Goal: Task Accomplishment & Management: Manage account settings

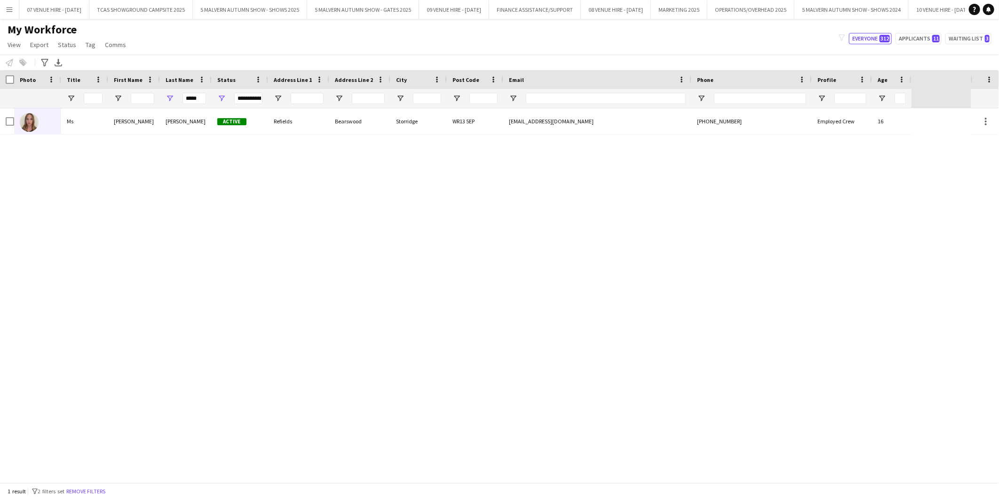
scroll to position [0, 83]
click at [205, 7] on button "5 MALVERN AUTUMN SHOW - SHOWS 2025 Close" at bounding box center [225, 9] width 114 height 18
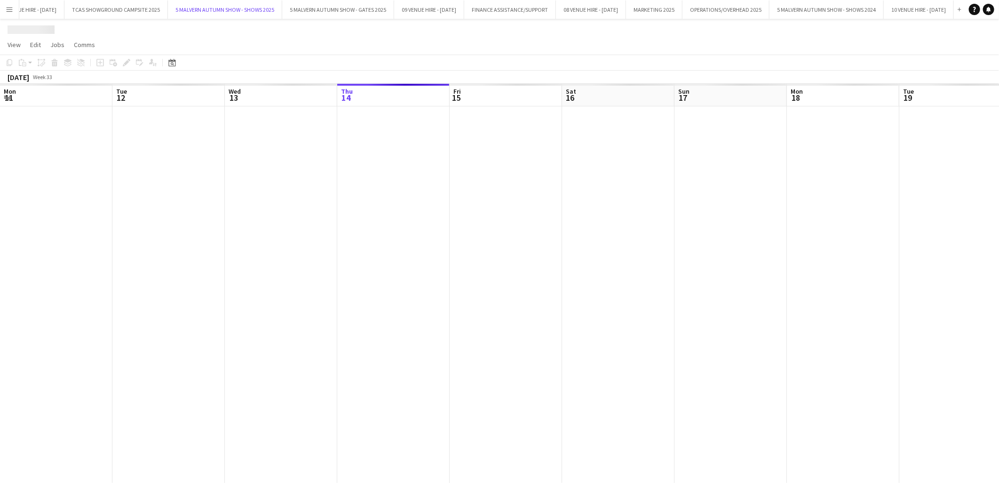
scroll to position [0, 224]
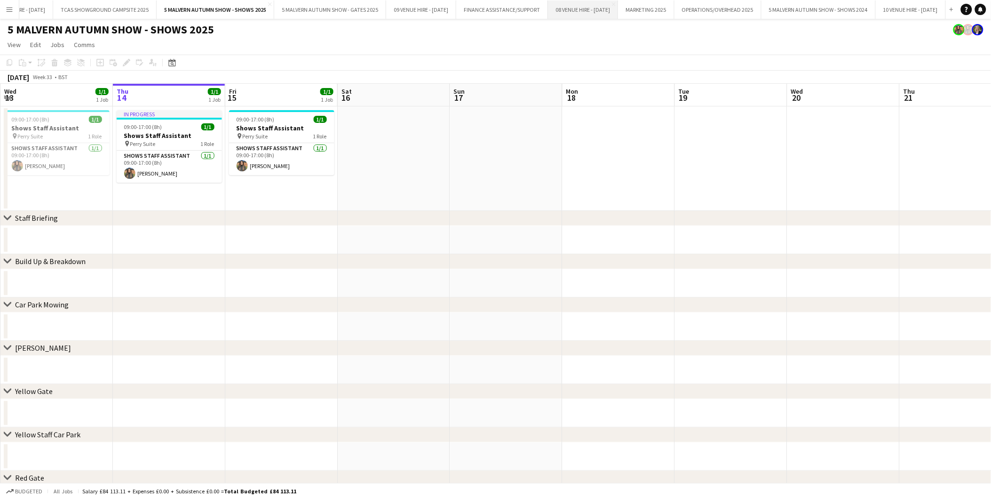
click at [583, 5] on button "08 VENUE HIRE - [DATE] Close" at bounding box center [583, 9] width 70 height 18
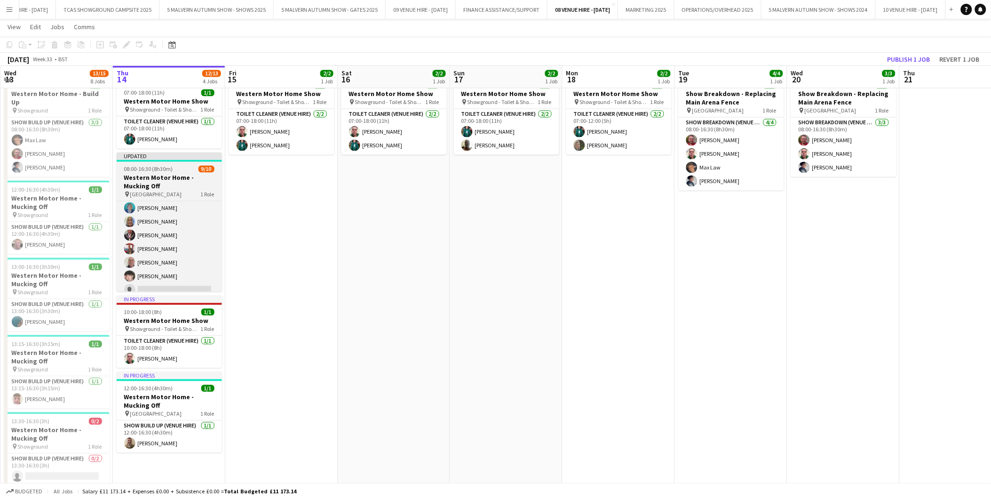
scroll to position [64, 0]
click at [194, 283] on app-card-role "Show Build Up (Venue Hire) 1I [DATE] 08:00-16:30 (8h30m) [PERSON_NAME] [PERSON_…" at bounding box center [169, 214] width 105 height 155
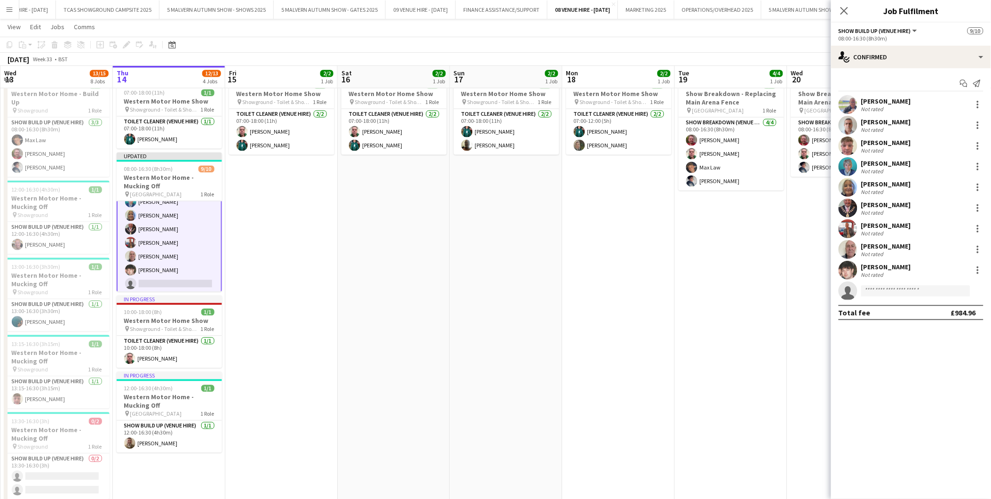
scroll to position [64, 0]
click at [130, 267] on app-user-avatar at bounding box center [130, 269] width 11 height 11
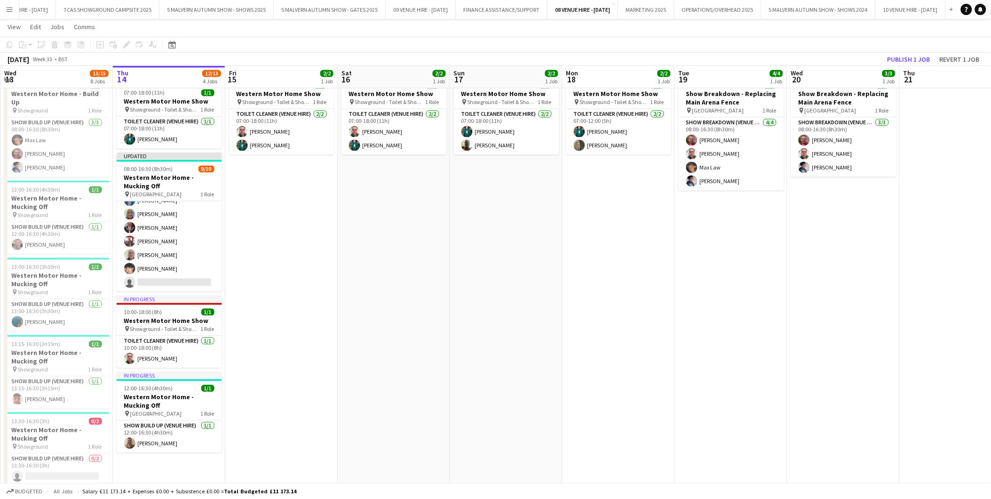
scroll to position [64, 0]
click at [151, 266] on app-card-role "Show Build Up (Venue Hire) 1I [DATE] 08:00-16:30 (8h30m) [PERSON_NAME] [PERSON_…" at bounding box center [169, 214] width 105 height 155
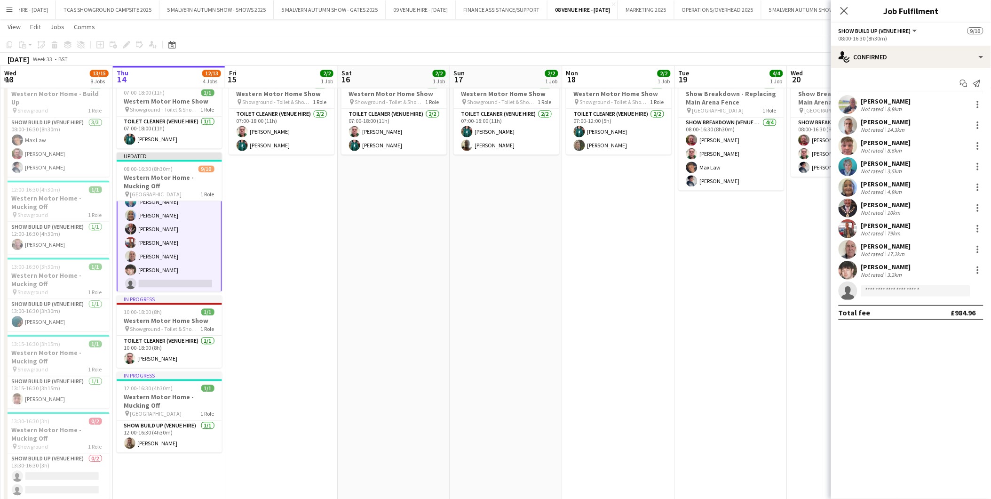
scroll to position [64, 0]
click at [843, 269] on app-user-avatar at bounding box center [848, 270] width 19 height 19
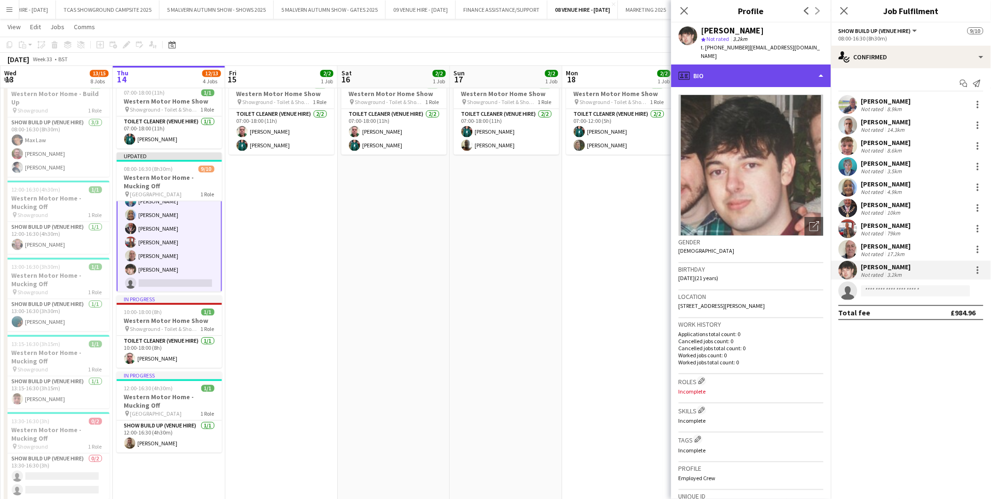
click at [768, 71] on div "profile Bio" at bounding box center [751, 75] width 160 height 23
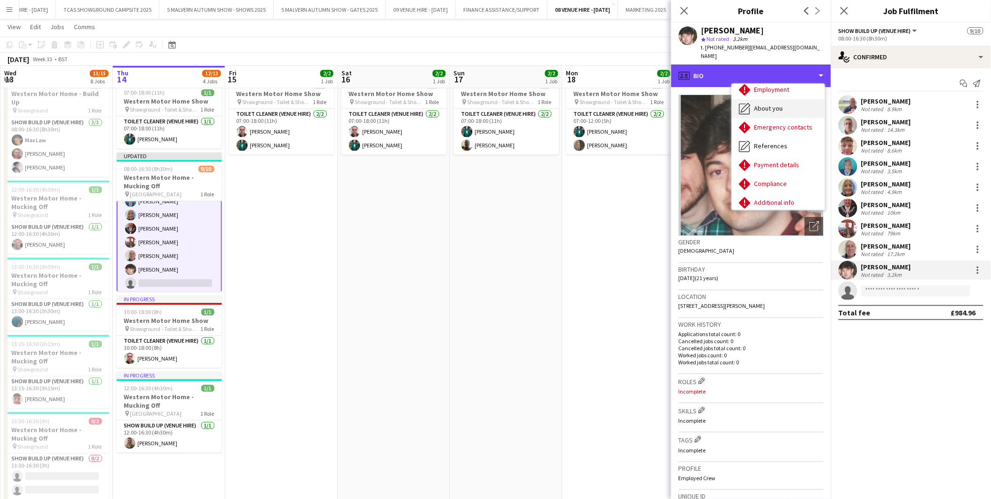
scroll to position [88, 0]
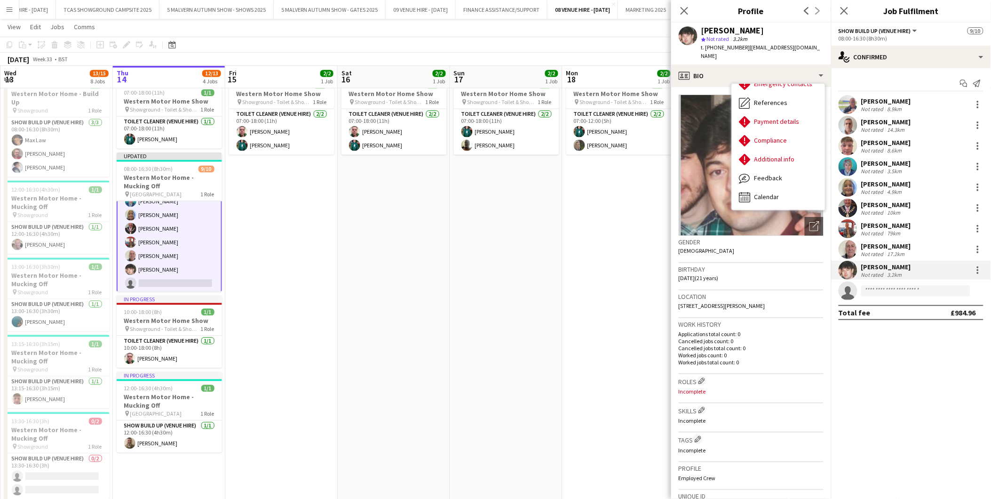
click at [513, 230] on app-date-cell "07:00-18:00 (11h) 2/2 Western Motor Home Show pin Showground - Toilet & Showers…" at bounding box center [506, 335] width 112 height 527
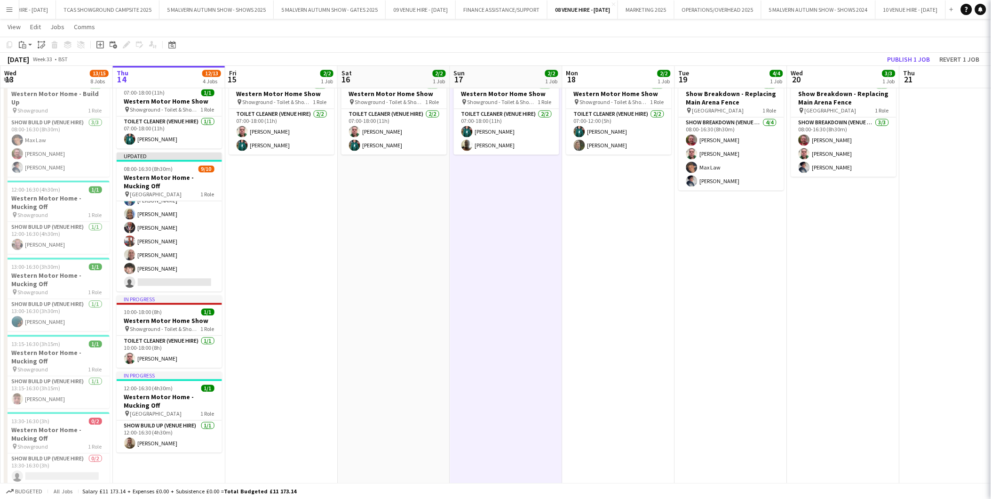
scroll to position [64, 0]
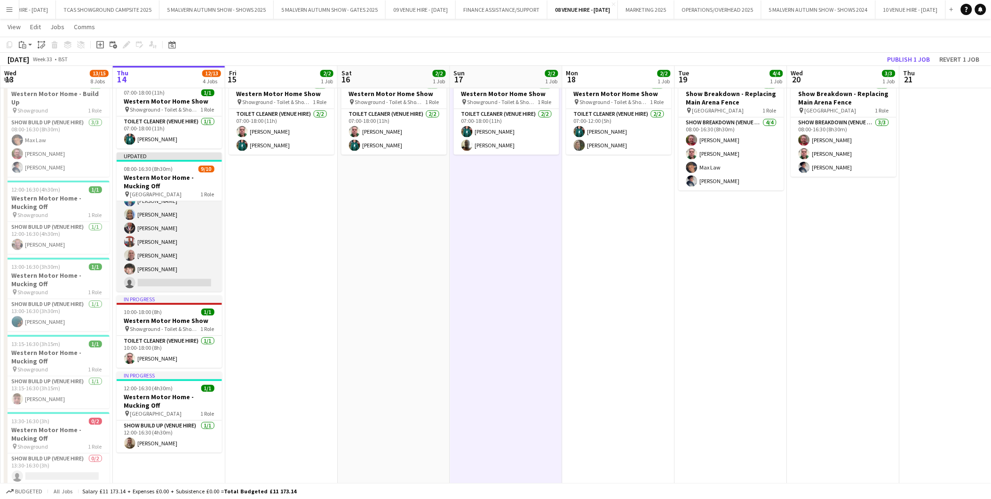
click at [176, 276] on app-card-role "Show Build Up (Venue Hire) 1I [DATE] 08:00-16:30 (8h30m) [PERSON_NAME] [PERSON_…" at bounding box center [169, 214] width 105 height 155
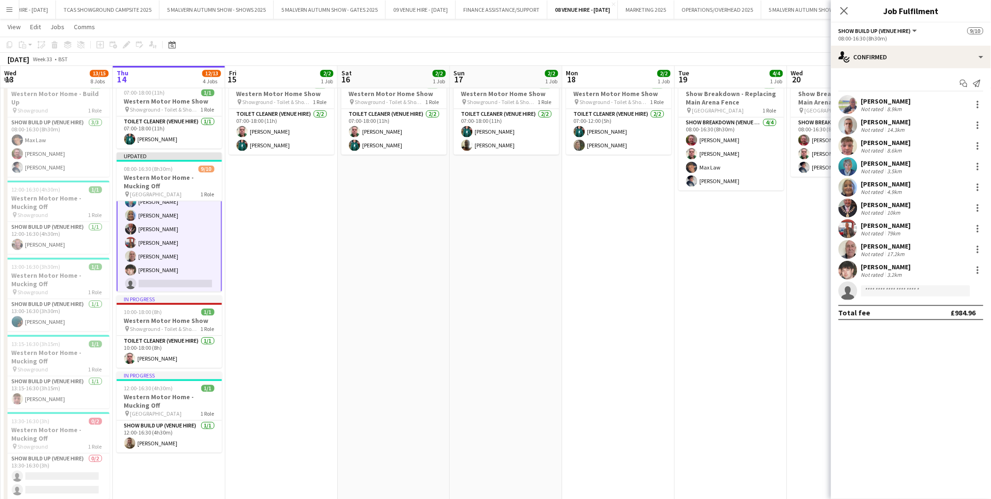
scroll to position [64, 0]
click at [888, 283] on app-invite-slot "single-neutral-actions" at bounding box center [911, 290] width 160 height 19
click at [887, 293] on input at bounding box center [916, 290] width 109 height 11
type input "*******"
click at [895, 304] on span "Caellan Bainbridge" at bounding box center [898, 304] width 56 height 8
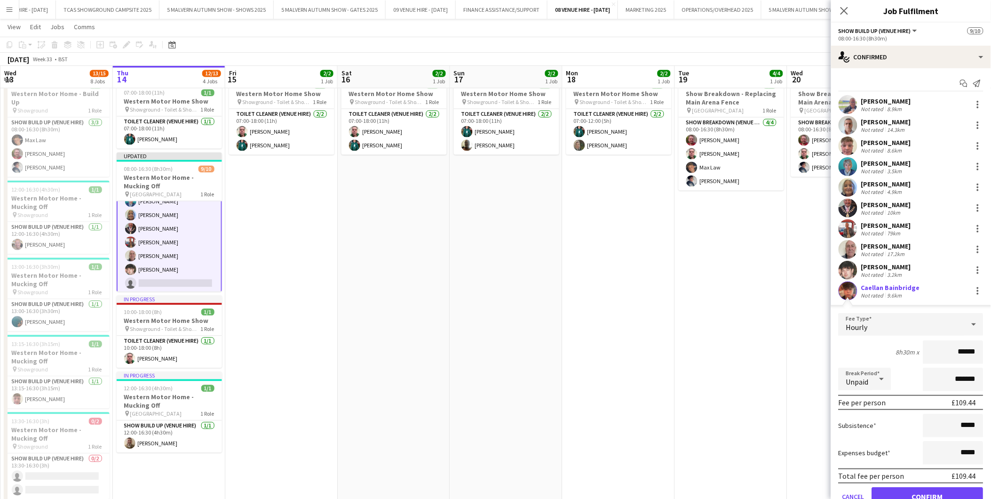
scroll to position [40, 0]
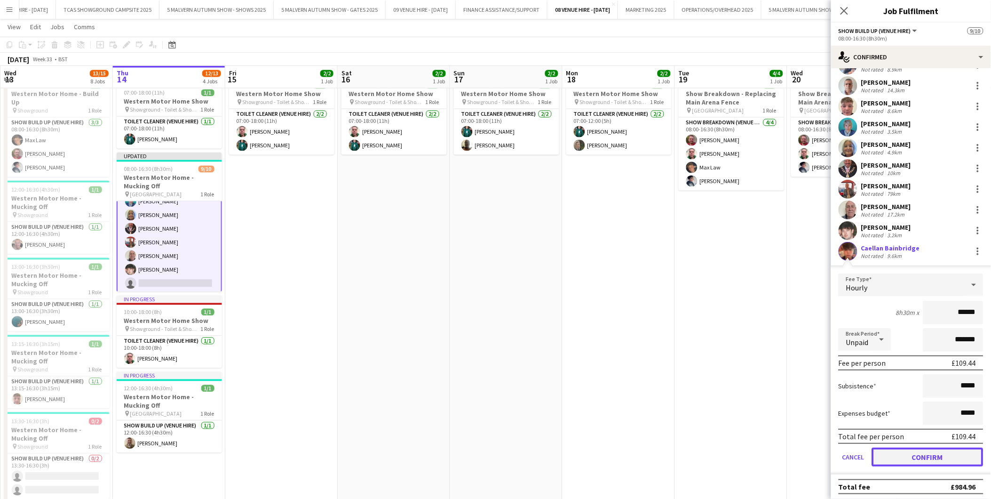
click at [920, 448] on button "Confirm" at bounding box center [928, 456] width 112 height 19
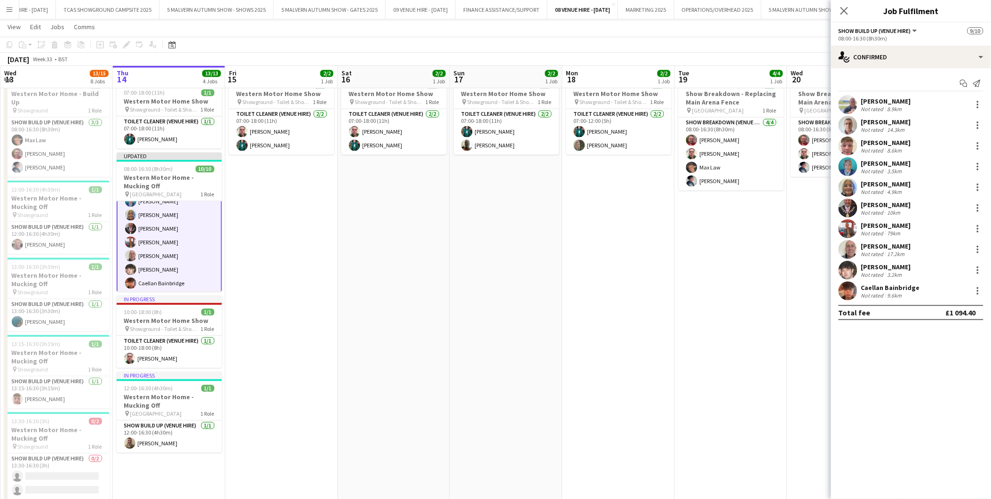
scroll to position [0, 0]
drag, startPoint x: 645, startPoint y: 344, endPoint x: 647, endPoint y: 339, distance: 5.3
click at [645, 343] on app-date-cell "07:00-12:00 (5h) 2/2 Western Motor Home Show pin Showground - Toilet & Showers …" at bounding box center [619, 335] width 112 height 527
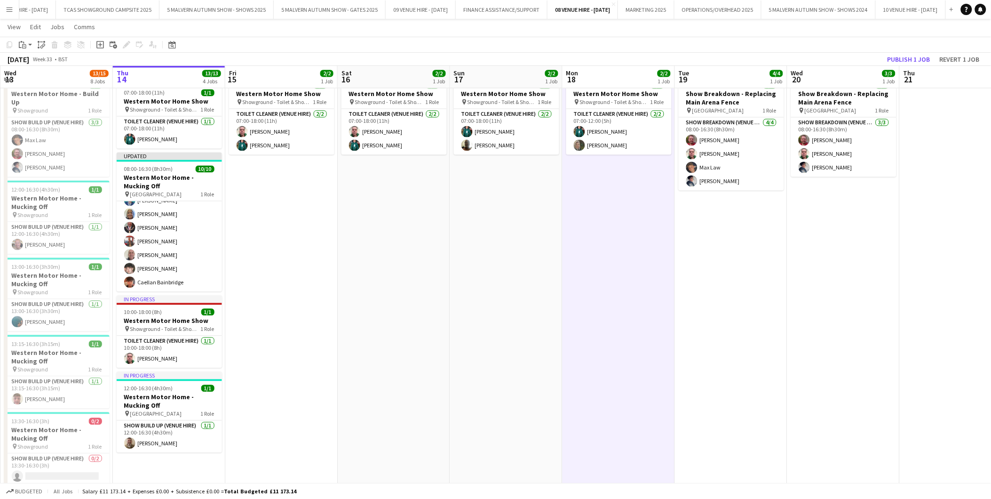
scroll to position [64, 0]
click at [926, 59] on button "Publish 1 job" at bounding box center [909, 59] width 50 height 12
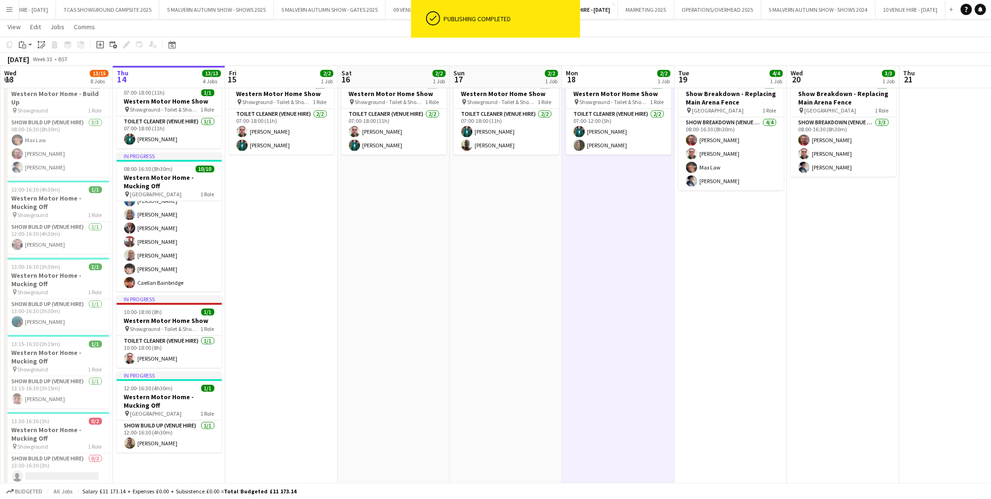
drag, startPoint x: 45, startPoint y: 269, endPoint x: 162, endPoint y: 271, distance: 117.6
click at [162, 271] on app-calendar-viewport "Mon 11 6/6 3 Jobs Tue 12 7/7 2 Jobs Wed 13 13/15 8 Jobs Thu 14 13/13 4 Jobs Fri…" at bounding box center [495, 55] width 991 height 1293
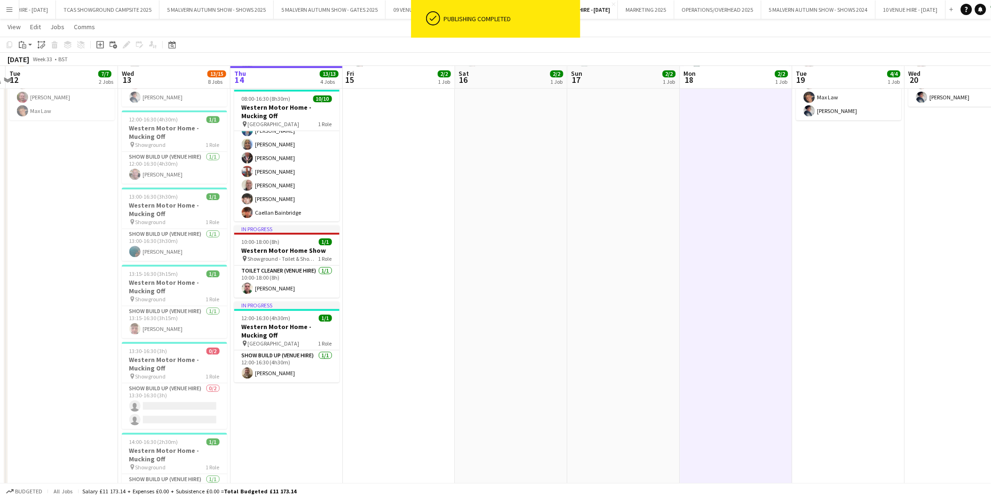
scroll to position [784, 0]
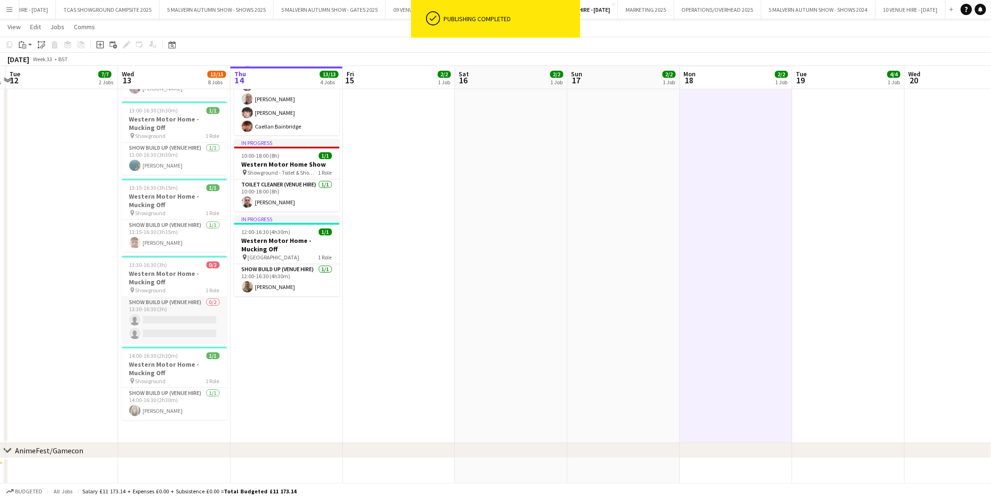
click at [160, 320] on app-card-role "Show Build Up (Venue Hire) 0/2 13:30-16:30 (3h) single-neutral-actions single-n…" at bounding box center [174, 320] width 105 height 46
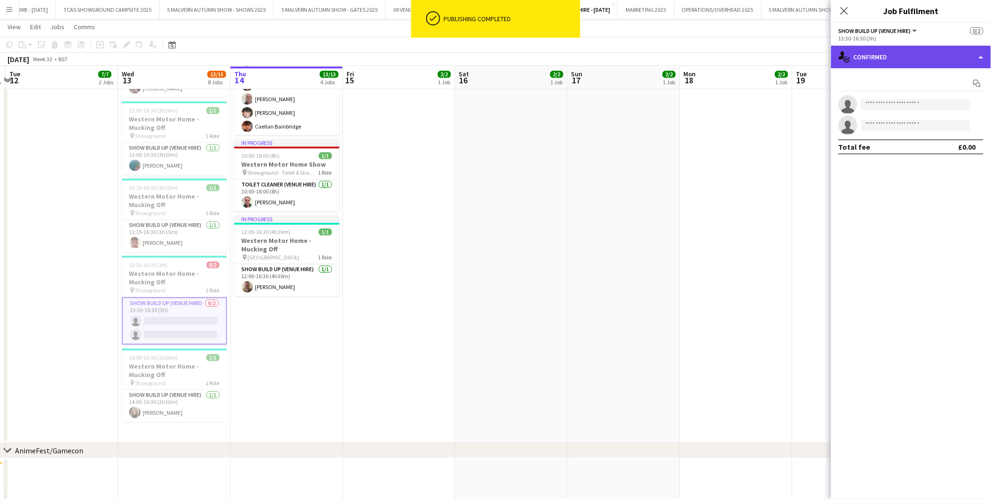
click at [911, 52] on div "single-neutral-actions-check-2 Confirmed" at bounding box center [911, 57] width 160 height 23
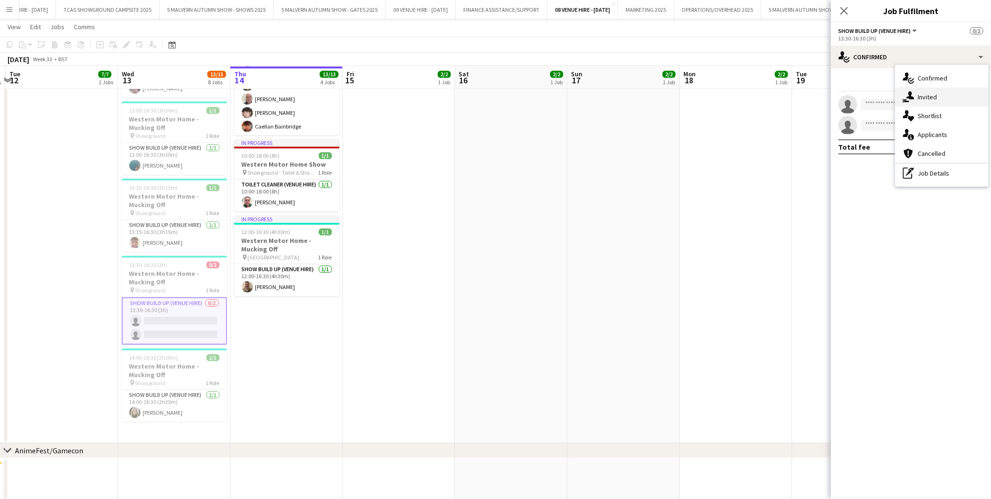
click at [925, 96] on div "single-neutral-actions-share-1 Invited" at bounding box center [942, 97] width 93 height 19
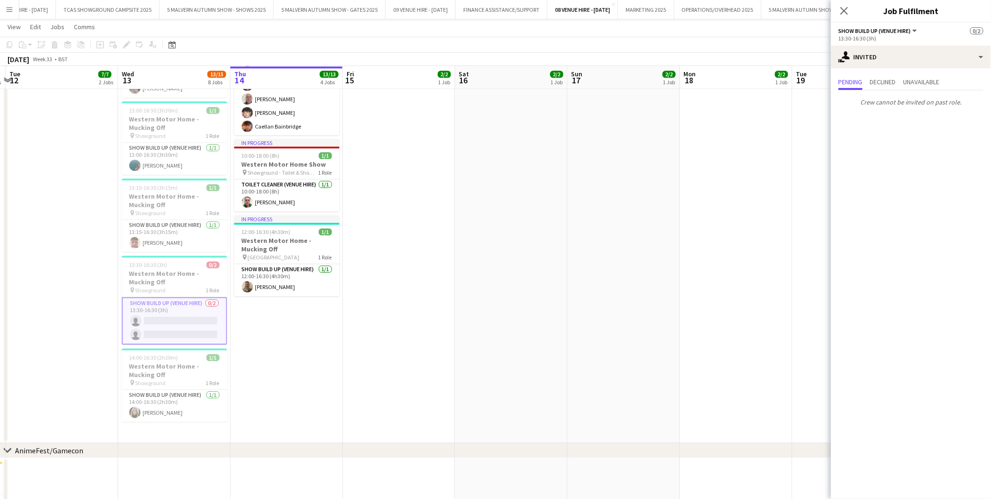
click at [894, 102] on p "Crew cannot be invited on past role." at bounding box center [911, 102] width 160 height 16
click at [892, 102] on p "Crew cannot be invited on past role." at bounding box center [911, 102] width 160 height 16
click at [881, 60] on div "single-neutral-actions-share-1 Invited" at bounding box center [911, 57] width 160 height 23
click at [926, 85] on div "single-neutral-actions-check-2 Confirmed" at bounding box center [942, 78] width 93 height 19
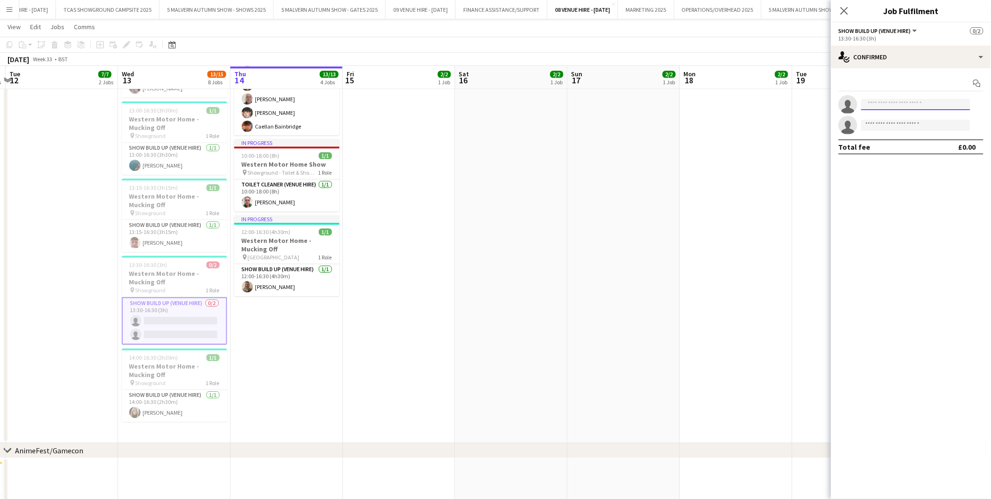
click at [888, 104] on input at bounding box center [916, 104] width 109 height 11
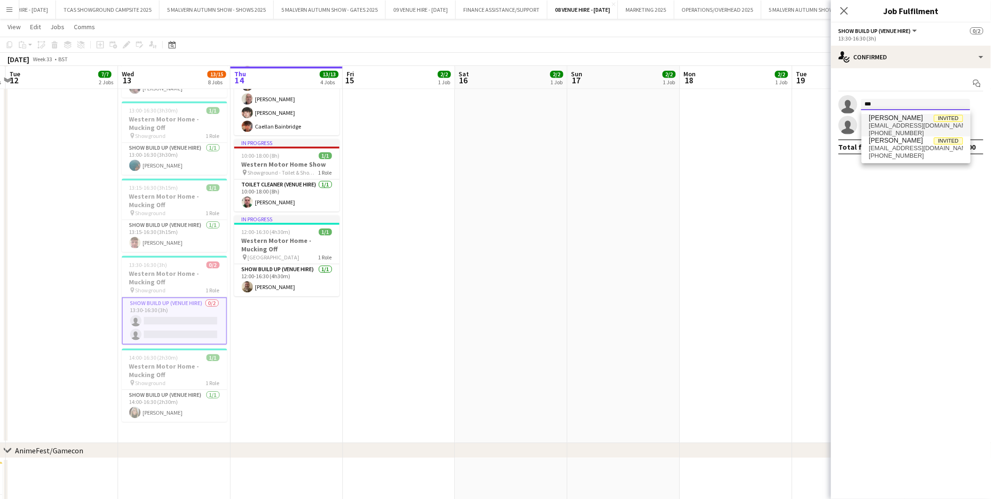
type input "***"
click at [890, 117] on span "[PERSON_NAME]" at bounding box center [897, 118] width 54 height 8
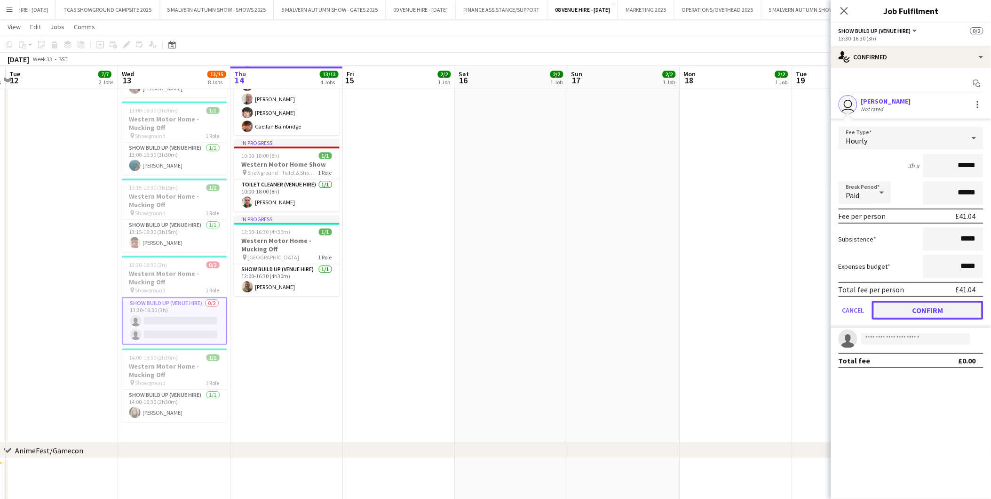
click at [920, 307] on button "Confirm" at bounding box center [928, 310] width 112 height 19
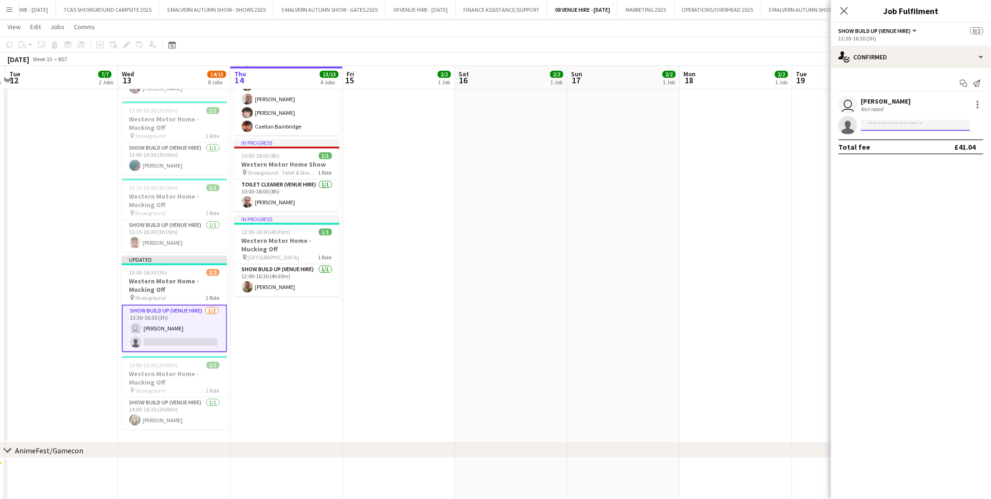
click at [911, 121] on input at bounding box center [916, 125] width 109 height 11
type input "*****"
click at [893, 176] on span "[EMAIL_ADDRESS][DOMAIN_NAME]" at bounding box center [917, 178] width 94 height 8
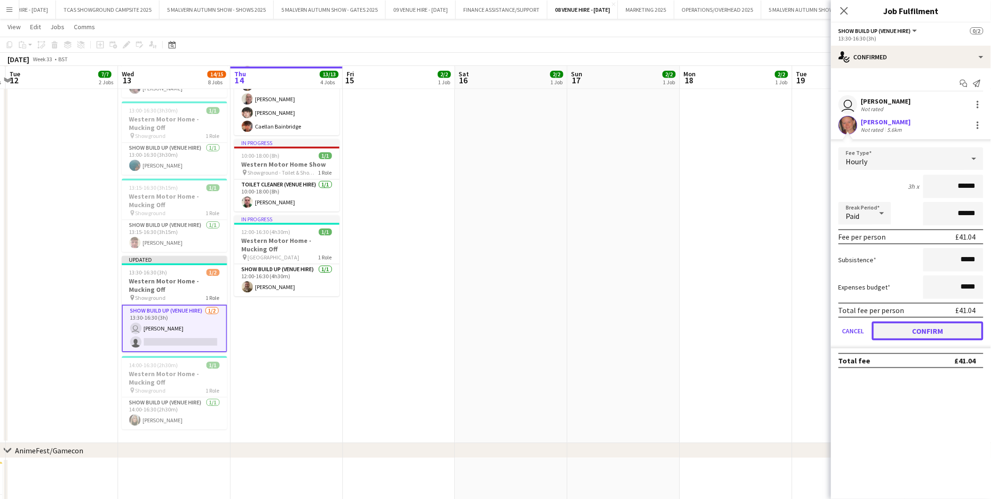
click at [908, 326] on button "Confirm" at bounding box center [928, 330] width 112 height 19
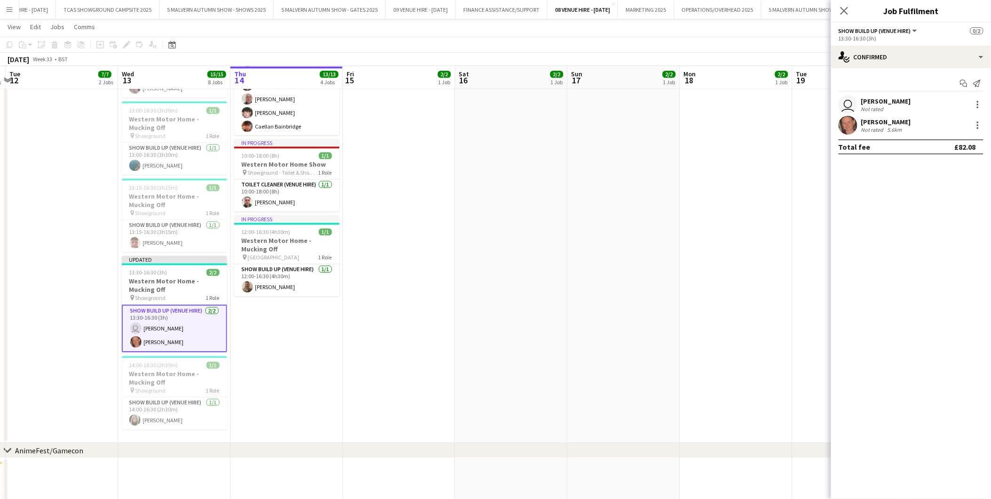
click at [730, 244] on app-date-cell "07:00-12:00 (5h) 2/2 Western Motor Home Show pin Showground - Toilet & Showers …" at bounding box center [736, 179] width 112 height 527
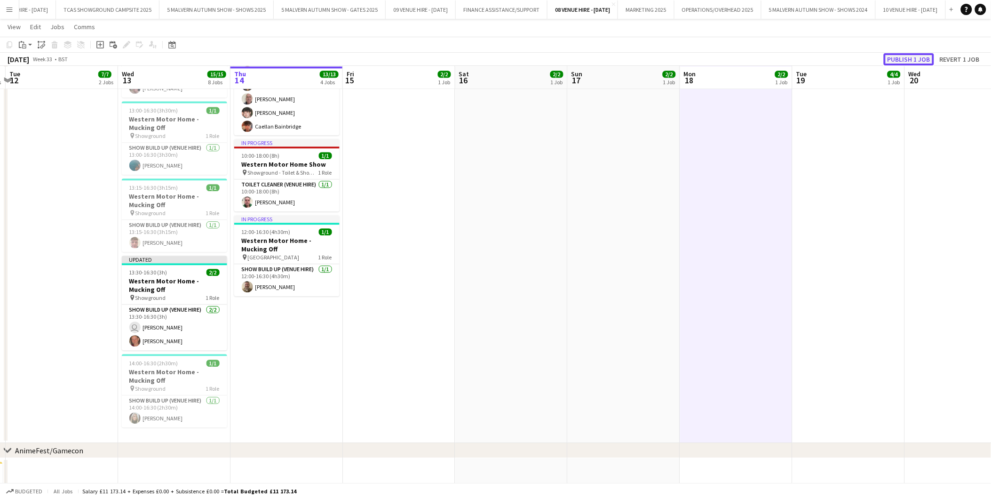
click at [925, 57] on button "Publish 1 job" at bounding box center [909, 59] width 50 height 12
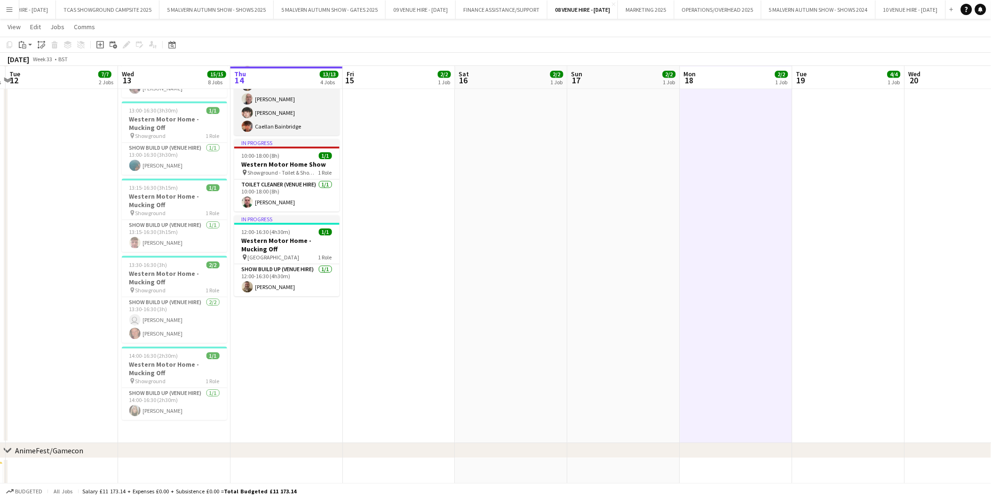
click at [248, 110] on app-user-avatar at bounding box center [247, 112] width 11 height 11
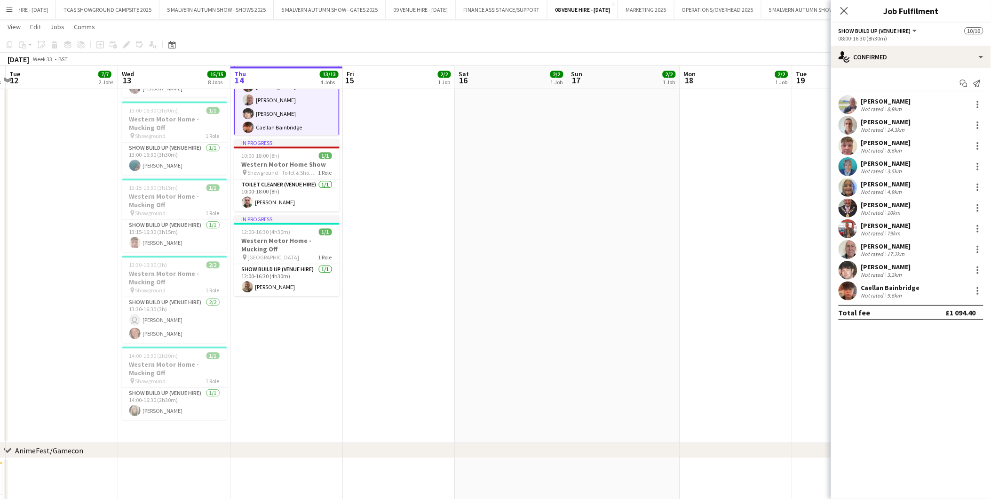
scroll to position [64, 0]
click at [852, 265] on app-user-avatar at bounding box center [848, 270] width 19 height 19
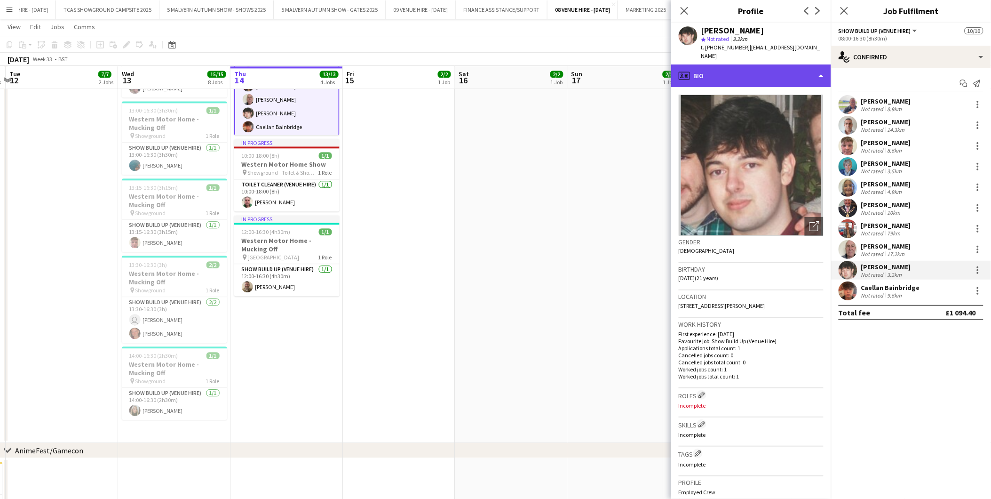
click at [750, 64] on div "profile Bio" at bounding box center [751, 75] width 160 height 23
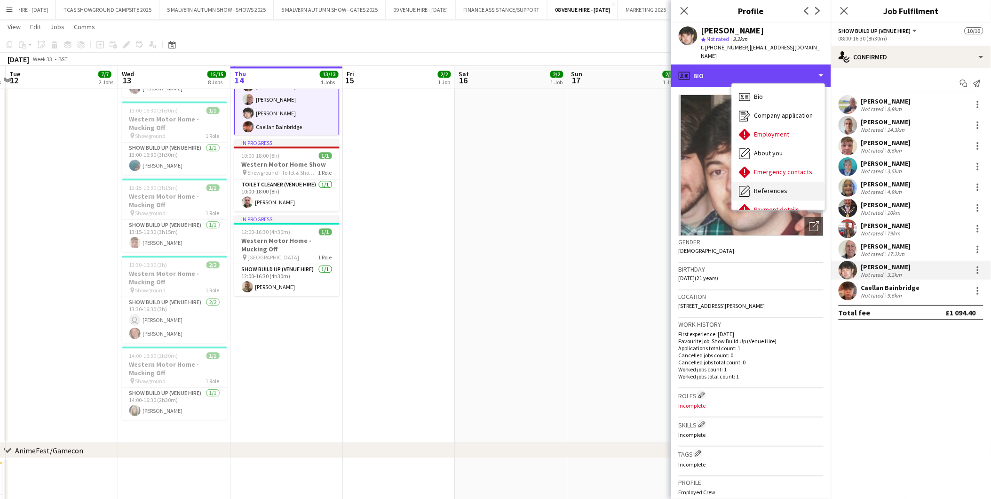
scroll to position [88, 0]
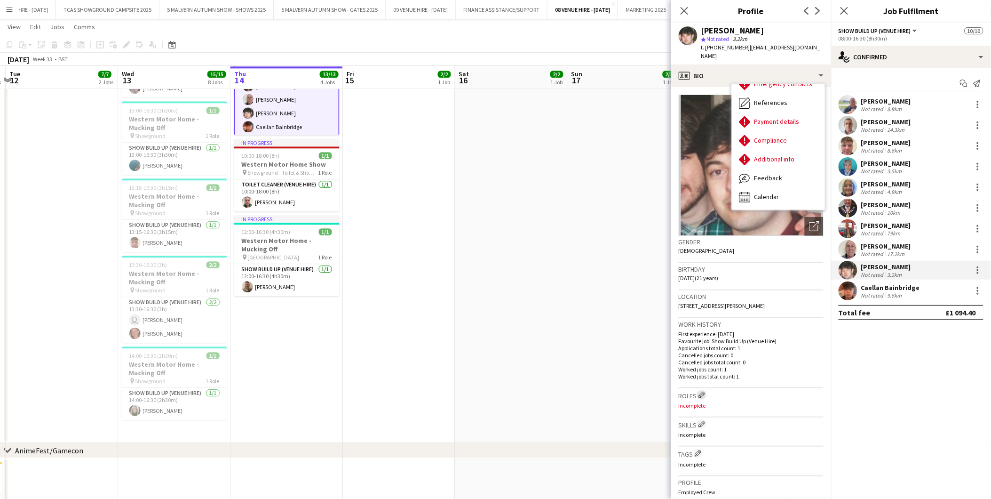
click at [704, 391] on app-icon "Edit crew company roles" at bounding box center [702, 394] width 7 height 7
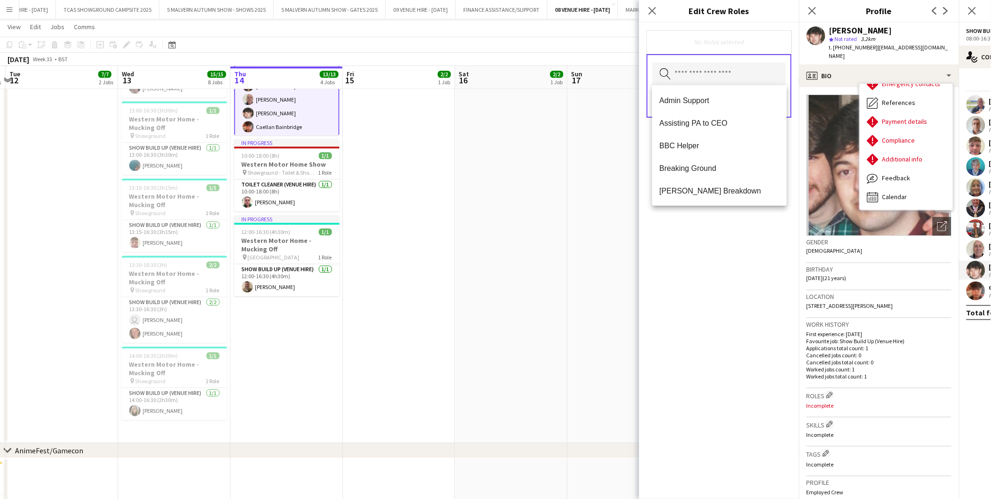
click at [720, 78] on input "text" at bounding box center [720, 75] width 134 height 24
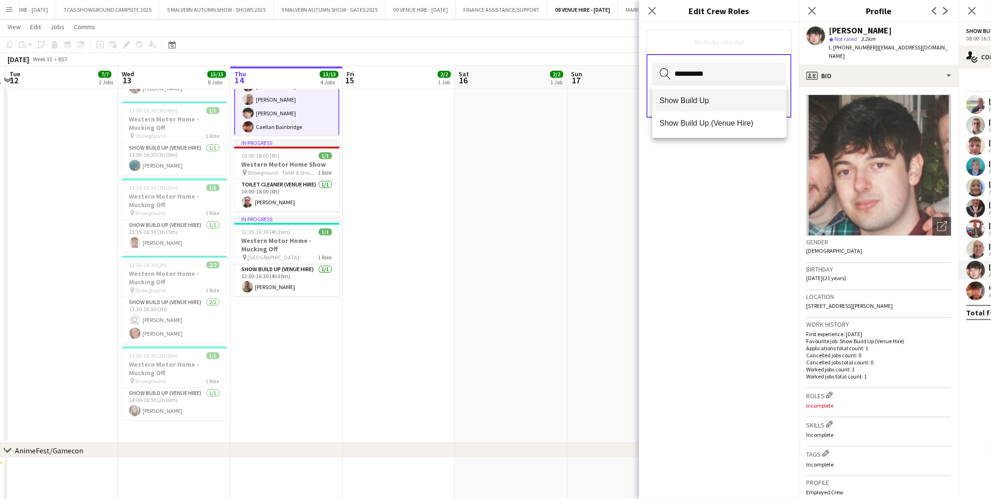
type input "**********"
click at [708, 104] on span "Show Build Up" at bounding box center [720, 100] width 120 height 9
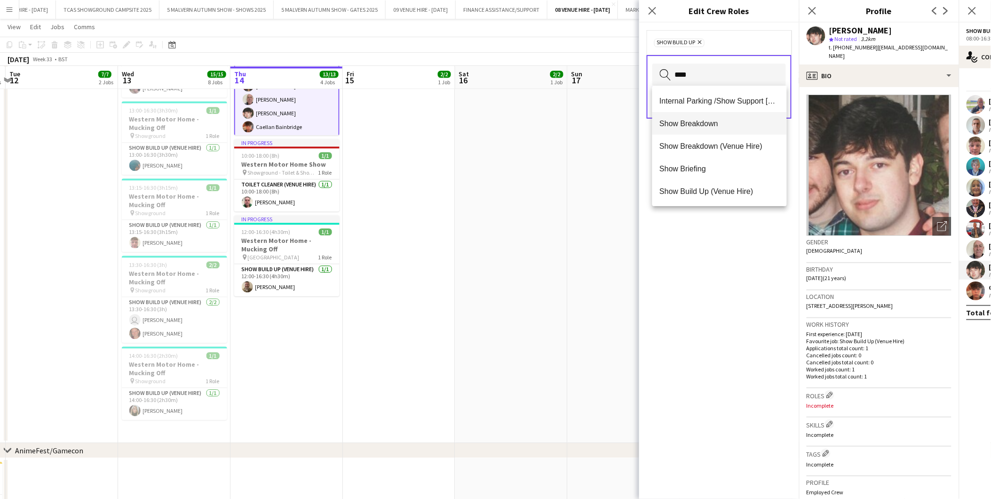
type input "****"
click at [708, 118] on mat-option "Show Breakdown" at bounding box center [720, 123] width 135 height 23
click at [695, 241] on div "Show Breakdown Remove Show Build Up Remove Search by role type Save" at bounding box center [719, 261] width 160 height 476
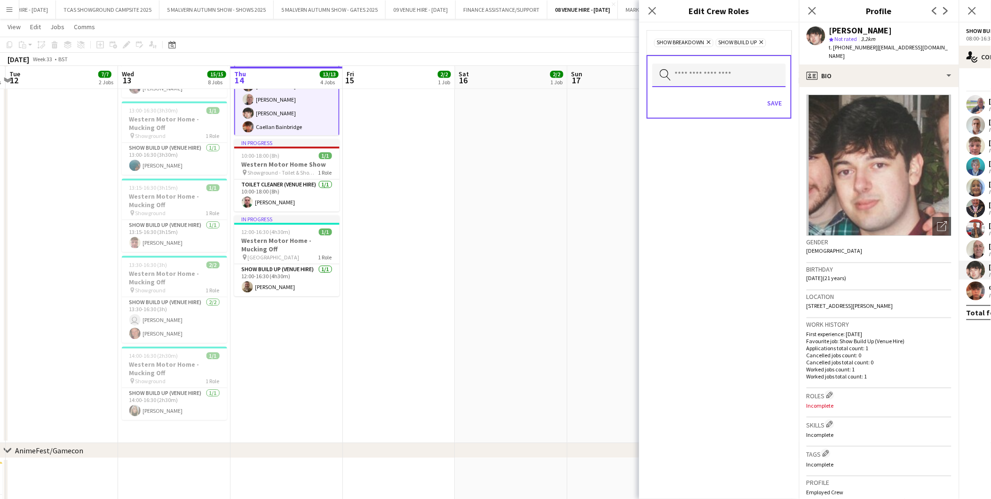
click at [689, 66] on input "text" at bounding box center [720, 76] width 134 height 24
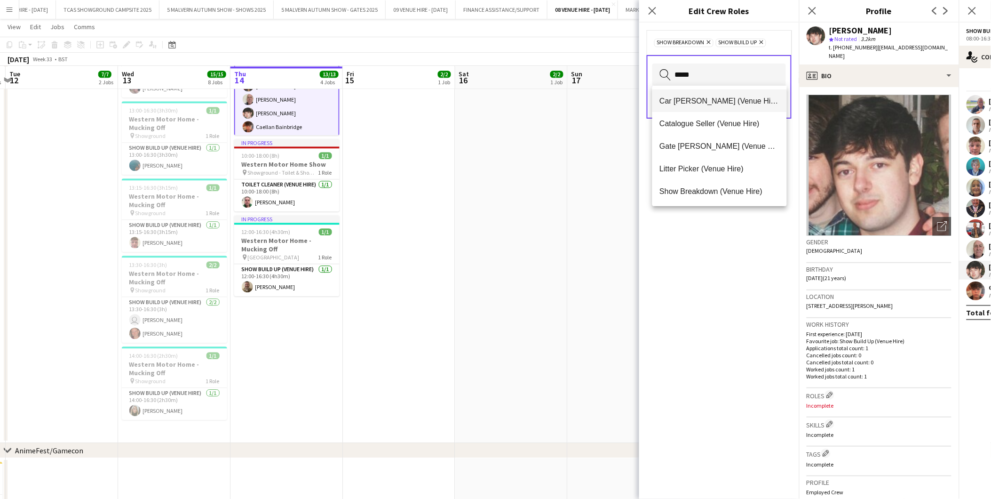
type input "*****"
click at [700, 101] on span "Car [PERSON_NAME] (Venue Hire)" at bounding box center [720, 100] width 120 height 9
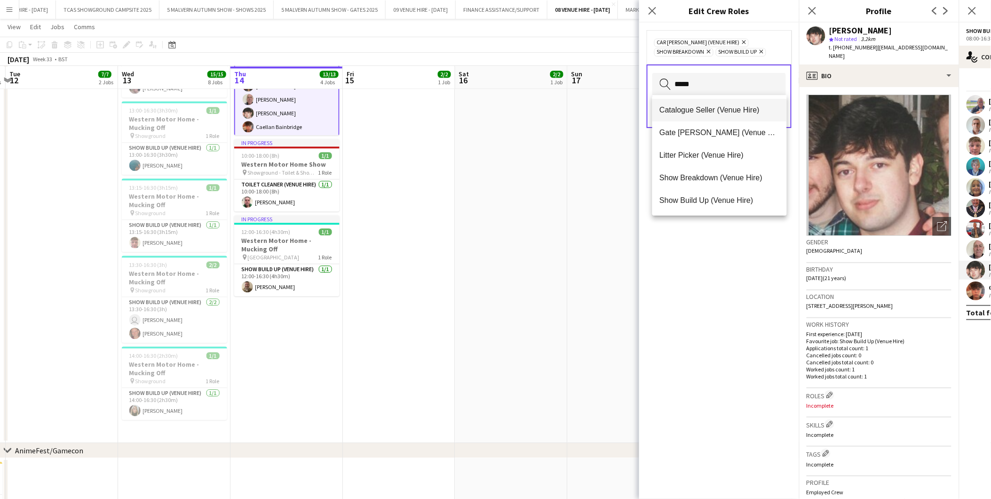
type input "*****"
click at [699, 108] on span "Catalogue Seller (Venue Hire)" at bounding box center [720, 109] width 120 height 9
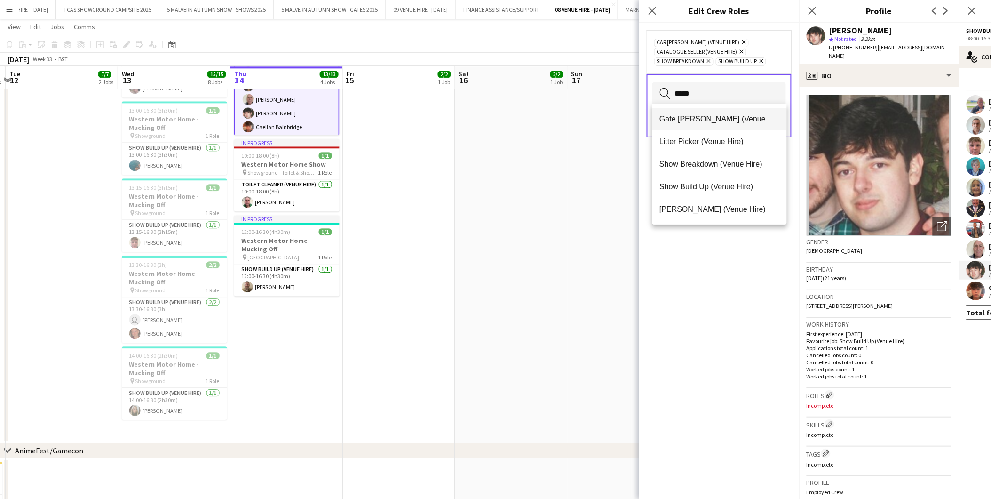
type input "*****"
click at [690, 118] on span "Gate [PERSON_NAME] (Venue Hire)" at bounding box center [720, 118] width 120 height 9
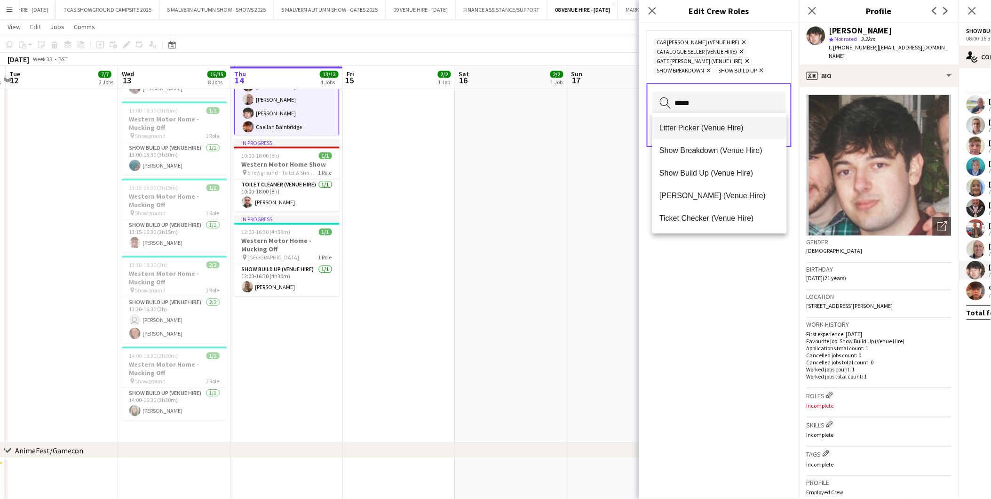
type input "*****"
click at [678, 121] on mat-option "Litter Picker (Venue Hire)" at bounding box center [720, 128] width 135 height 23
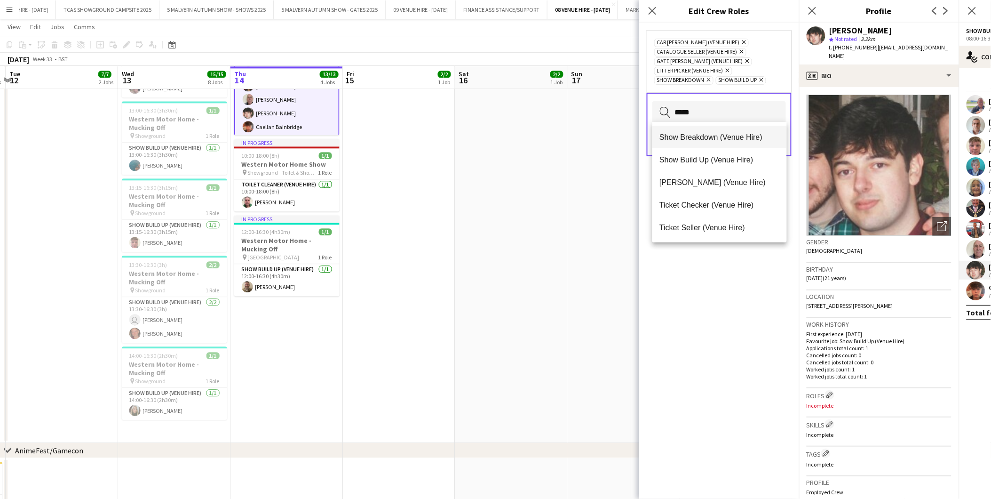
type input "*****"
click at [678, 130] on mat-option "Show Breakdown (Venue Hire)" at bounding box center [720, 137] width 135 height 23
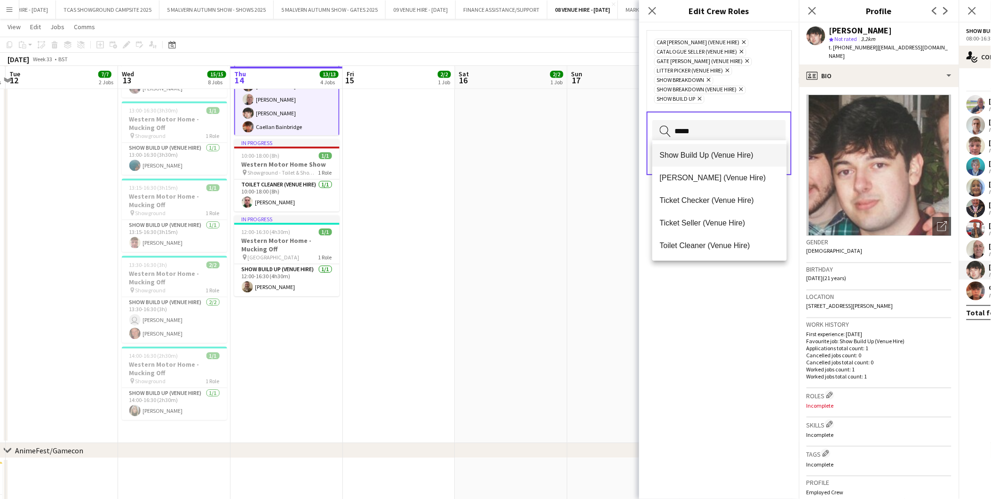
type input "*****"
click at [716, 151] on span "Show Build Up (Venue Hire)" at bounding box center [720, 155] width 120 height 9
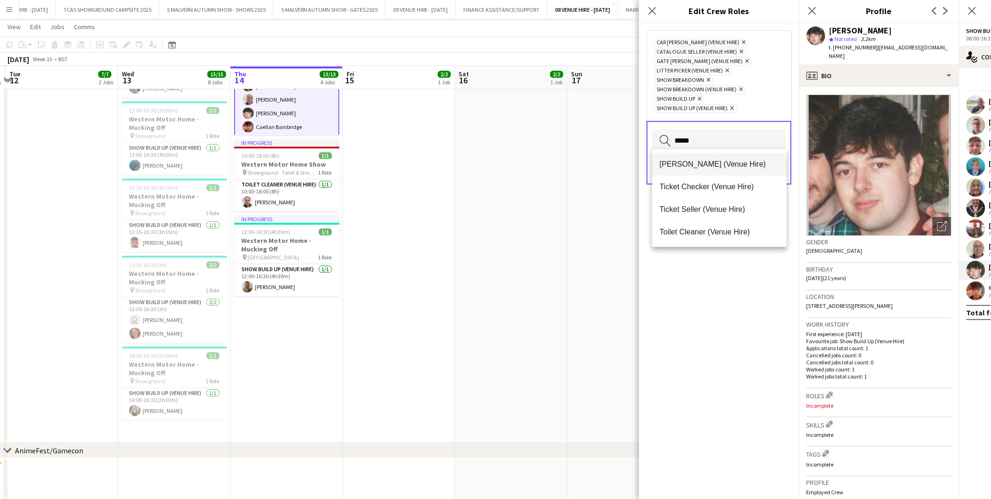
type input "*****"
click at [710, 160] on span "[PERSON_NAME] (Venue Hire)" at bounding box center [720, 164] width 120 height 9
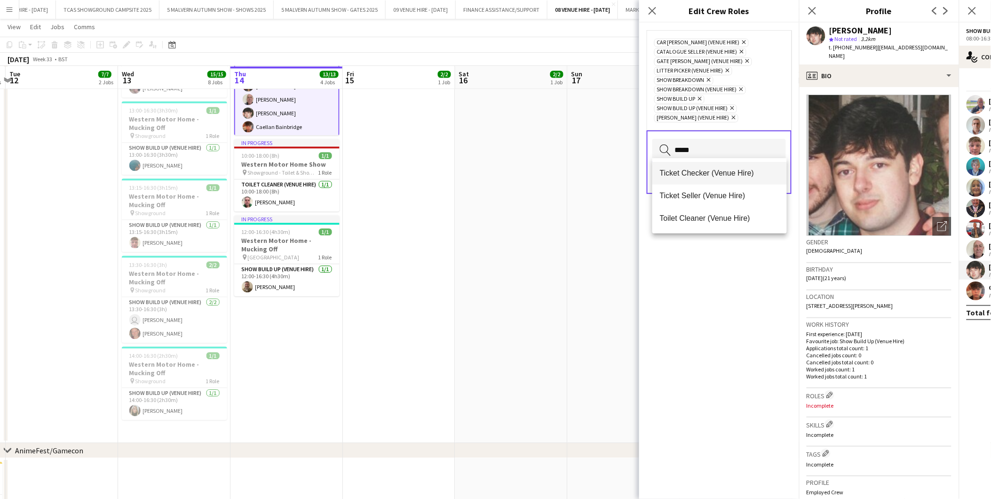
type input "*****"
click at [710, 167] on mat-option "Ticket Checker (Venue Hire)" at bounding box center [720, 173] width 135 height 23
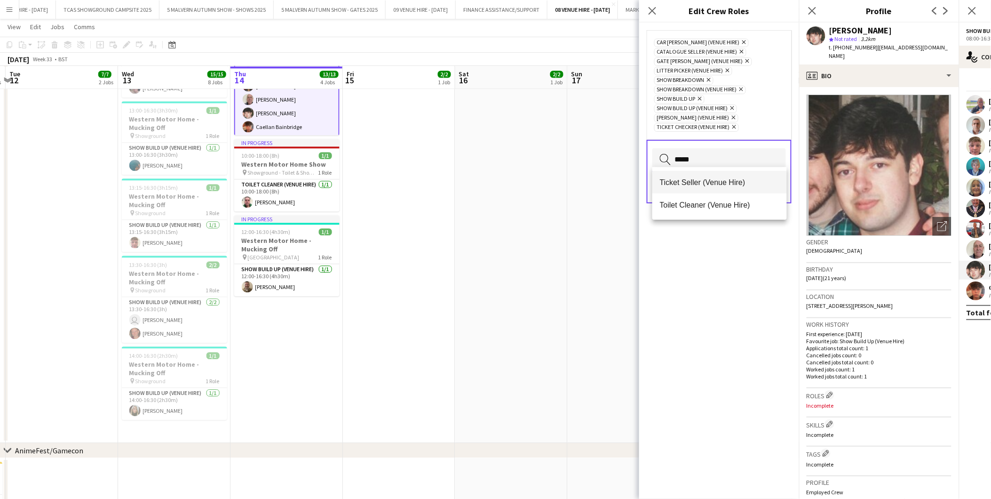
type input "*****"
click at [708, 181] on span "Ticket Seller (Venue Hire)" at bounding box center [720, 182] width 120 height 9
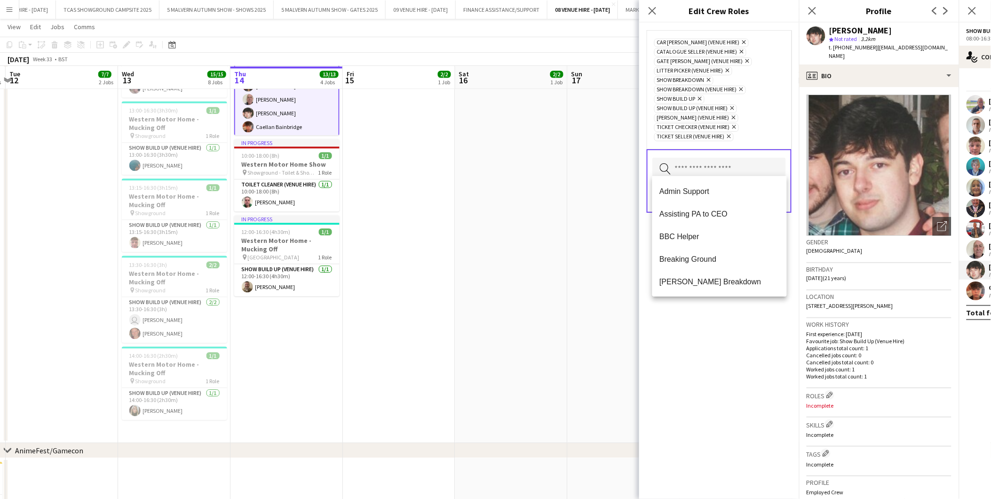
click at [753, 322] on div "Car [PERSON_NAME] (Venue Hire) Remove Catalogue Seller (Venue Hire) Remove [GEO…" at bounding box center [719, 261] width 160 height 476
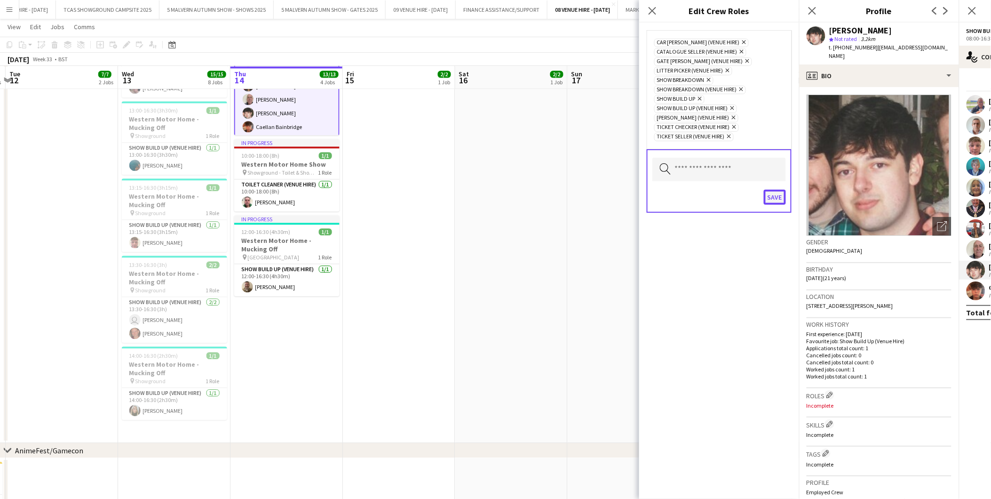
click at [774, 192] on button "Save" at bounding box center [775, 197] width 22 height 15
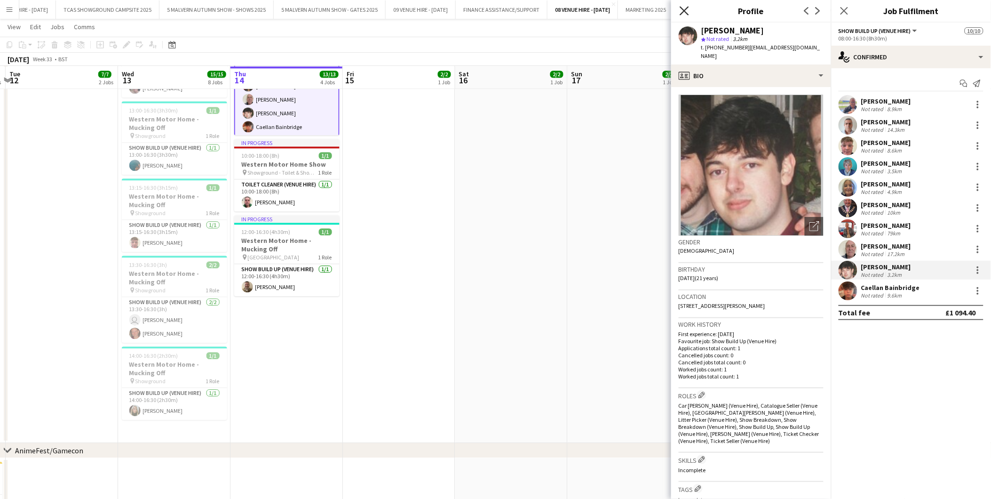
click at [684, 8] on icon "Close pop-in" at bounding box center [684, 10] width 9 height 9
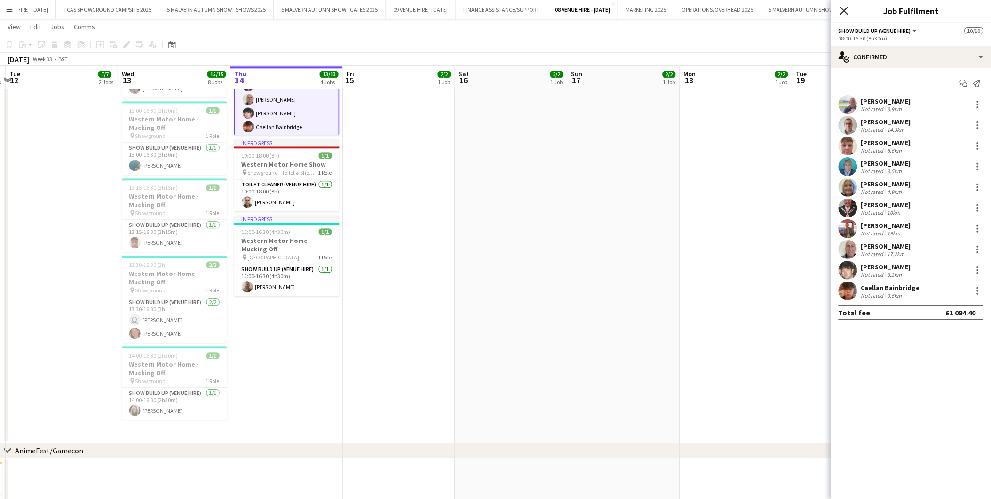
click at [843, 8] on icon "Close pop-in" at bounding box center [844, 10] width 9 height 9
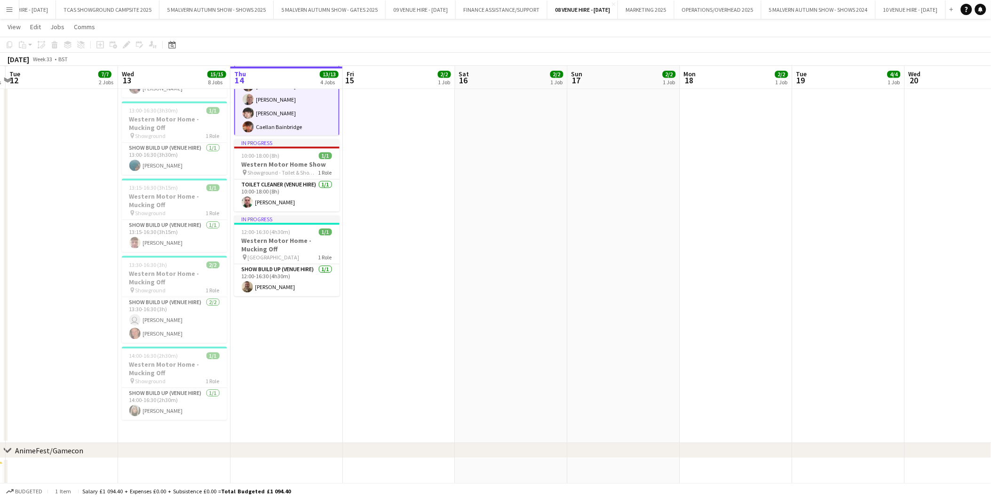
click at [485, 268] on app-date-cell "07:00-18:00 (11h) 2/2 Western Motor Home Show pin Showground - Toilet & Showers…" at bounding box center [511, 179] width 112 height 527
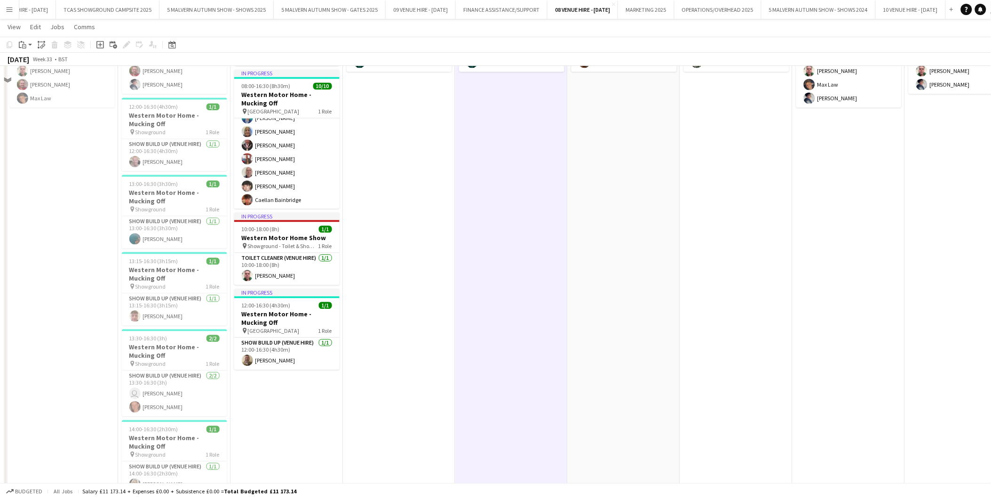
scroll to position [627, 0]
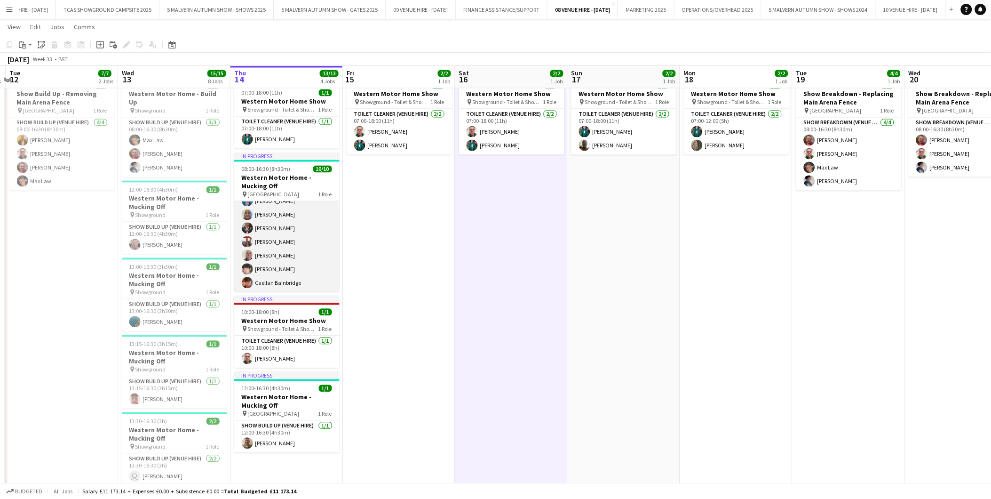
click at [274, 247] on app-card-role "Show Build Up (Venue Hire) [DATE] 08:00-16:30 (8h30m) [PERSON_NAME] [PERSON_NAM…" at bounding box center [286, 214] width 105 height 155
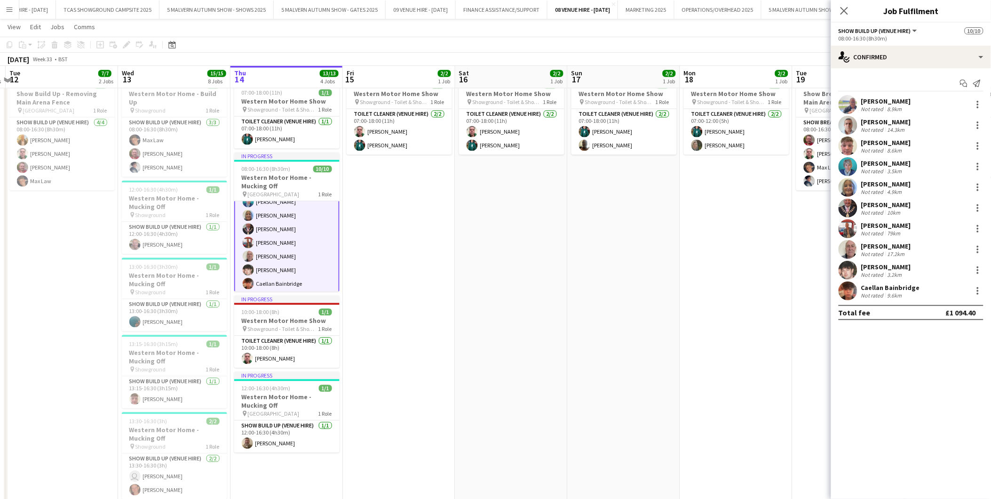
scroll to position [64, 0]
click at [978, 206] on div at bounding box center [978, 207] width 11 height 11
click at [942, 313] on span "Remove" at bounding box center [932, 315] width 28 height 8
click at [606, 261] on app-date-cell "07:00-18:00 (11h) 2/2 Western Motor Home Show pin Showground - Toilet & Showers…" at bounding box center [624, 335] width 112 height 527
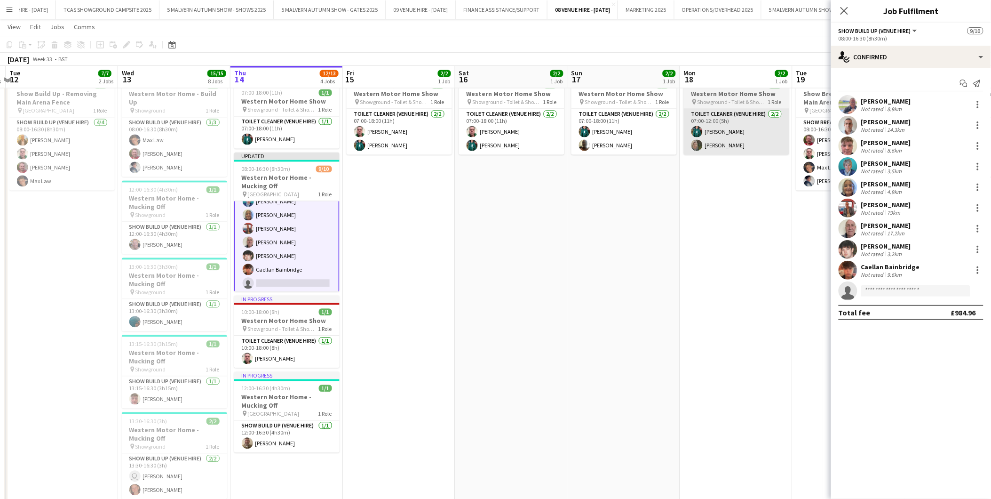
scroll to position [64, 0]
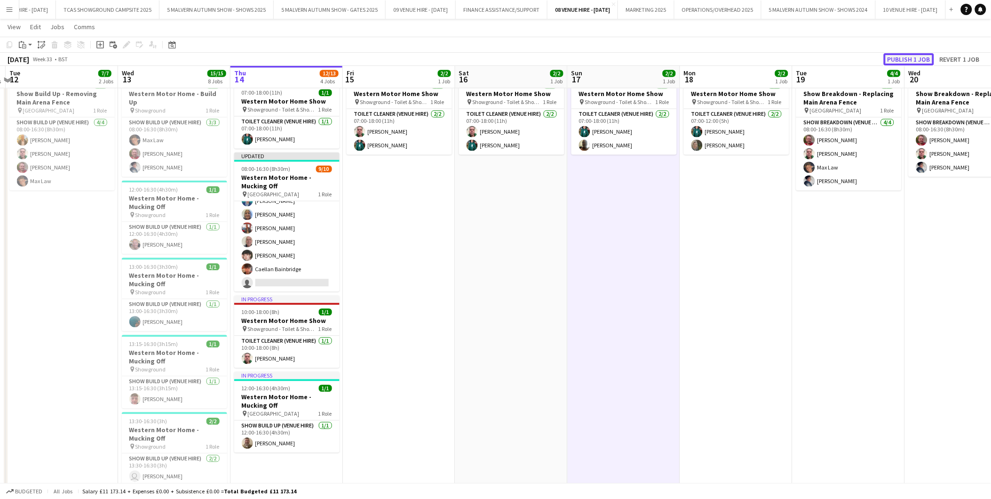
click at [902, 61] on button "Publish 1 job" at bounding box center [909, 59] width 50 height 12
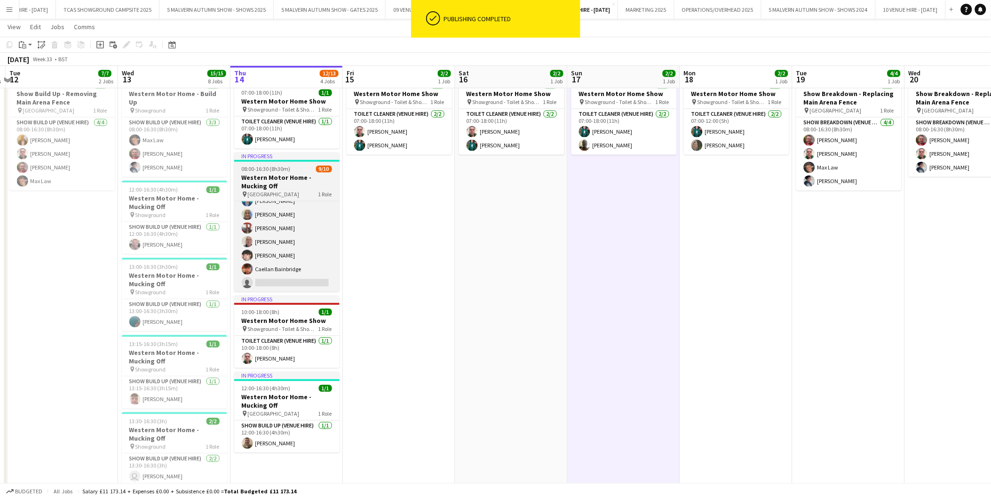
click at [279, 170] on span "08:00-16:30 (8h30m)" at bounding box center [266, 169] width 49 height 7
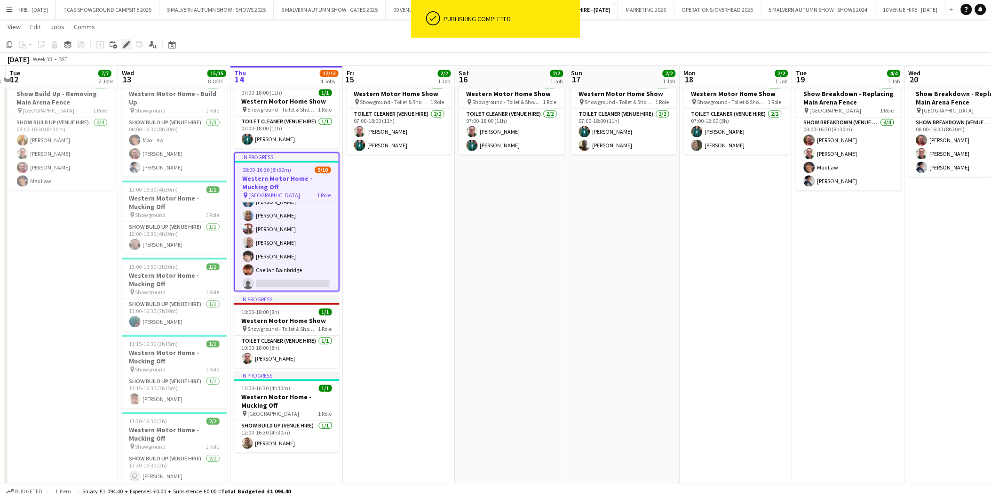
click at [127, 44] on icon at bounding box center [126, 44] width 5 height 5
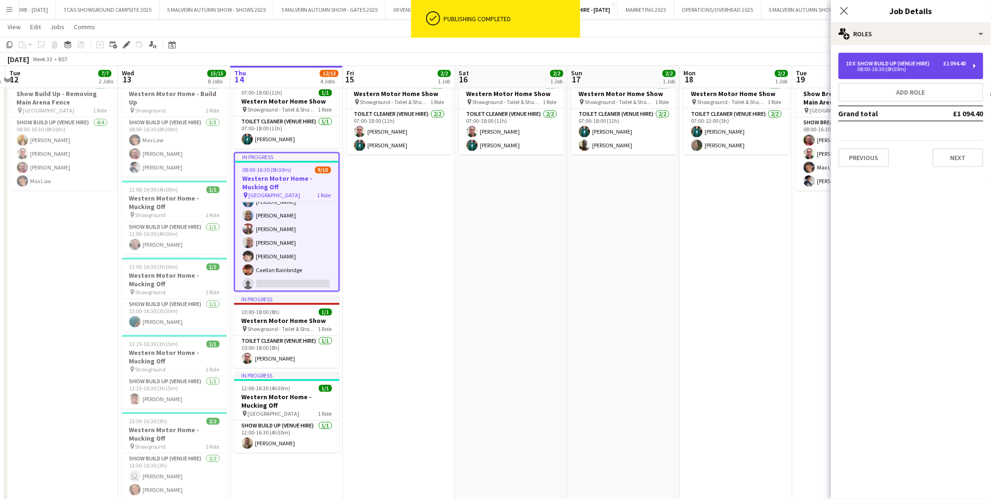
click at [928, 75] on div "10 x Show Build Up (Venue Hire) £1 094.40 08:00-16:30 (8h30m)" at bounding box center [911, 66] width 145 height 26
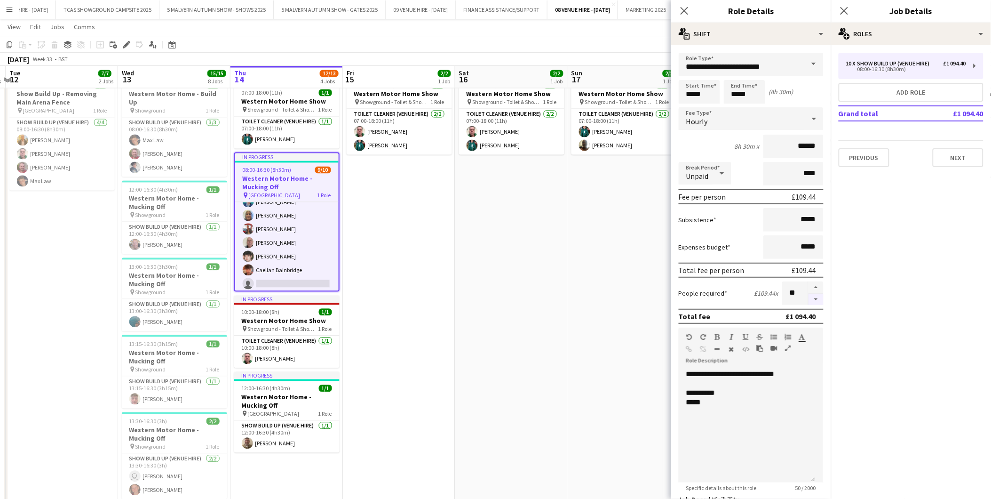
click at [810, 297] on button "button" at bounding box center [816, 300] width 15 height 12
type input "*"
click at [576, 287] on app-date-cell "07:00-18:00 (11h) 2/2 Western Motor Home Show pin Showground - Toilet & Showers…" at bounding box center [624, 335] width 112 height 527
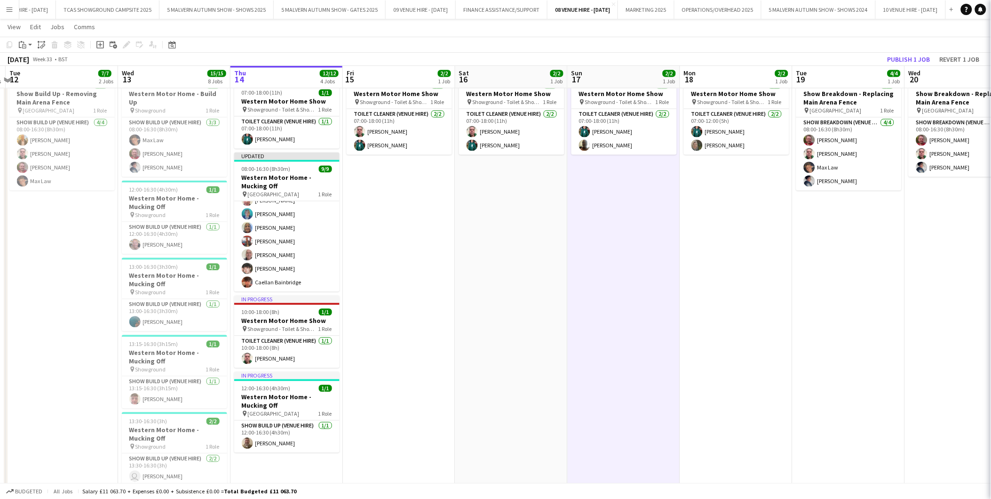
scroll to position [50, 0]
click at [916, 58] on button "Publish 1 job" at bounding box center [909, 59] width 50 height 12
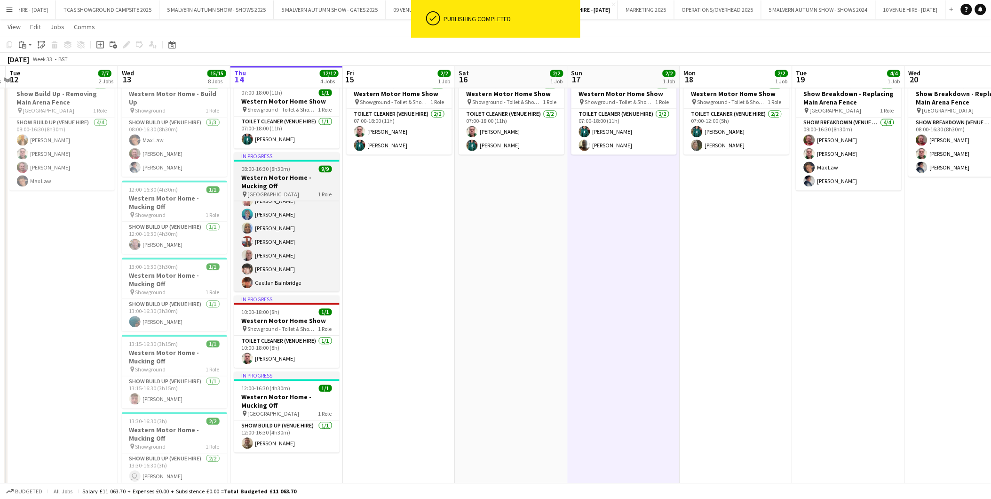
click at [275, 174] on h3 "Western Motor Home - Mucking Off" at bounding box center [286, 182] width 105 height 17
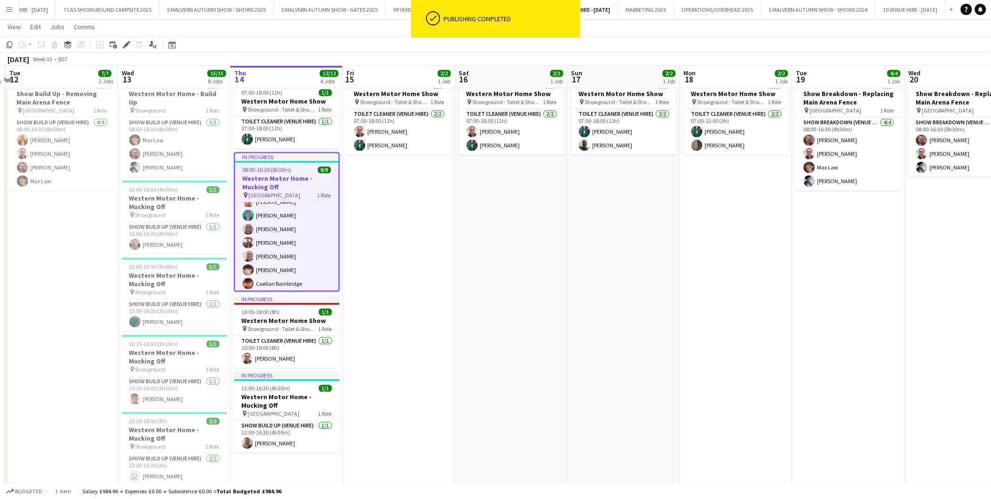
scroll to position [52, 0]
click at [271, 182] on h3 "Western Motor Home - Mucking Off" at bounding box center [287, 183] width 104 height 17
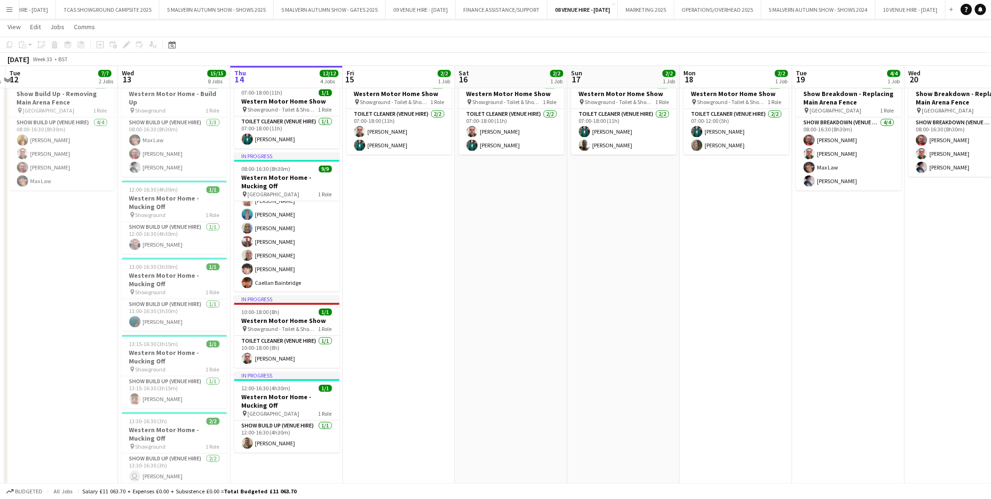
click at [304, 463] on app-date-cell "In progress 07:00-18:00 (11h) 1/1 Western Motor Home Show pin Showground - Toil…" at bounding box center [287, 335] width 112 height 527
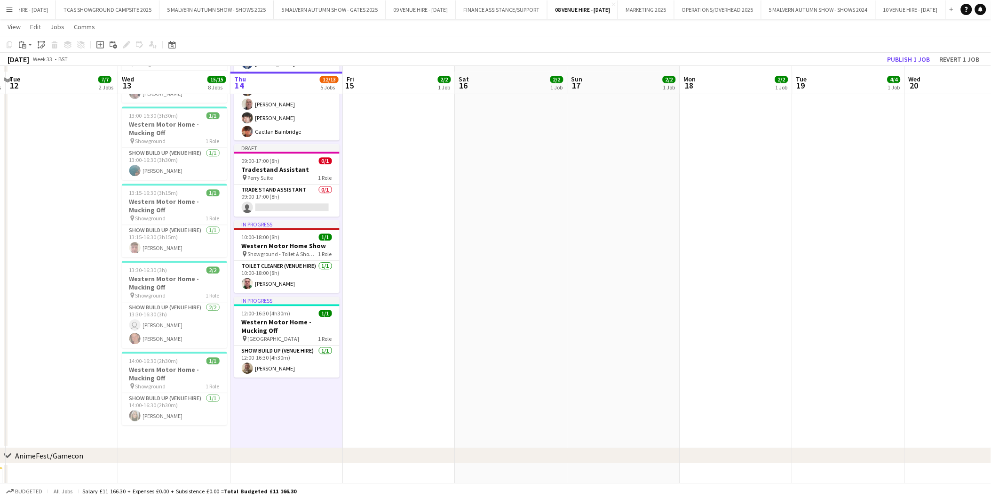
scroll to position [784, 0]
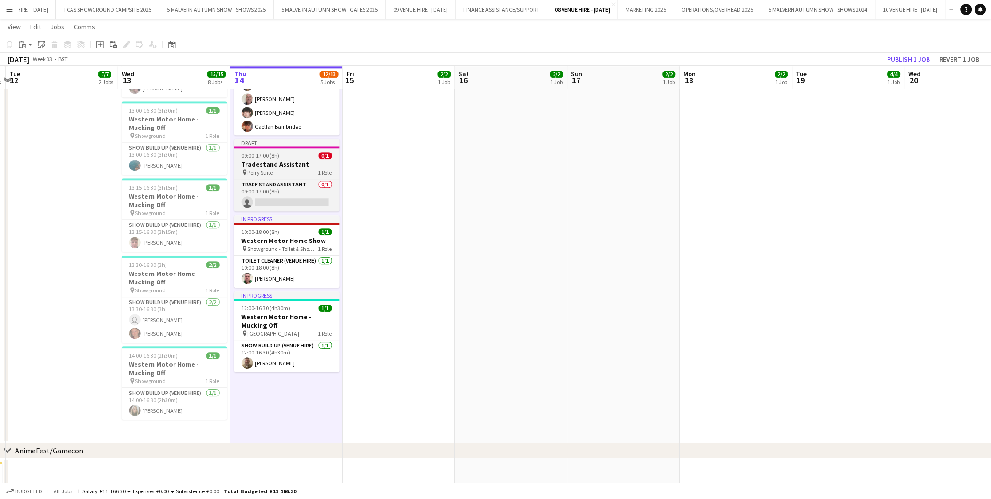
click at [298, 162] on h3 "Tradestand Assistant" at bounding box center [286, 164] width 105 height 8
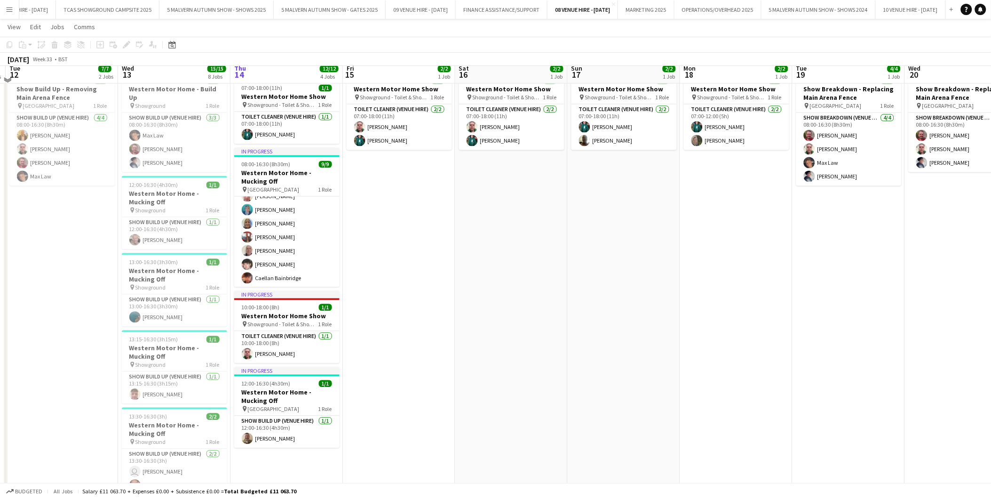
scroll to position [627, 0]
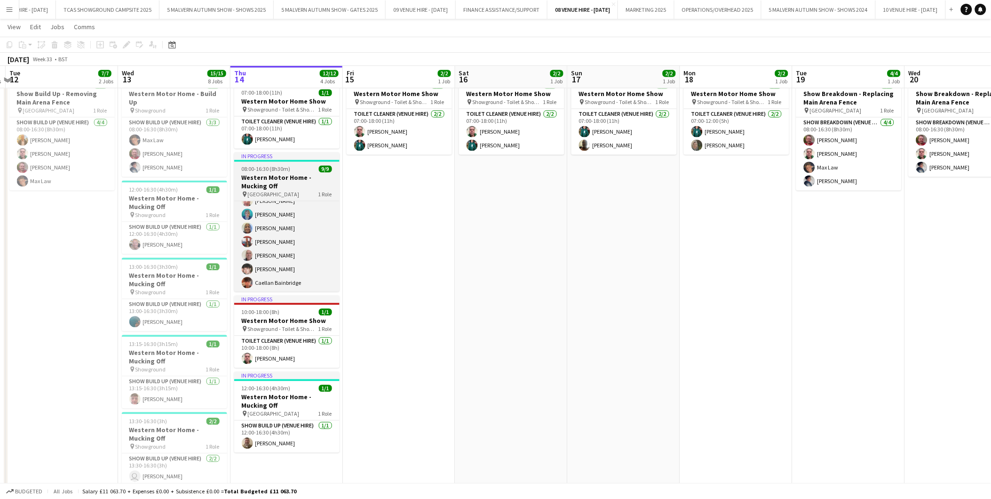
click at [283, 183] on h3 "Western Motor Home - Mucking Off" at bounding box center [286, 182] width 105 height 17
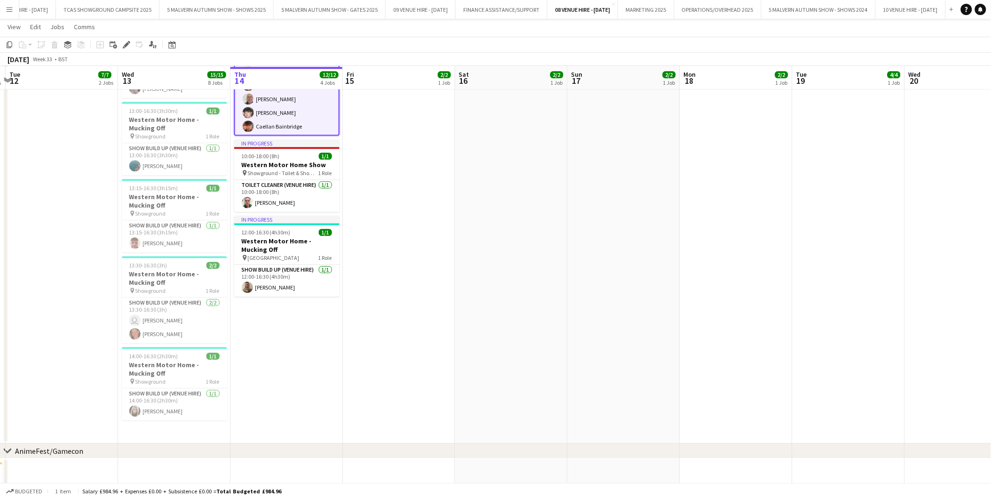
scroll to position [784, 0]
click at [280, 313] on app-date-cell "In progress 07:00-18:00 (11h) 1/1 Western Motor Home Show pin Showground - Toil…" at bounding box center [287, 179] width 112 height 527
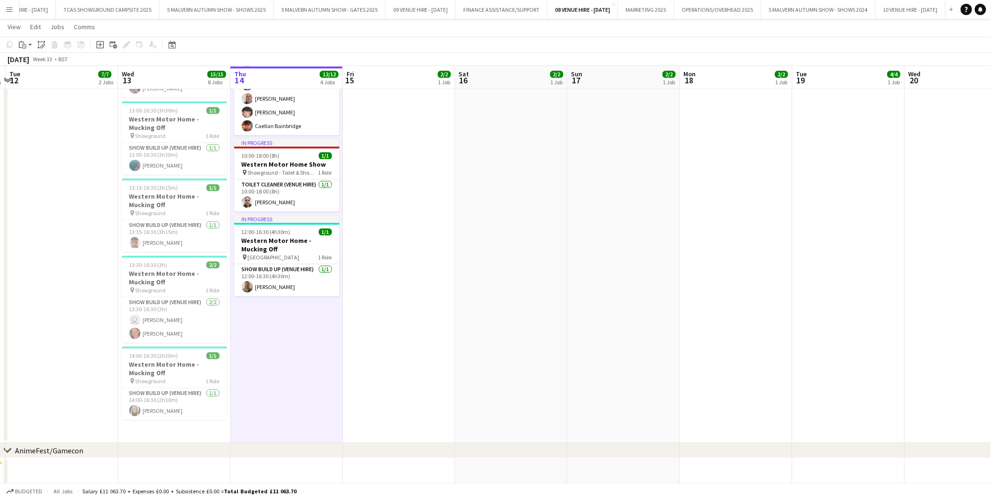
scroll to position [50, 0]
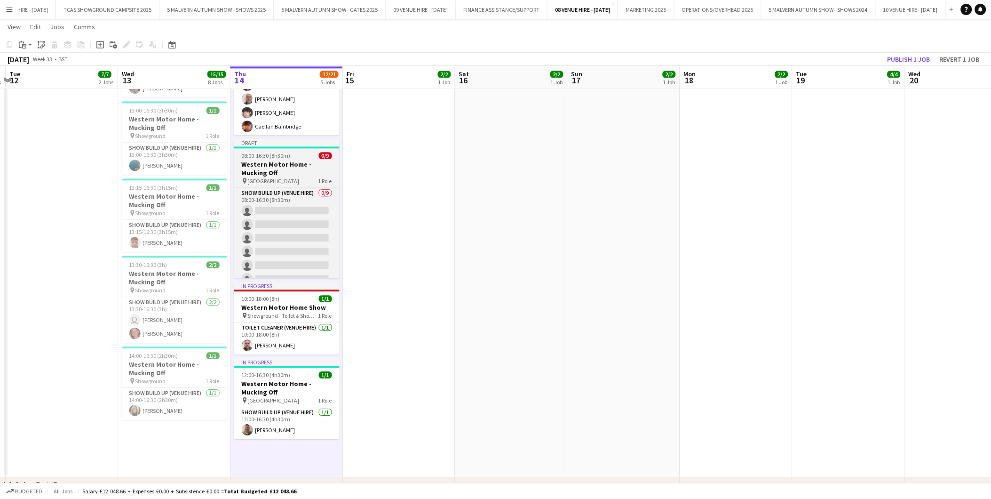
click at [279, 160] on h3 "Western Motor Home - Mucking Off" at bounding box center [286, 168] width 105 height 17
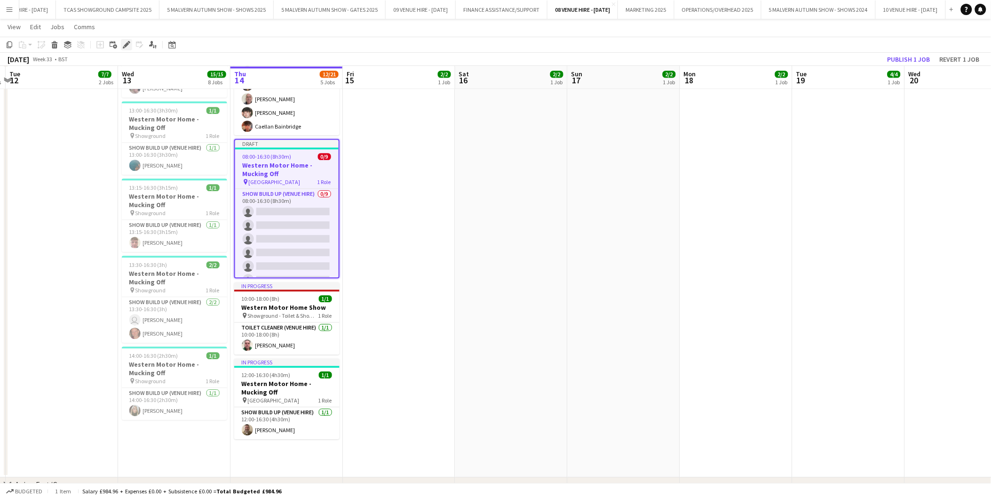
click at [128, 40] on div "Edit" at bounding box center [126, 44] width 11 height 11
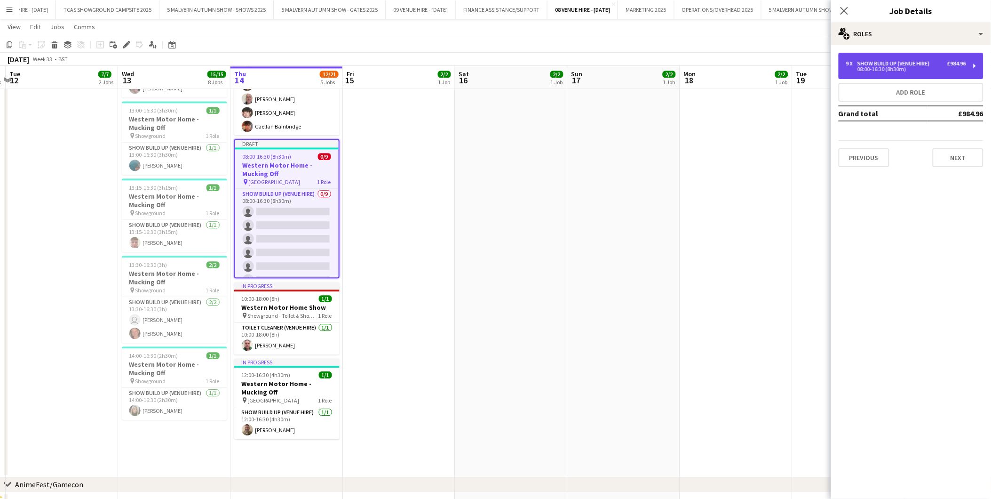
click at [895, 57] on div "9 x Show Build Up (Venue Hire) £984.96 08:00-16:30 (8h30m)" at bounding box center [911, 66] width 145 height 26
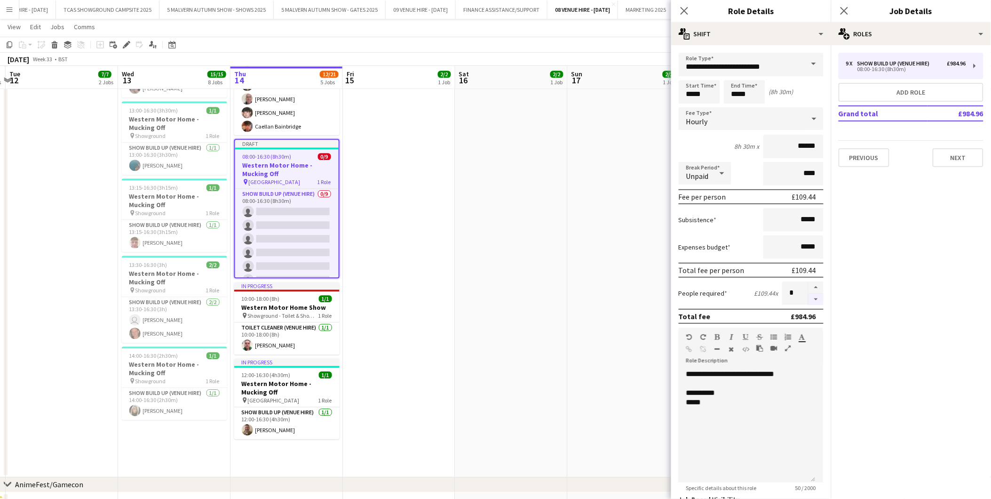
click at [811, 299] on button "button" at bounding box center [816, 300] width 15 height 12
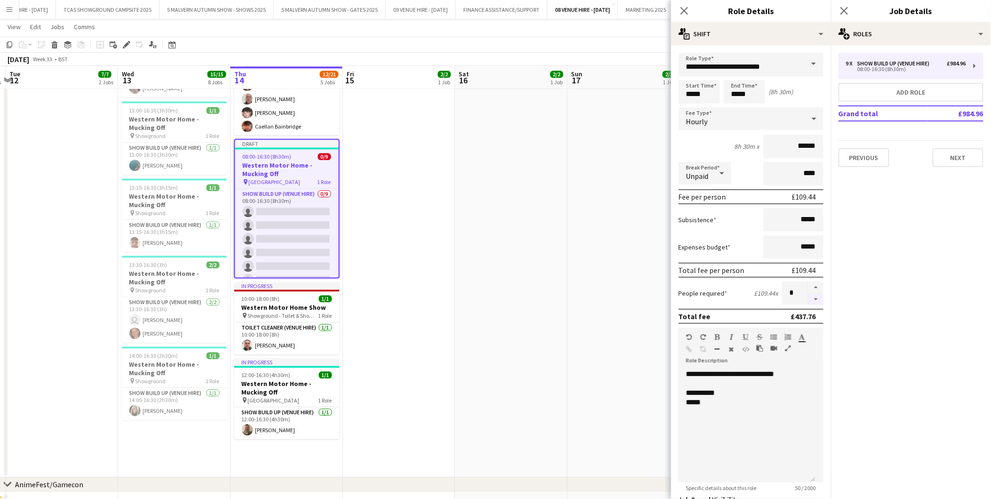
click at [811, 299] on button "button" at bounding box center [816, 300] width 15 height 12
type input "*"
click at [760, 91] on input "*****" at bounding box center [744, 92] width 41 height 24
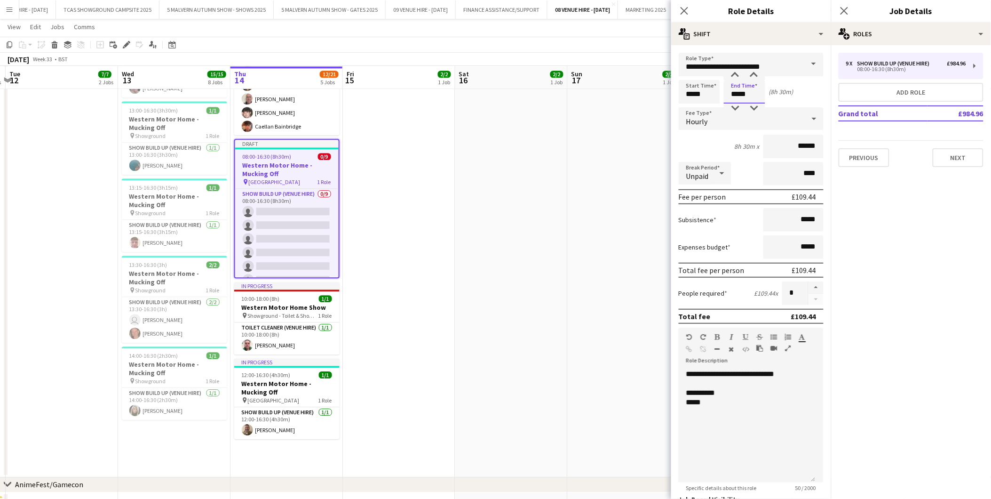
click at [760, 90] on input "*****" at bounding box center [744, 92] width 41 height 24
click at [737, 75] on div at bounding box center [735, 75] width 19 height 9
click at [738, 110] on div at bounding box center [735, 108] width 19 height 9
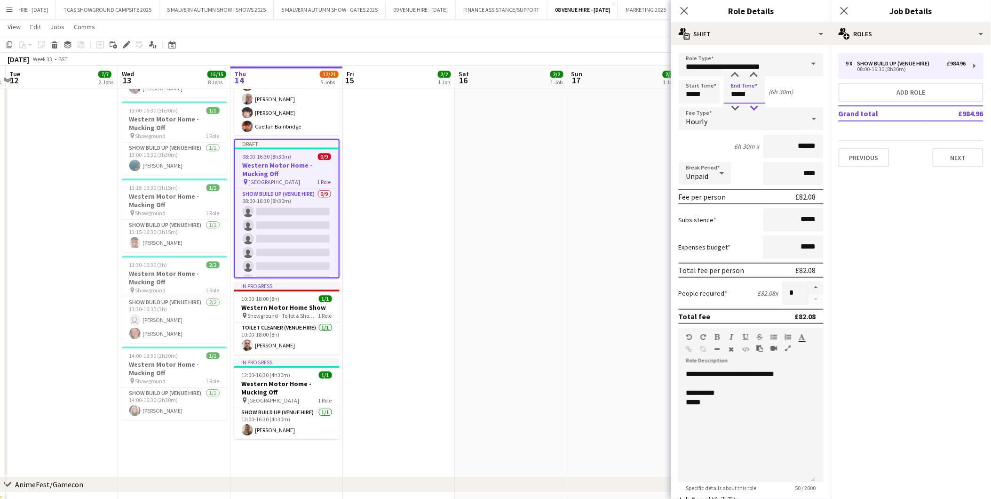
click at [756, 105] on div at bounding box center [754, 108] width 19 height 9
type input "*****"
click at [756, 105] on div at bounding box center [754, 108] width 19 height 9
click at [958, 157] on button "Next" at bounding box center [958, 157] width 51 height 19
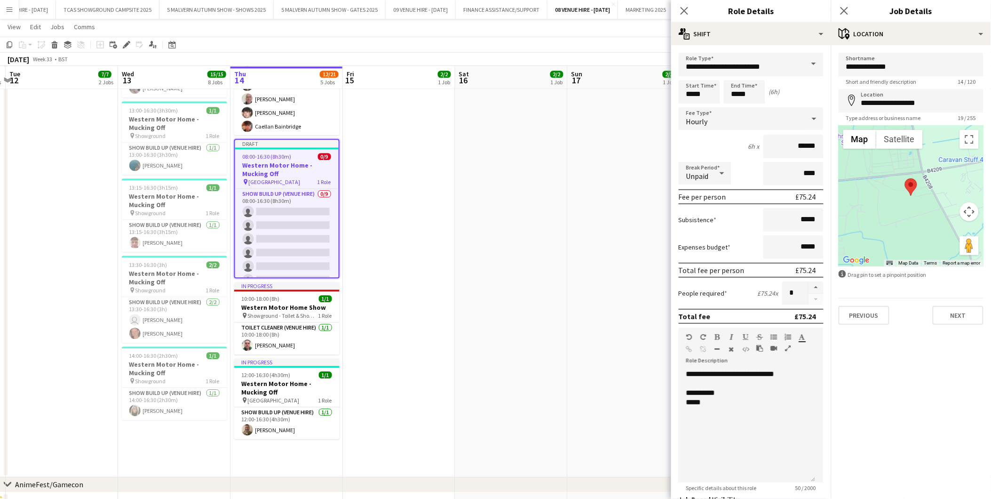
click at [601, 213] on app-date-cell "07:00-18:00 (11h) 2/2 Western Motor Home Show pin Showground - Toilet & Showers…" at bounding box center [624, 196] width 112 height 561
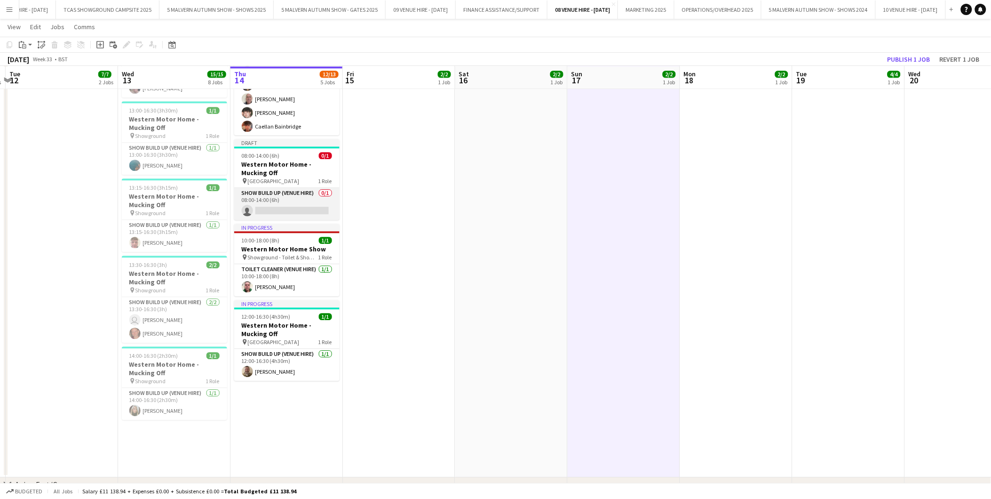
click at [302, 212] on app-card-role "Show Build Up (Venue Hire) 0/1 08:00-14:00 (6h) single-neutral-actions" at bounding box center [286, 204] width 105 height 32
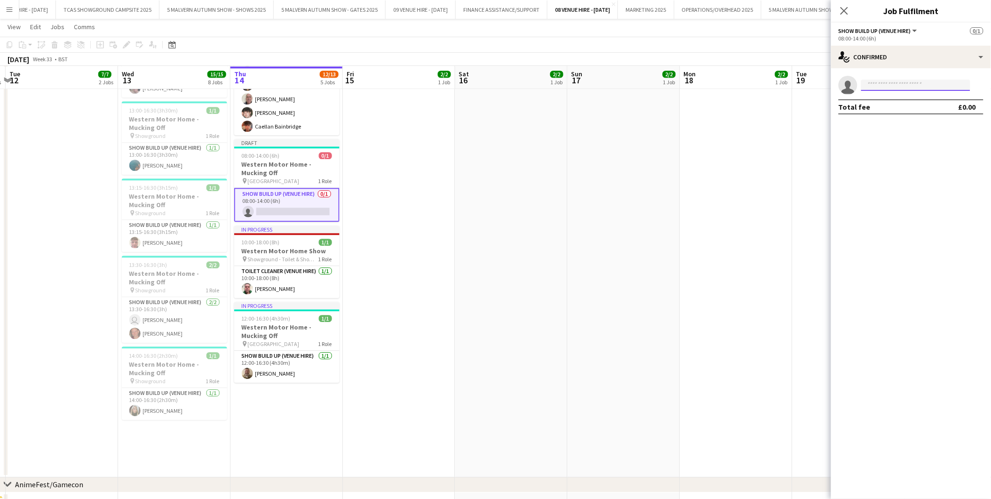
click at [908, 82] on input at bounding box center [916, 85] width 109 height 11
type input "*****"
click at [901, 105] on span "[PERSON_NAME][EMAIL_ADDRESS][PERSON_NAME][DOMAIN_NAME]" at bounding box center [917, 107] width 94 height 8
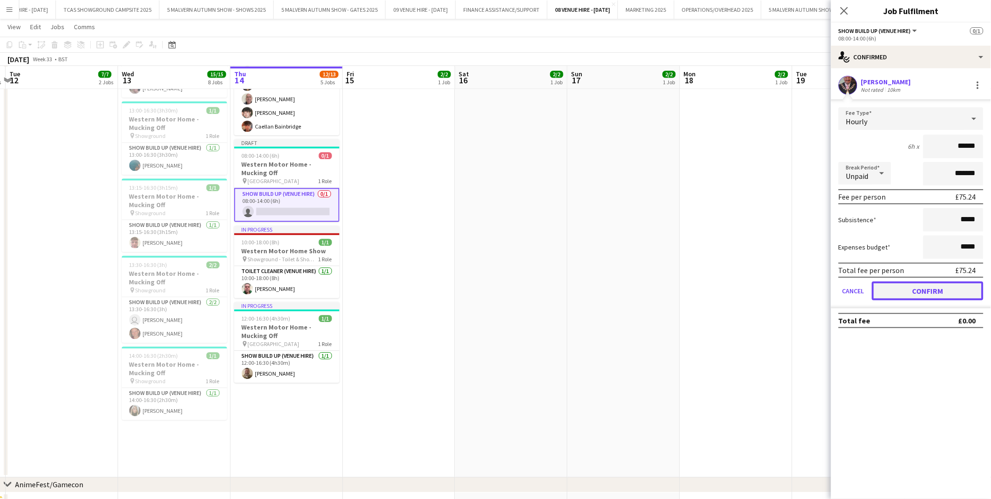
click at [921, 293] on button "Confirm" at bounding box center [928, 290] width 112 height 19
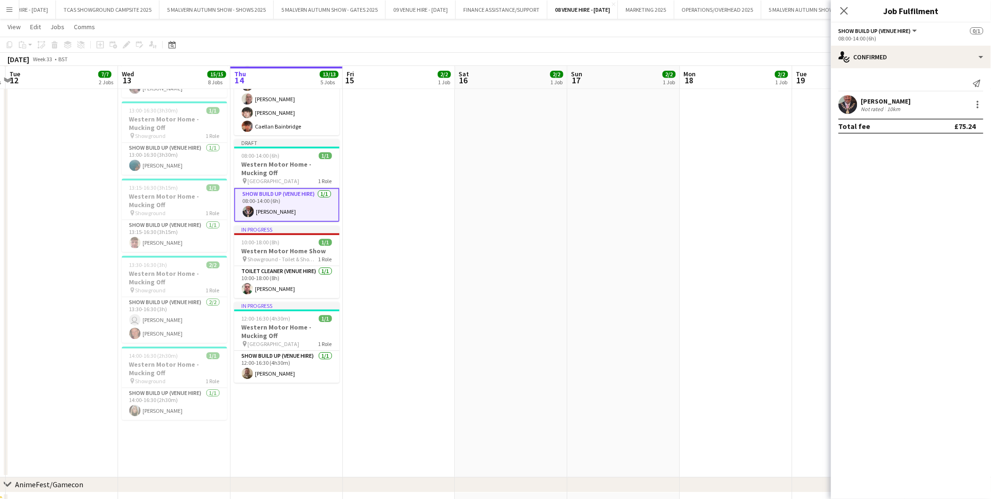
click at [674, 272] on app-date-cell "07:00-18:00 (11h) 2/2 Western Motor Home Show pin Showground - Toilet & Showers…" at bounding box center [624, 196] width 112 height 561
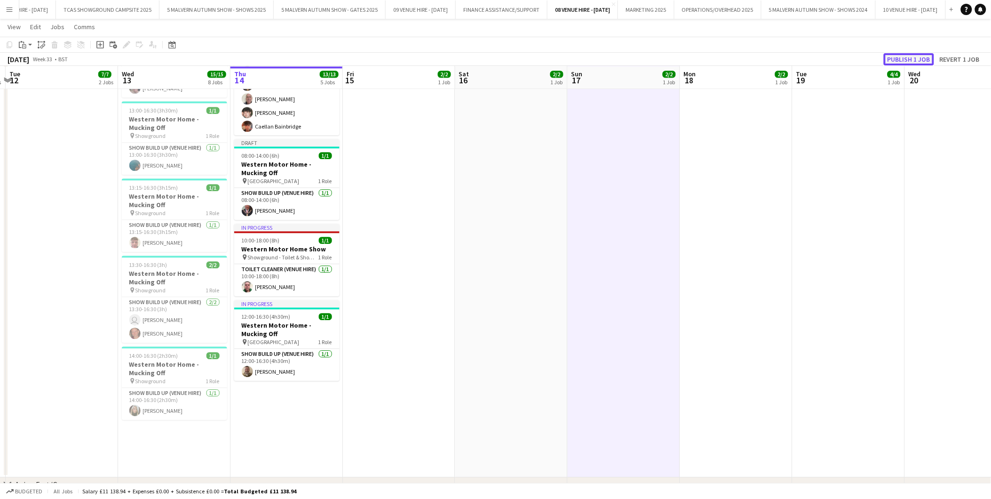
click at [901, 63] on button "Publish 1 job" at bounding box center [909, 59] width 50 height 12
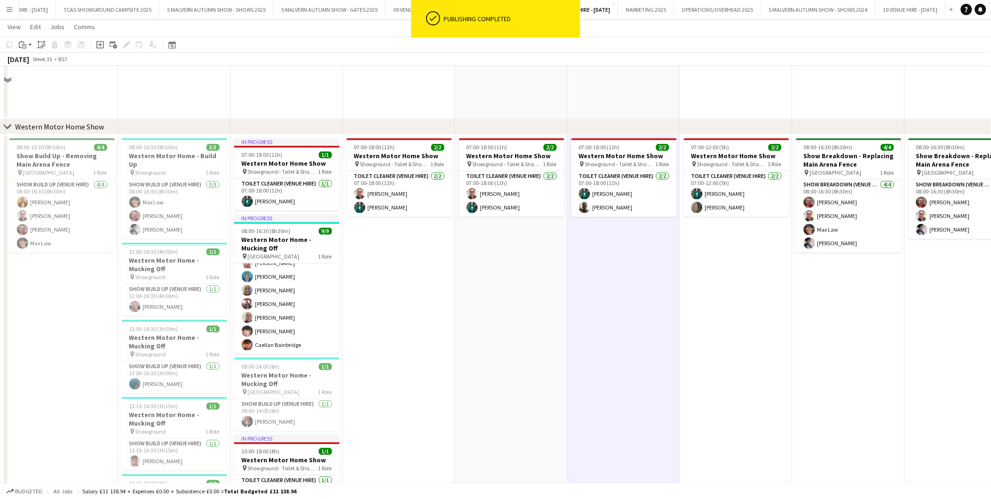
scroll to position [471, 0]
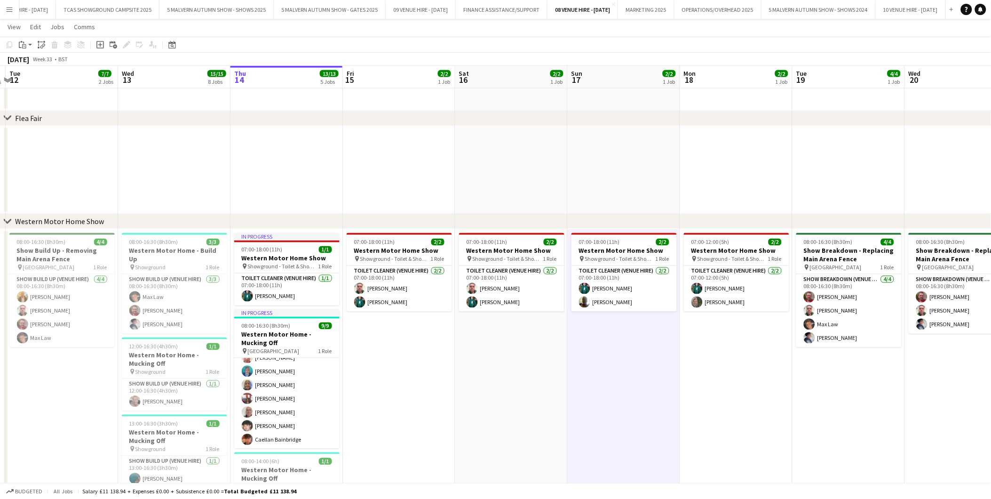
click at [10, 8] on app-icon "Menu" at bounding box center [10, 10] width 8 height 8
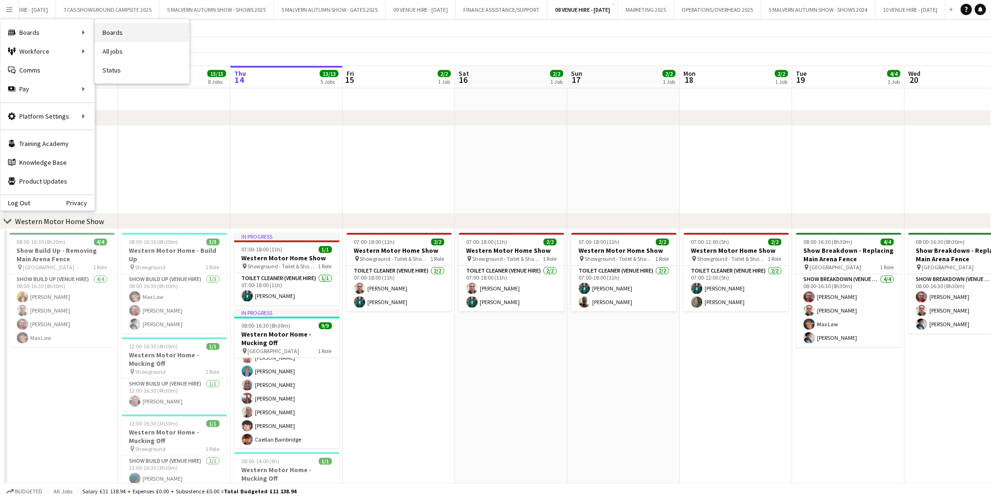
click at [113, 33] on link "Boards" at bounding box center [142, 32] width 94 height 19
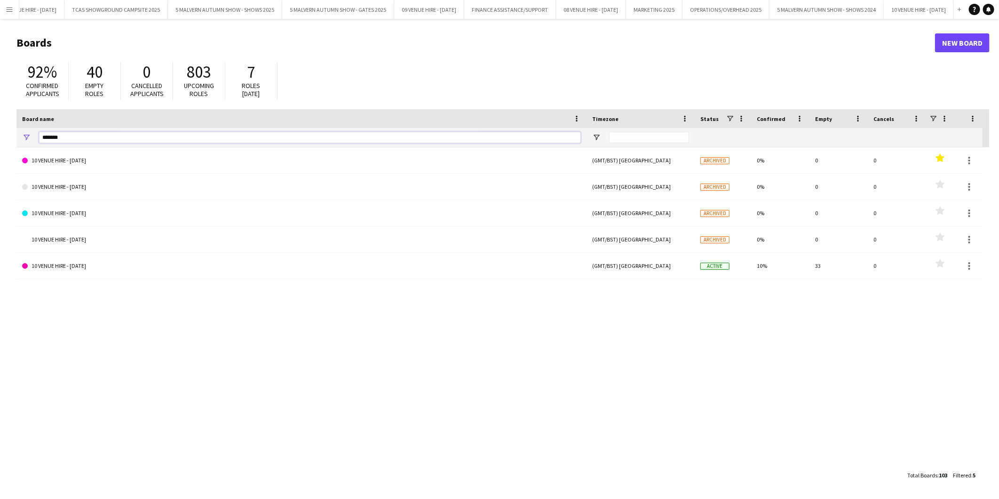
drag, startPoint x: 87, startPoint y: 139, endPoint x: 6, endPoint y: 137, distance: 81.4
click at [19, 140] on div "*******" at bounding box center [301, 137] width 570 height 19
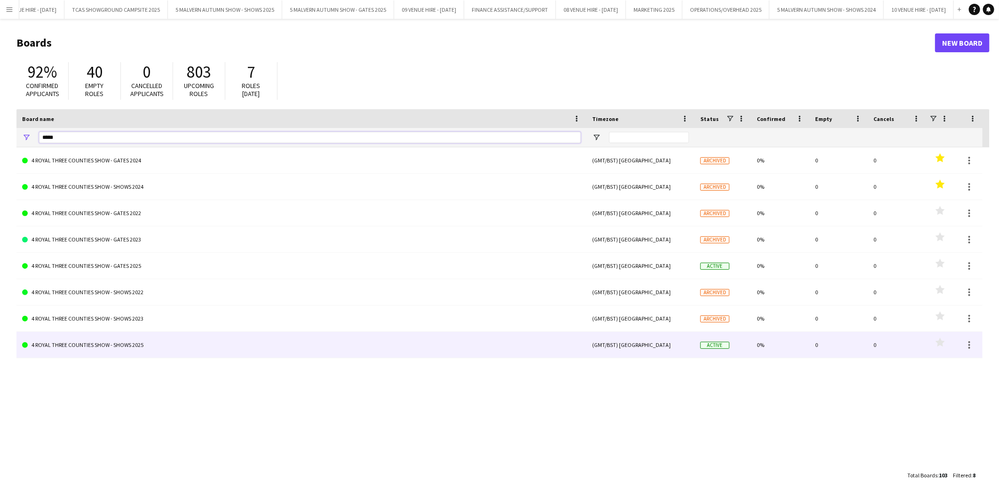
type input "*****"
click at [80, 346] on link "4 ROYAL THREE COUNTIES SHOW - SHOWS 2025" at bounding box center [301, 345] width 559 height 26
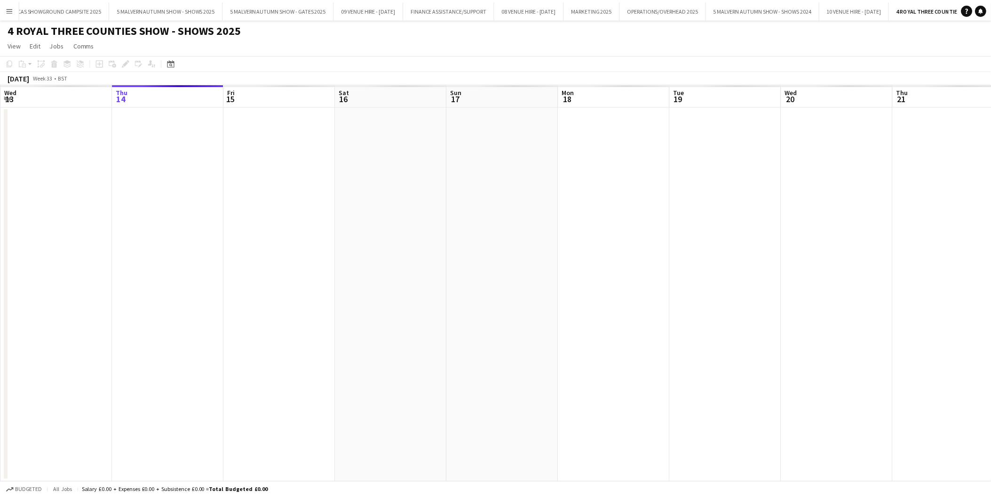
scroll to position [0, 223]
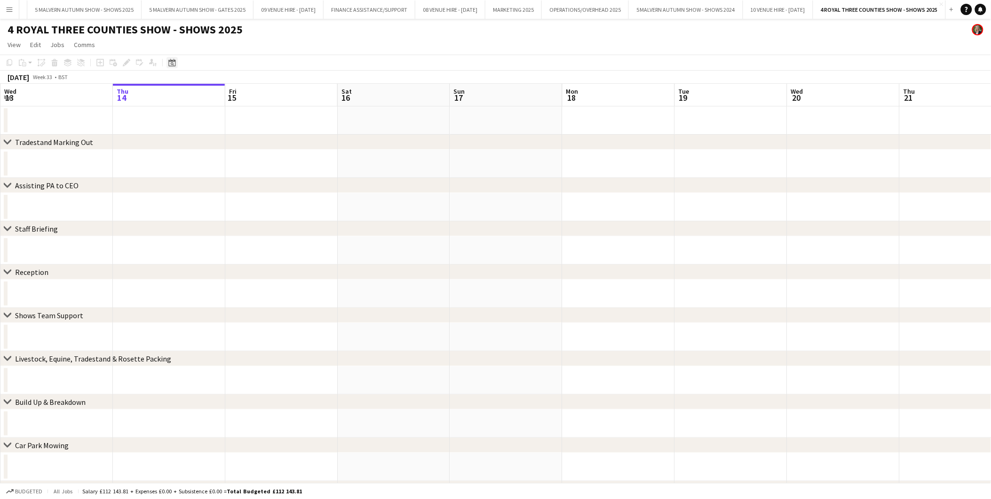
click at [171, 64] on icon "Date picker" at bounding box center [172, 63] width 8 height 8
click at [229, 93] on span "Previous month" at bounding box center [229, 95] width 19 height 19
click at [250, 158] on span "15" at bounding box center [247, 157] width 11 height 11
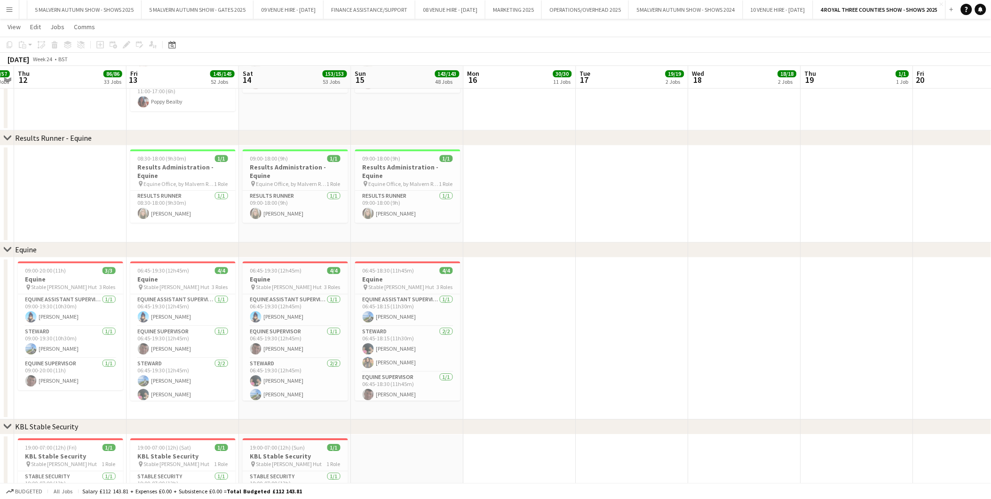
scroll to position [3398, 0]
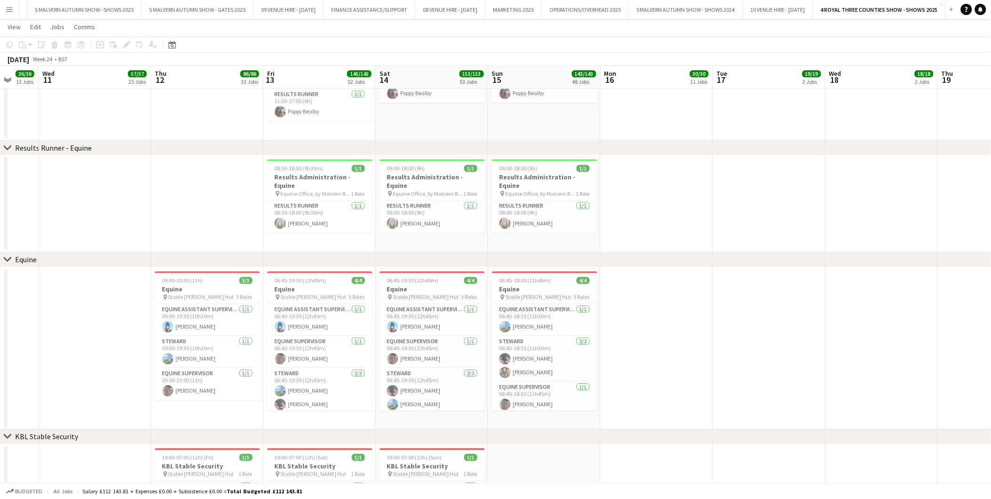
drag, startPoint x: 375, startPoint y: 286, endPoint x: 511, endPoint y: 286, distance: 136.9
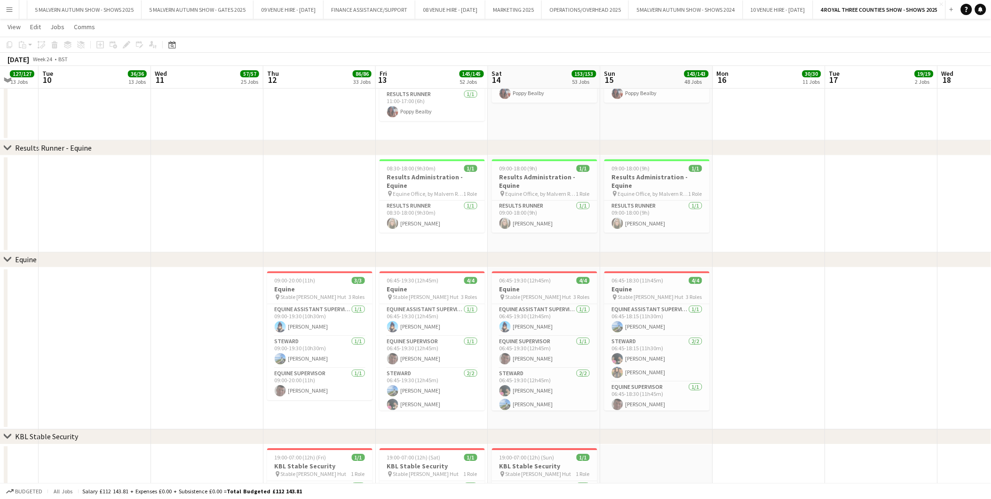
scroll to position [0, 299]
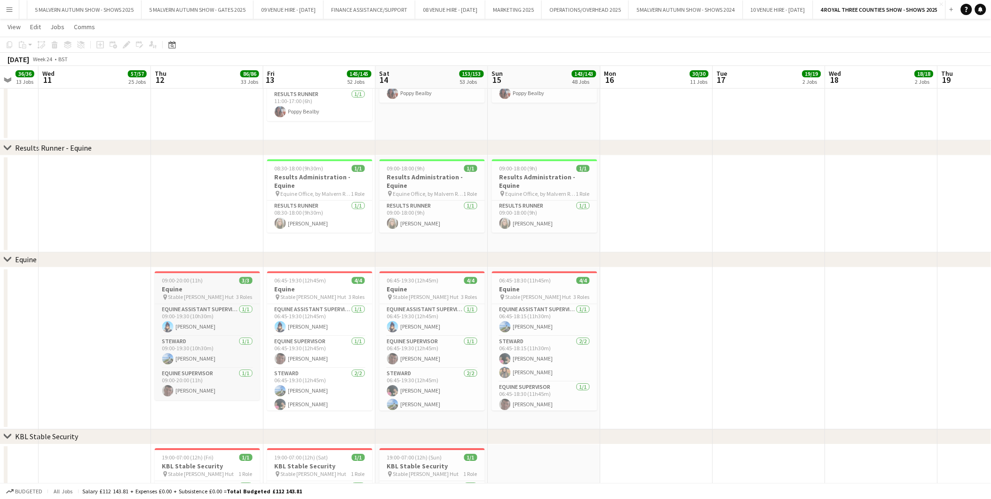
click at [200, 278] on span "09:00-20:00 (11h)" at bounding box center [182, 280] width 41 height 7
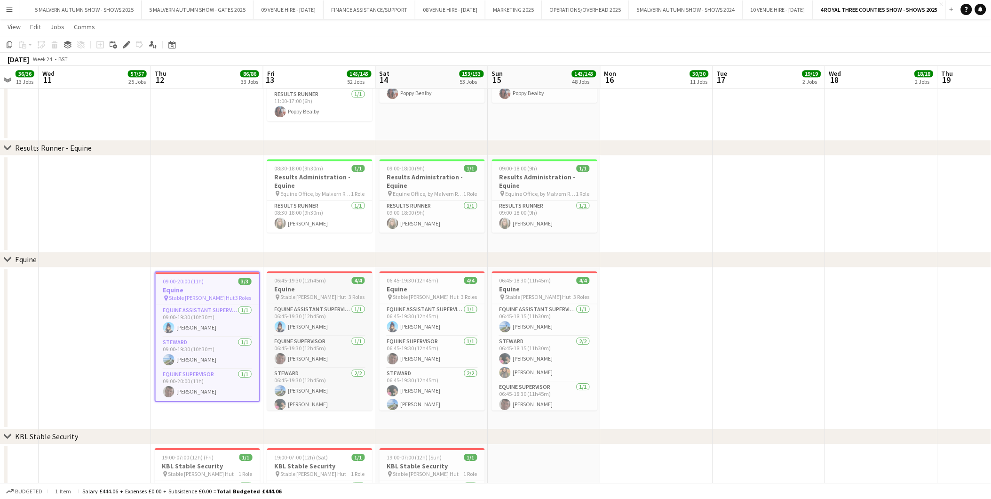
click at [308, 290] on h3 "Equine" at bounding box center [319, 289] width 105 height 8
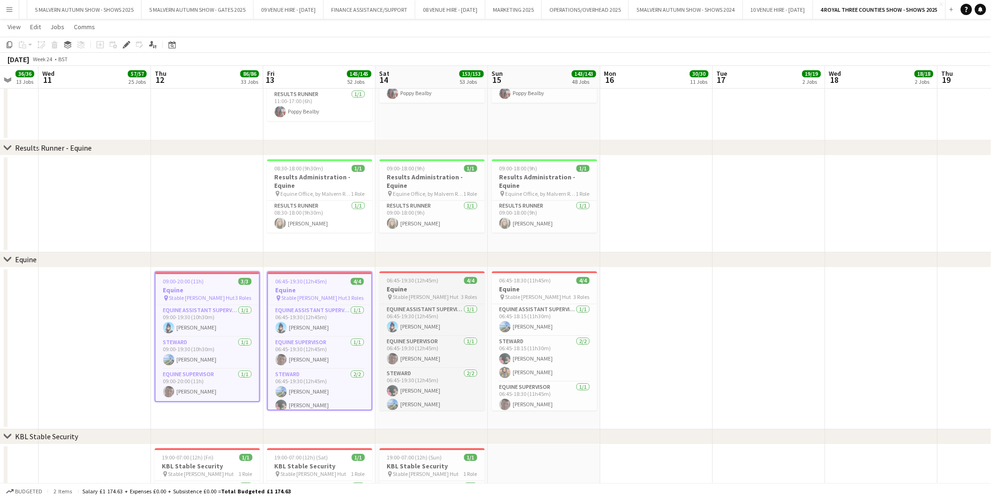
click at [445, 297] on div "pin Stable [PERSON_NAME] Hut 3 Roles" at bounding box center [432, 297] width 105 height 8
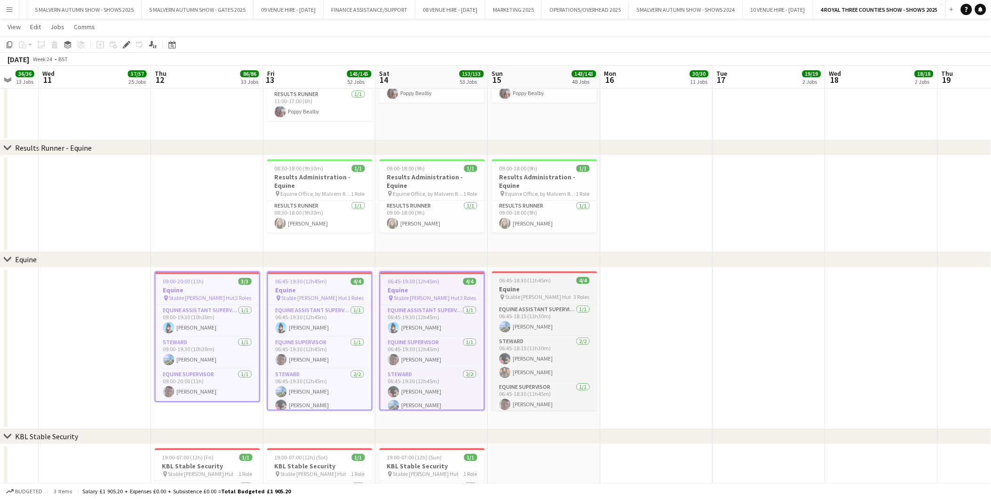
click at [520, 285] on h3 "Equine" at bounding box center [544, 289] width 105 height 8
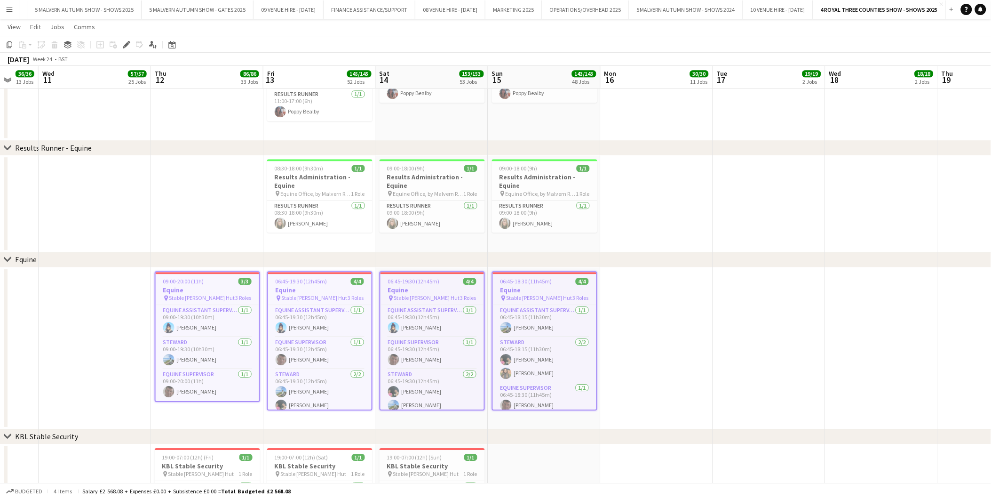
click at [200, 288] on h3 "Equine" at bounding box center [208, 290] width 104 height 8
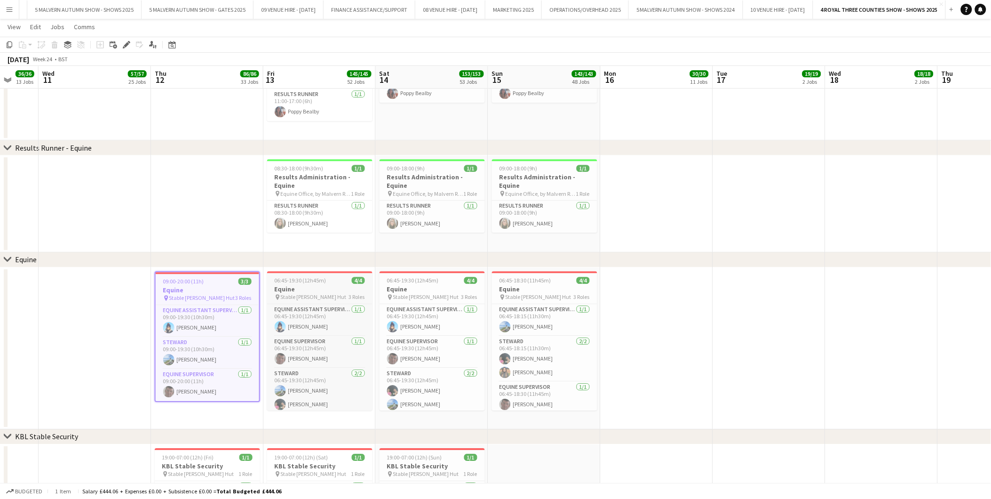
click at [278, 280] on span "06:45-19:30 (12h45m)" at bounding box center [301, 280] width 52 height 7
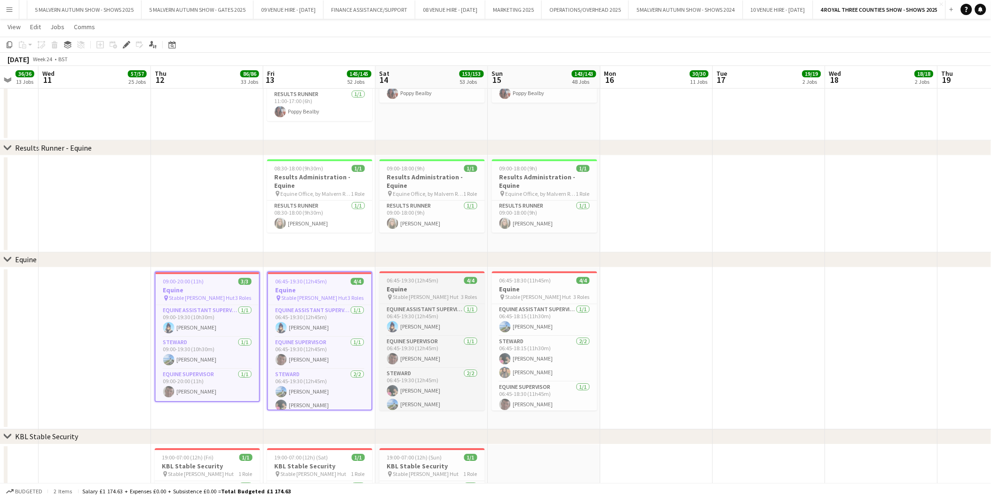
click at [431, 293] on span "Stable [PERSON_NAME] Hut" at bounding box center [426, 296] width 66 height 7
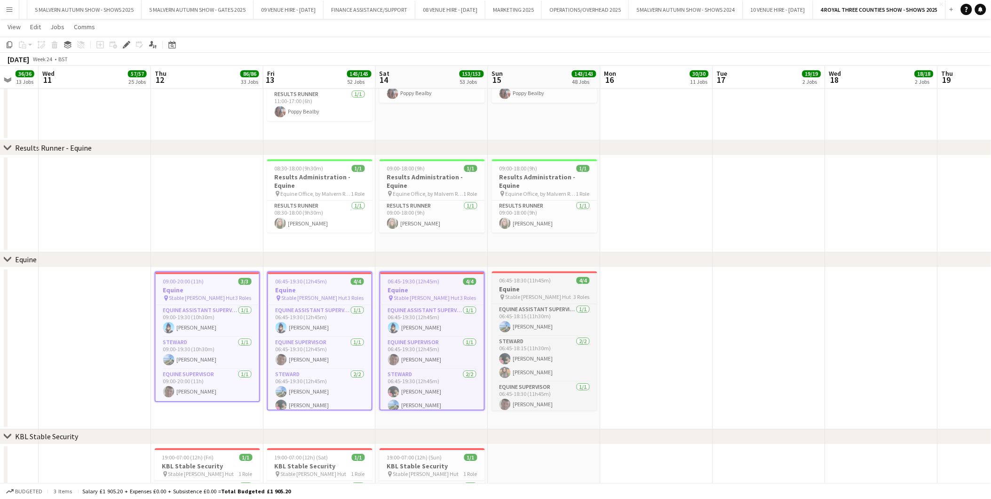
click at [521, 285] on h3 "Equine" at bounding box center [544, 289] width 105 height 8
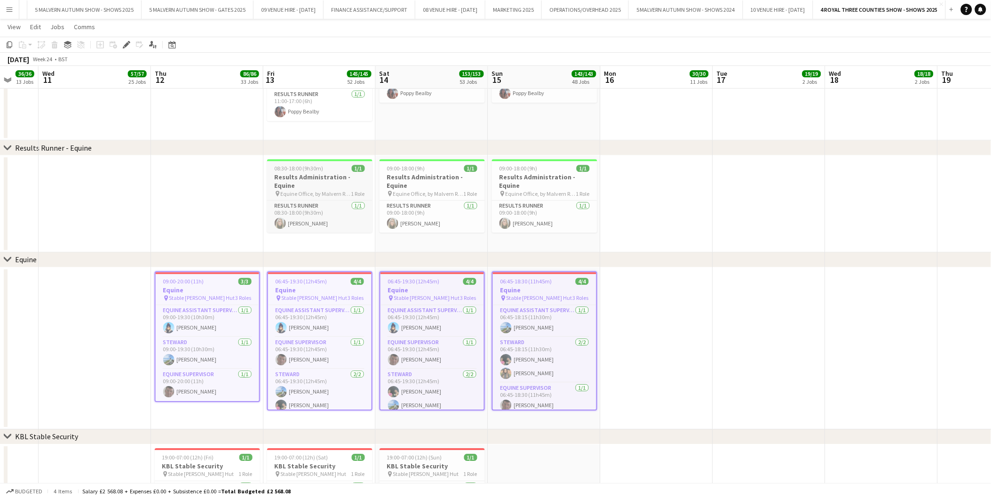
click at [298, 166] on span "08:30-18:00 (9h30m)" at bounding box center [299, 168] width 49 height 7
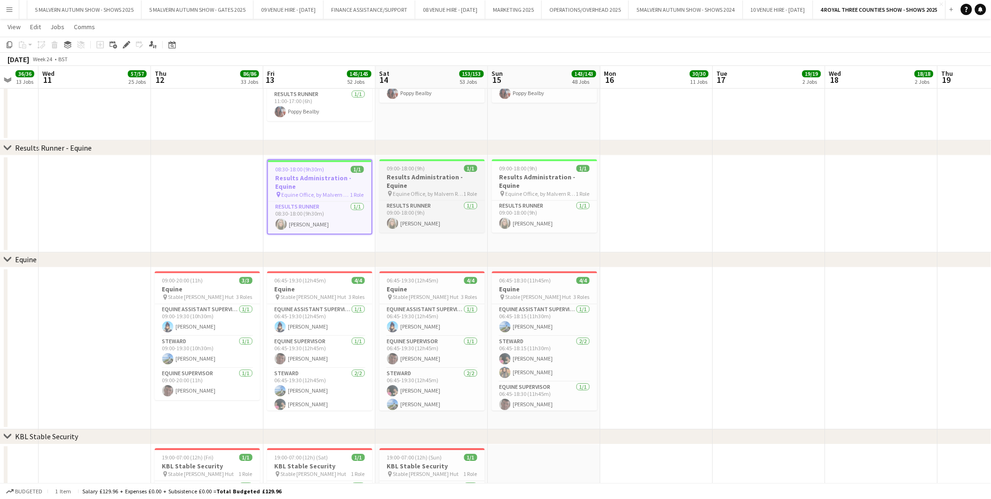
click at [403, 170] on span "09:00-18:00 (9h)" at bounding box center [406, 168] width 38 height 7
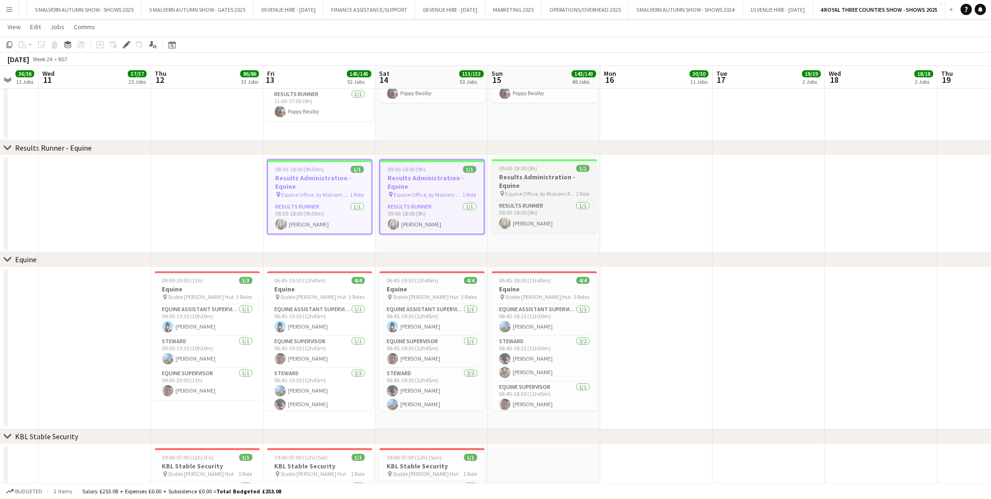
click at [510, 174] on h3 "Results Administration - Equine" at bounding box center [544, 181] width 105 height 17
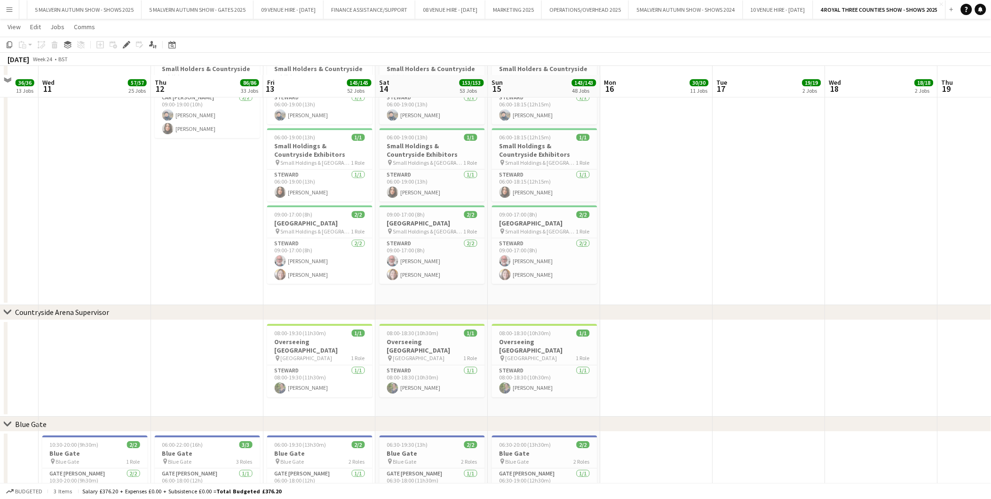
scroll to position [2195, 0]
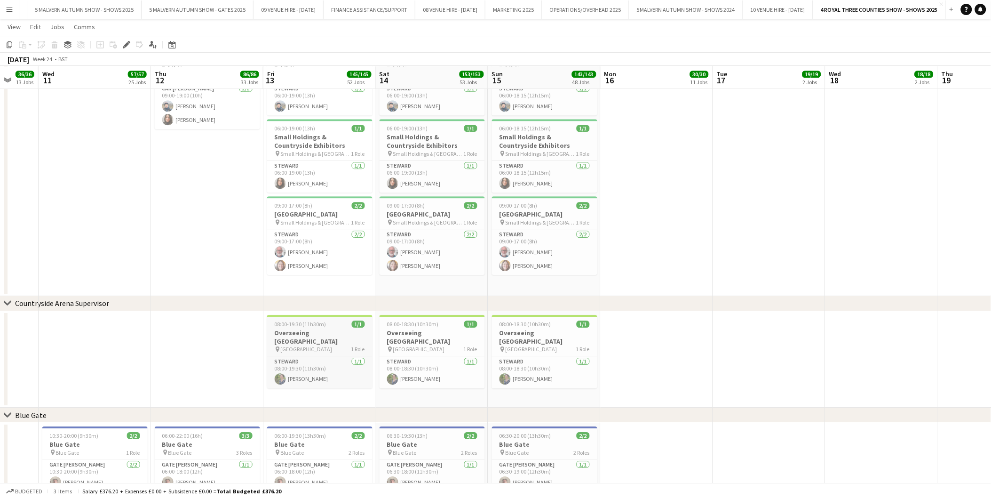
drag, startPoint x: 289, startPoint y: 325, endPoint x: 300, endPoint y: 321, distance: 11.9
click at [289, 325] on span "08:00-19:30 (11h30m)" at bounding box center [301, 323] width 52 height 7
click at [421, 334] on h3 "Overseeing [GEOGRAPHIC_DATA]" at bounding box center [432, 336] width 105 height 17
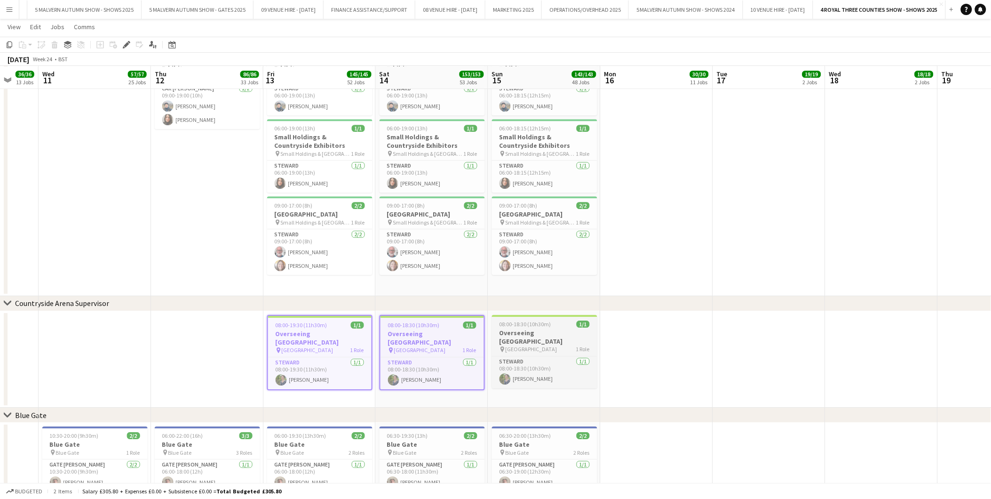
click at [507, 329] on h3 "Overseeing [GEOGRAPHIC_DATA]" at bounding box center [544, 336] width 105 height 17
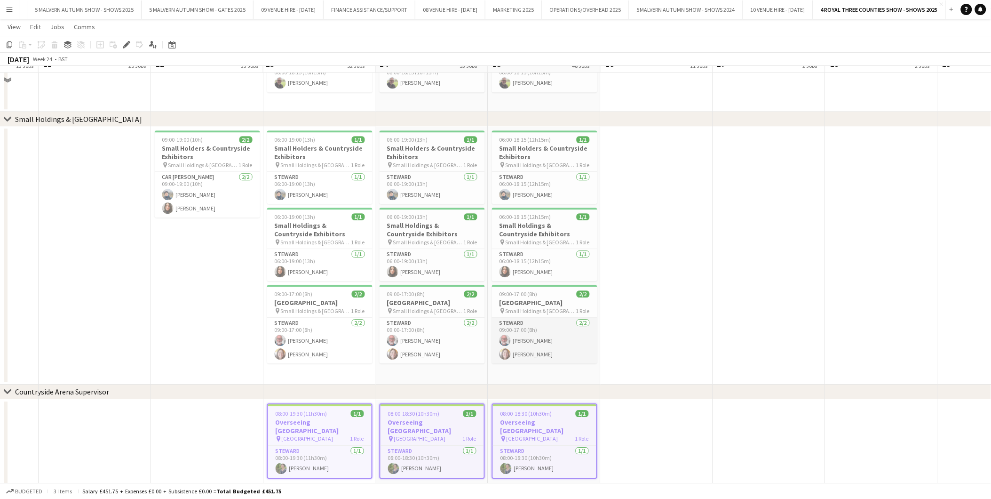
scroll to position [2091, 0]
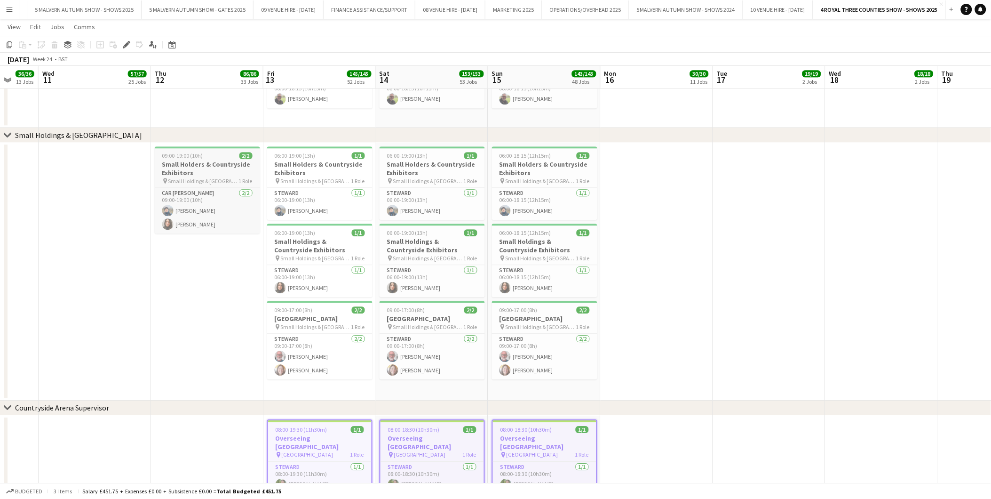
click at [220, 166] on h3 "Small Holders & Countryside Exhibitors" at bounding box center [207, 168] width 105 height 17
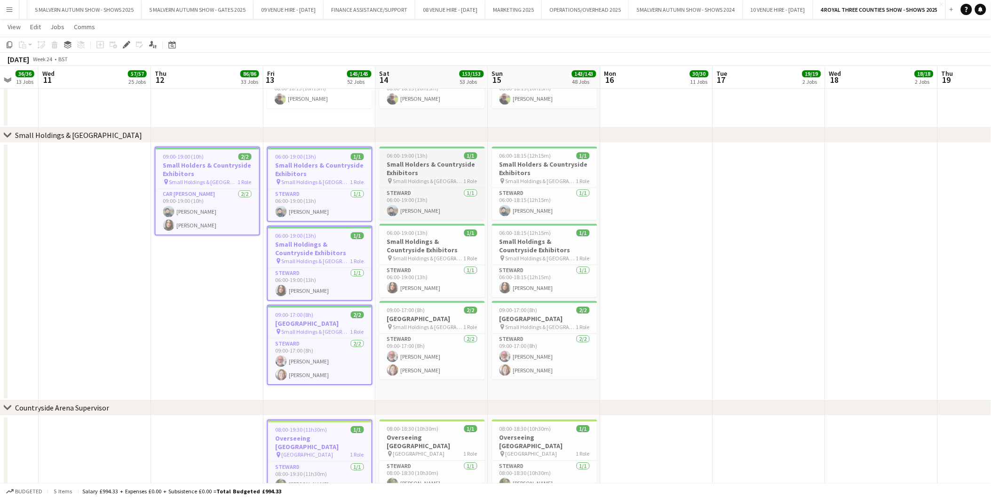
click at [405, 165] on h3 "Small Holders & Countryside Exhibitors" at bounding box center [432, 168] width 105 height 17
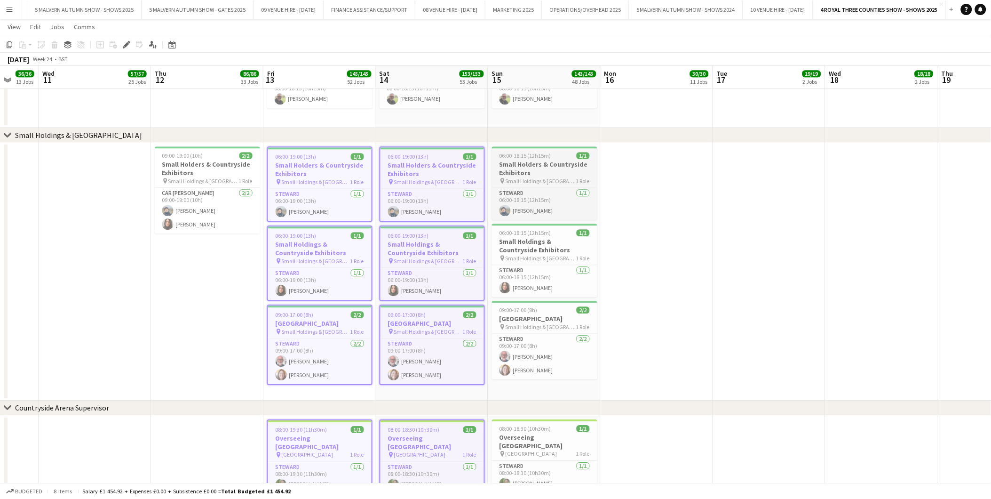
click at [502, 162] on h3 "Small Holders & Countryside Exhibitors" at bounding box center [544, 168] width 105 height 17
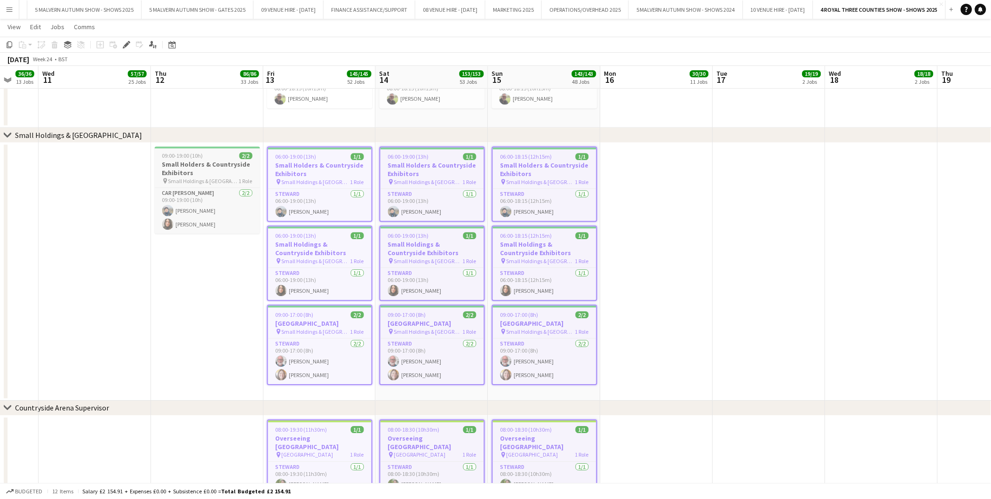
click at [208, 167] on h3 "Small Holders & Countryside Exhibitors" at bounding box center [207, 168] width 105 height 17
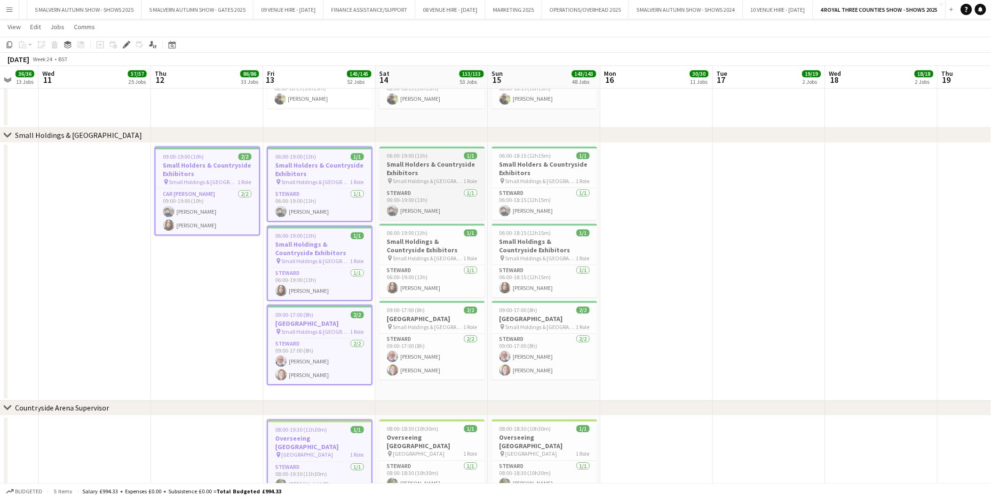
click at [403, 175] on h3 "Small Holders & Countryside Exhibitors" at bounding box center [432, 168] width 105 height 17
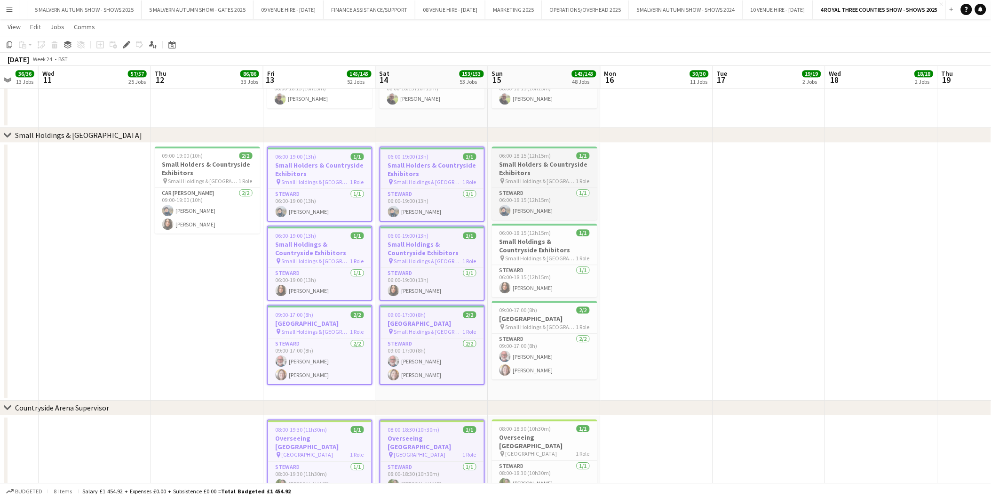
click at [501, 173] on h3 "Small Holders & Countryside Exhibitors" at bounding box center [544, 168] width 105 height 17
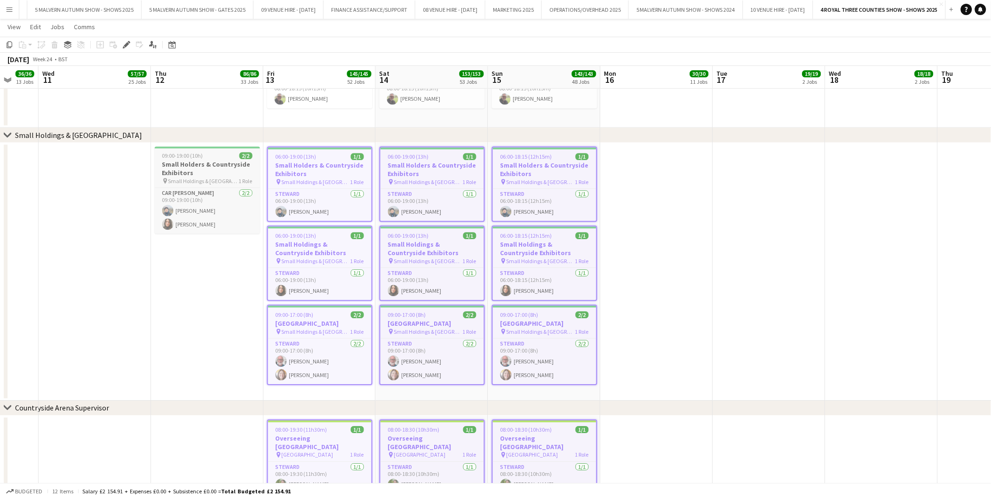
click at [202, 176] on h3 "Small Holders & Countryside Exhibitors" at bounding box center [207, 168] width 105 height 17
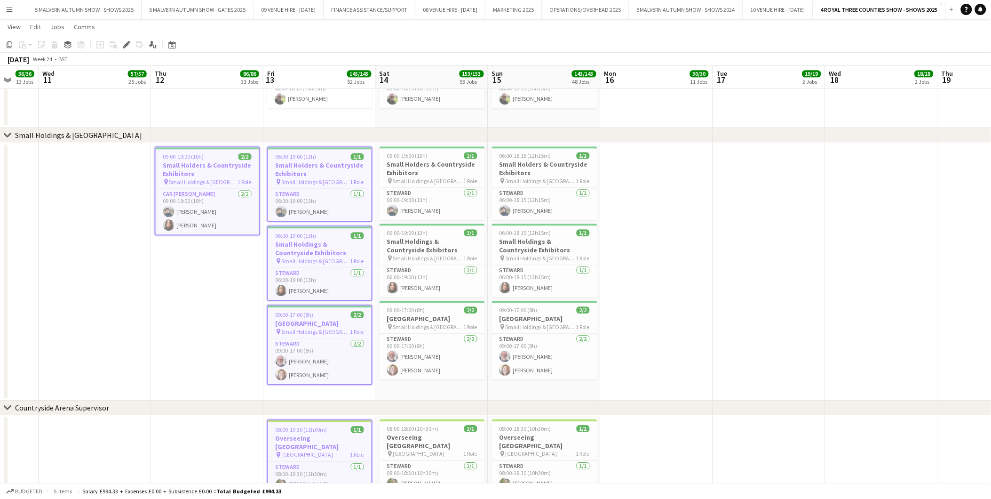
click at [202, 176] on h3 "Small Holders & Countryside Exhibitors" at bounding box center [208, 169] width 104 height 17
click at [211, 275] on app-date-cell "09:00-19:00 (10h) 2/2 Small Holders & Countryside Exhibitors pin Small Holdings…" at bounding box center [207, 272] width 112 height 258
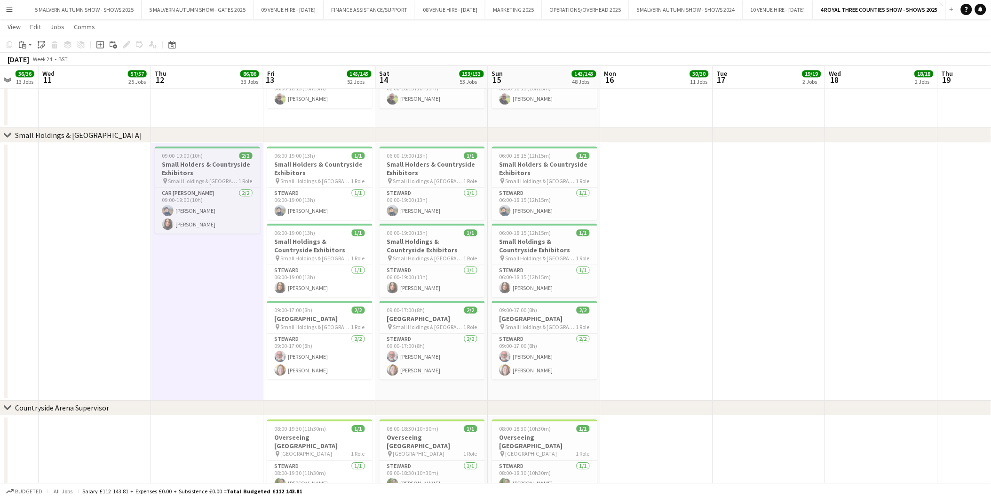
click at [198, 168] on h3 "Small Holders & Countryside Exhibitors" at bounding box center [207, 168] width 105 height 17
click at [312, 169] on h3 "Small Holders & Countryside Exhibitors" at bounding box center [319, 168] width 105 height 17
click at [313, 236] on app-job-card "06:00-19:00 (13h) 1/1 Small Holdings & Countryside Exhibitors pin Small Holding…" at bounding box center [319, 259] width 105 height 73
click at [199, 171] on h3 "Small Holders & Countryside Exhibitors" at bounding box center [207, 168] width 105 height 17
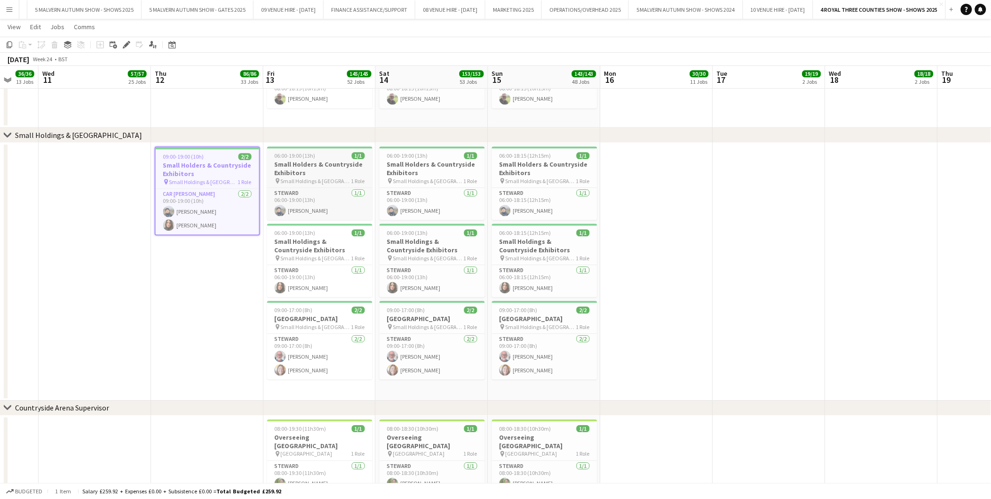
click at [330, 166] on h3 "Small Holders & Countryside Exhibitors" at bounding box center [319, 168] width 105 height 17
click at [326, 236] on div "06:00-19:00 (13h) 1/1" at bounding box center [319, 234] width 105 height 7
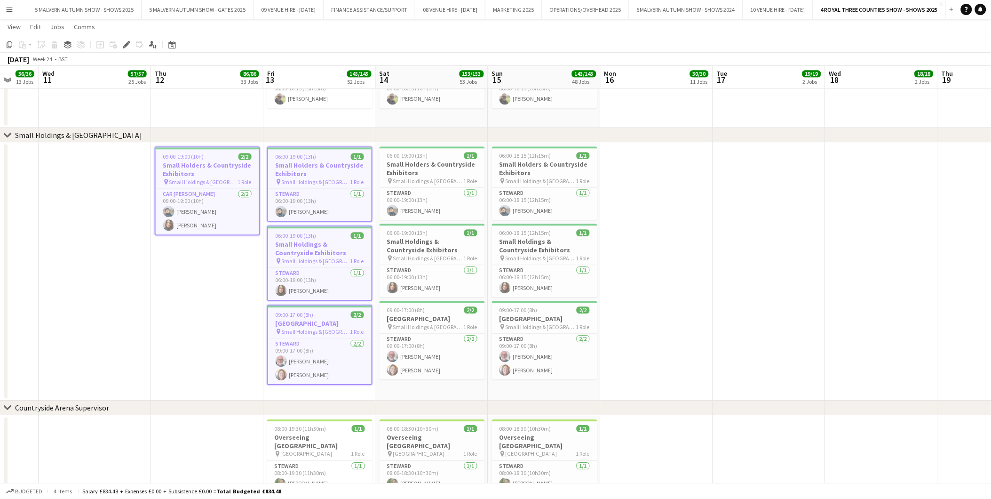
click at [327, 313] on div "09:00-17:00 (8h) 2/2" at bounding box center [320, 314] width 104 height 7
click at [407, 177] on div "pin Small Holdings & [GEOGRAPHIC_DATA] 1 Role" at bounding box center [432, 181] width 105 height 8
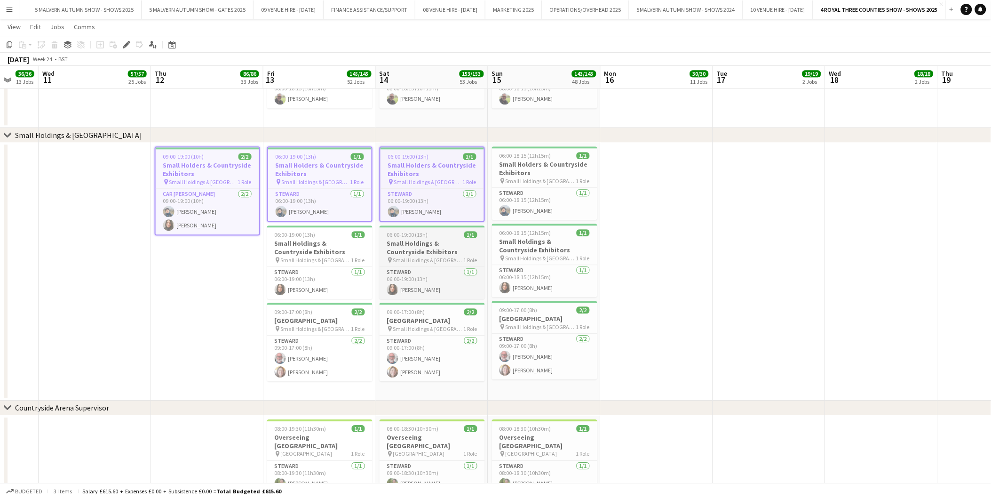
click at [414, 242] on h3 "Small Holdings & Countryside Exhibitors" at bounding box center [432, 247] width 105 height 17
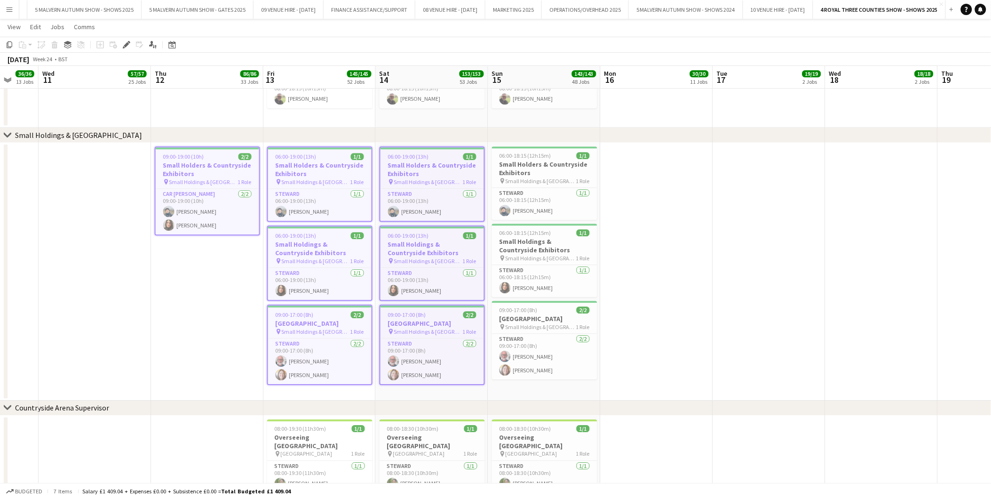
click at [419, 312] on span "09:00-17:00 (8h)" at bounding box center [407, 314] width 38 height 7
click at [523, 173] on h3 "Small Holders & Countryside Exhibitors" at bounding box center [544, 168] width 105 height 17
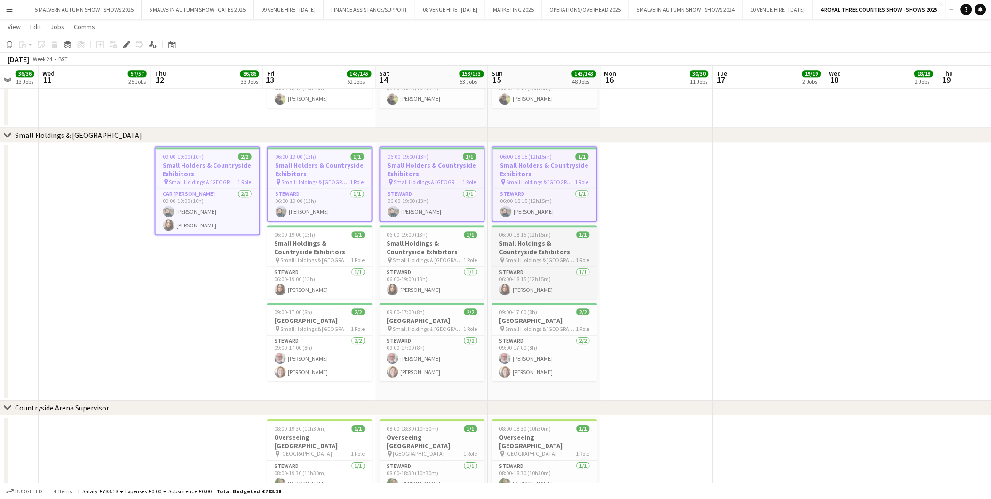
click at [523, 241] on h3 "Small Holdings & Countryside Exhibitors" at bounding box center [544, 247] width 105 height 17
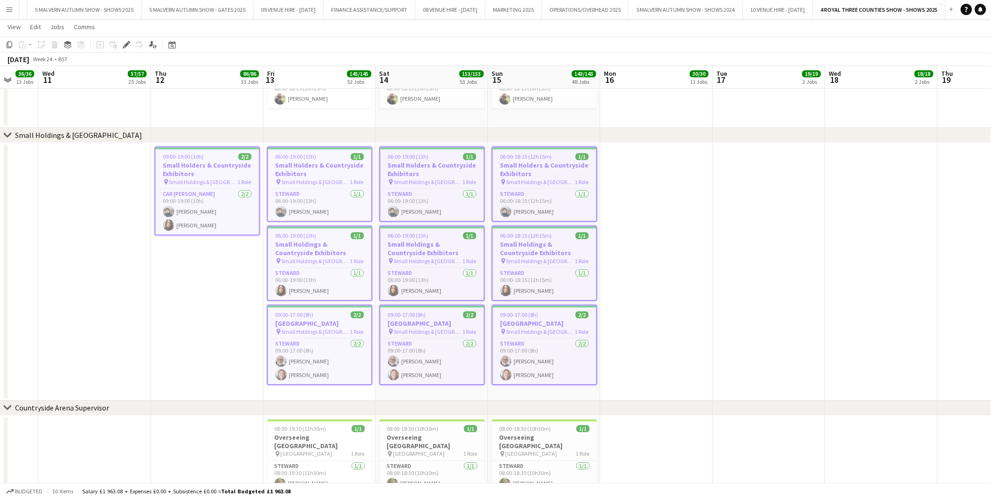
click at [529, 315] on span "09:00-17:00 (8h)" at bounding box center [520, 314] width 38 height 7
drag, startPoint x: 753, startPoint y: 391, endPoint x: 746, endPoint y: 389, distance: 7.3
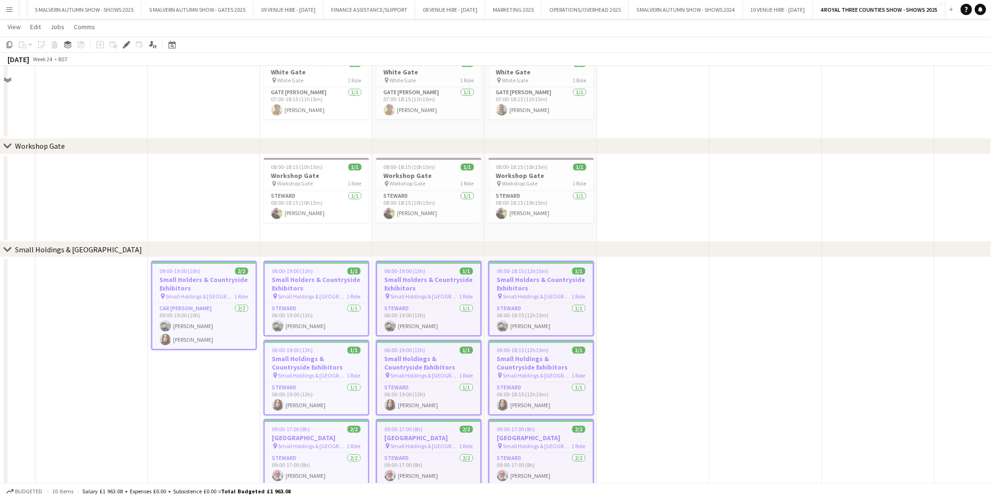
scroll to position [2039, 0]
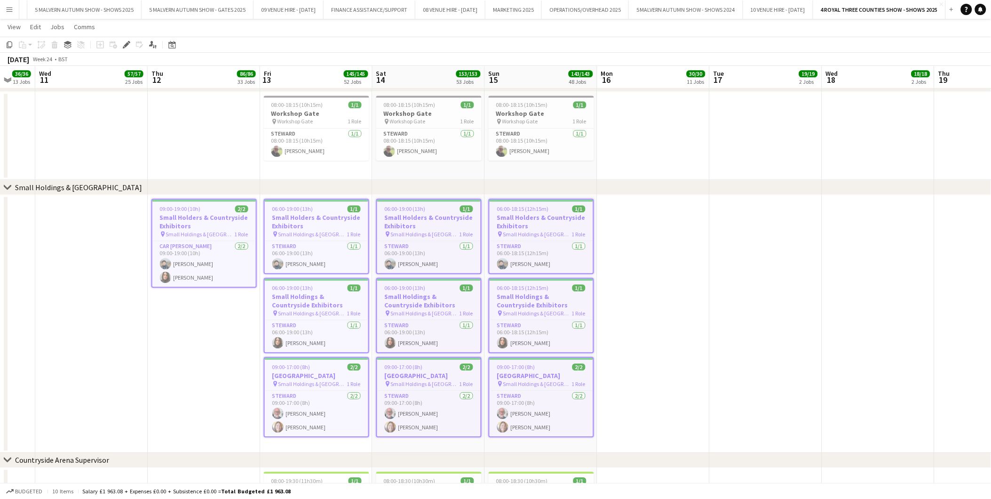
click at [737, 389] on app-date-cell at bounding box center [766, 324] width 112 height 258
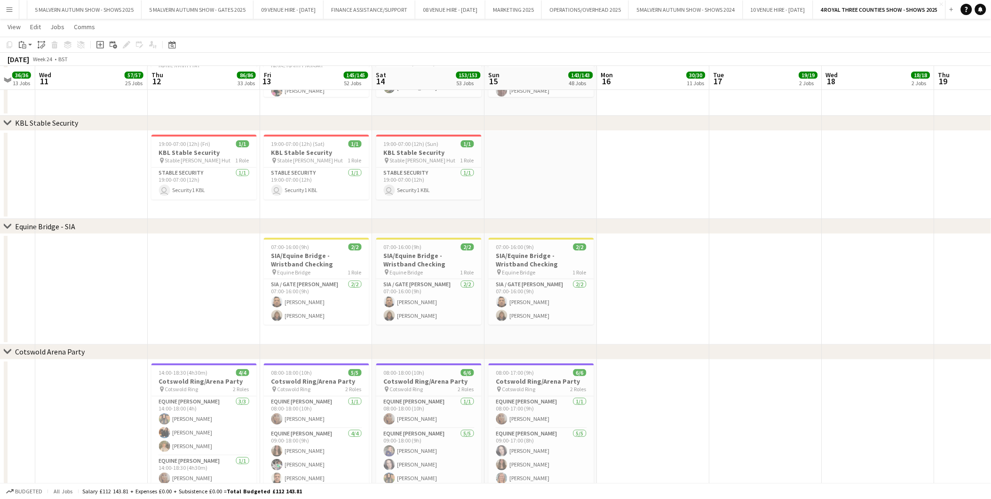
scroll to position [3764, 0]
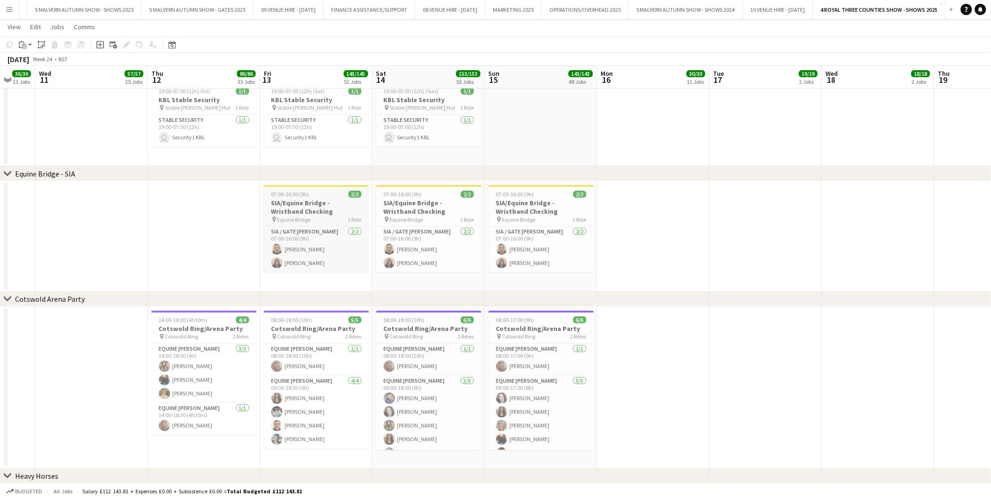
drag, startPoint x: 290, startPoint y: 205, endPoint x: 312, endPoint y: 201, distance: 22.0
click at [290, 205] on h3 "SIA/Equine Bridge - Wristband Checking" at bounding box center [316, 207] width 105 height 17
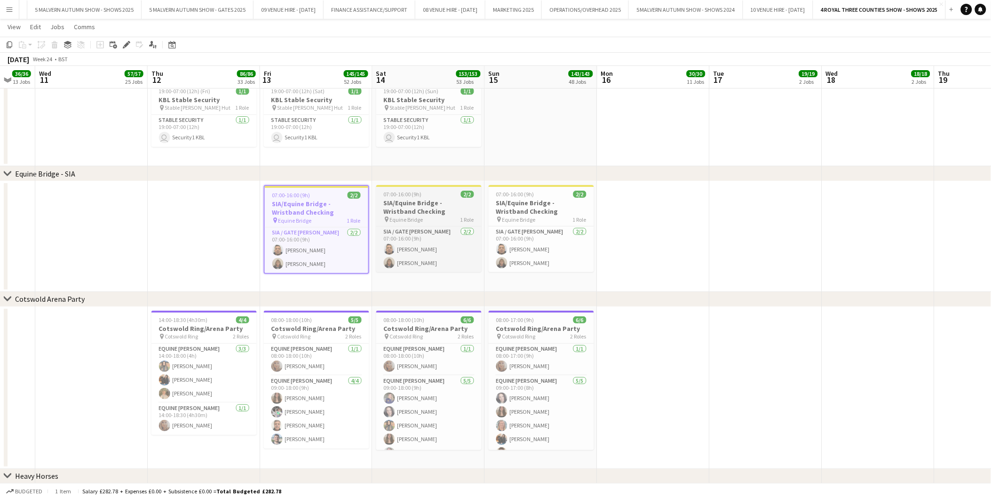
click at [434, 196] on div "07:00-16:00 (9h) 2/2" at bounding box center [428, 194] width 105 height 7
click at [530, 205] on h3 "SIA/Equine Bridge - Wristband Checking" at bounding box center [541, 207] width 105 height 17
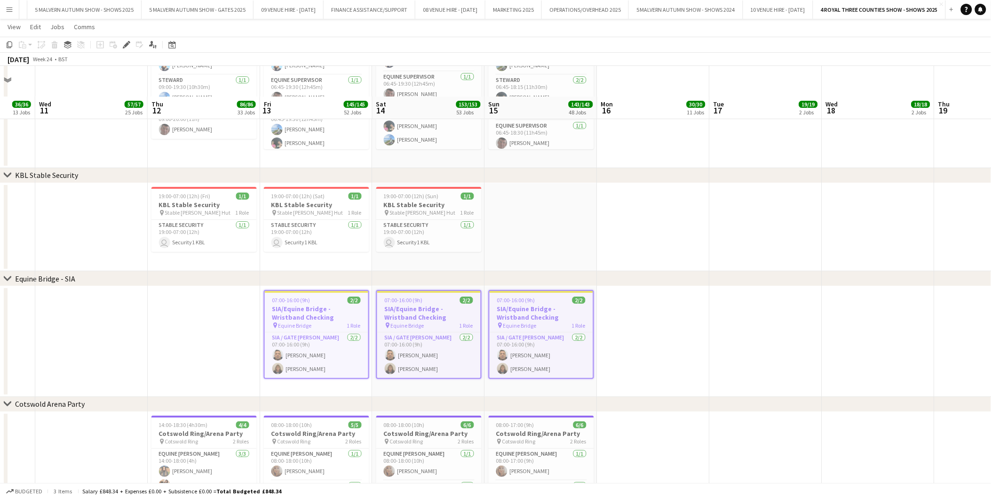
scroll to position [3694, 0]
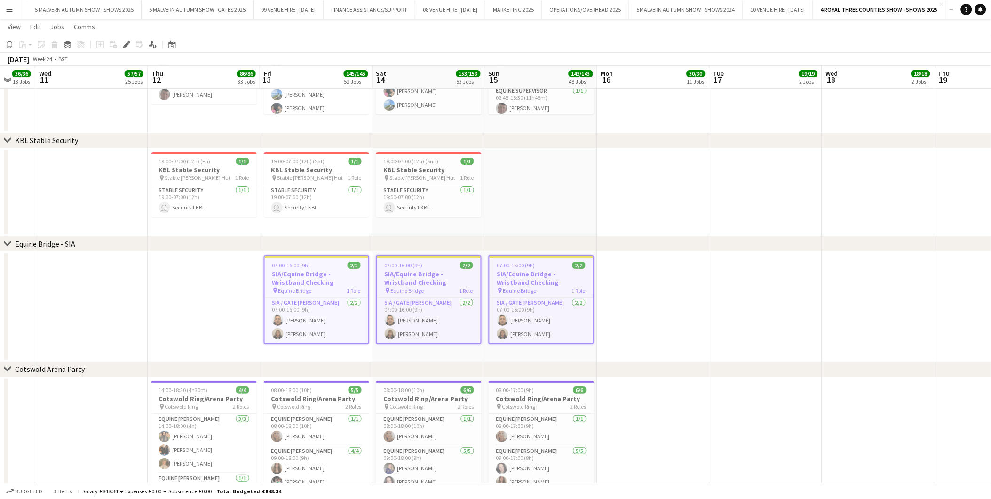
click at [294, 257] on app-job-card "07:00-16:00 (9h) 2/2 SIA/Equine Bridge - Wristband Checking pin Equine Bridge 1…" at bounding box center [316, 299] width 105 height 89
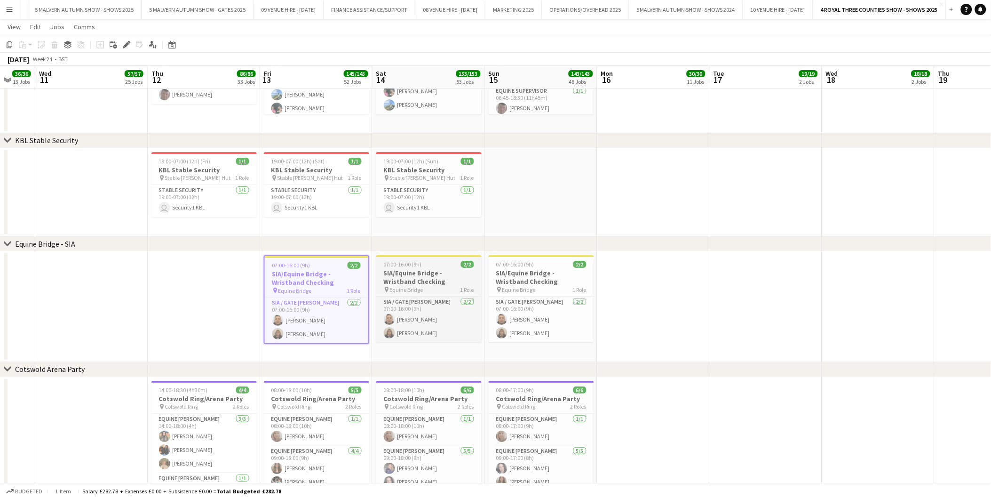
click at [429, 281] on h3 "SIA/Equine Bridge - Wristband Checking" at bounding box center [428, 277] width 105 height 17
click at [504, 269] on h3 "SIA/Equine Bridge - Wristband Checking" at bounding box center [541, 277] width 105 height 17
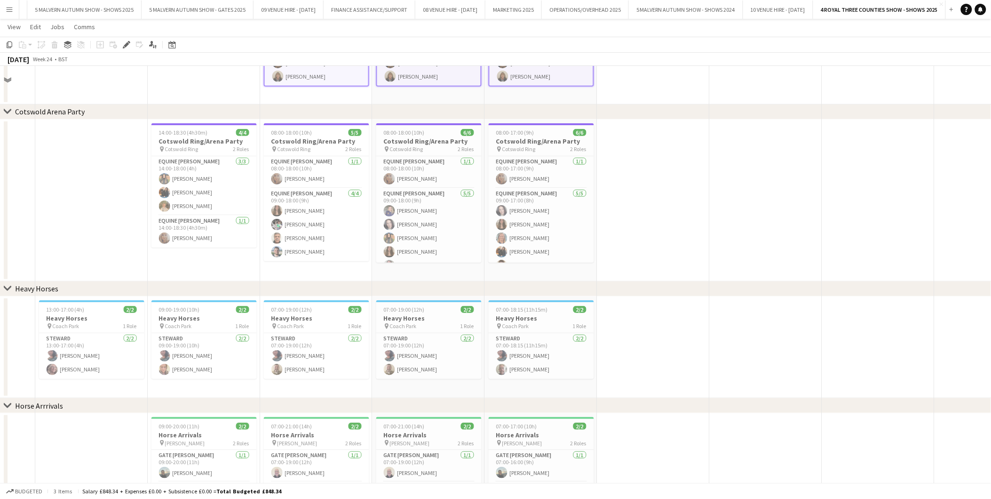
scroll to position [3955, 0]
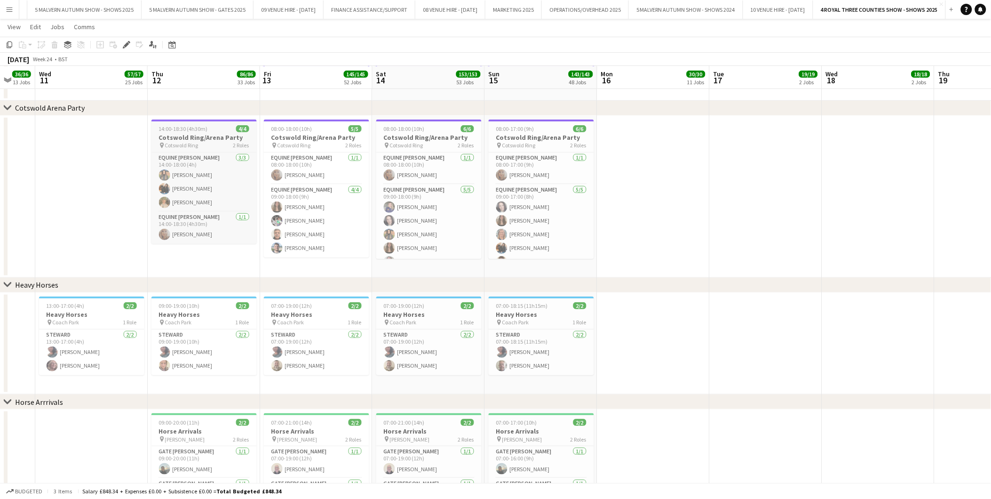
drag, startPoint x: 206, startPoint y: 130, endPoint x: 235, endPoint y: 129, distance: 29.7
click at [206, 130] on span "14:00-18:30 (4h30m)" at bounding box center [183, 128] width 49 height 7
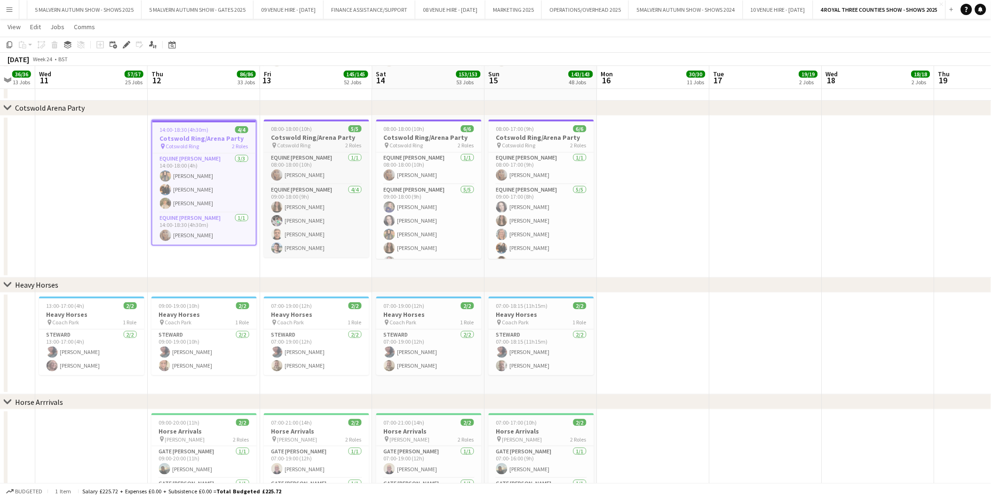
click at [306, 130] on span "08:00-18:00 (10h)" at bounding box center [291, 128] width 41 height 7
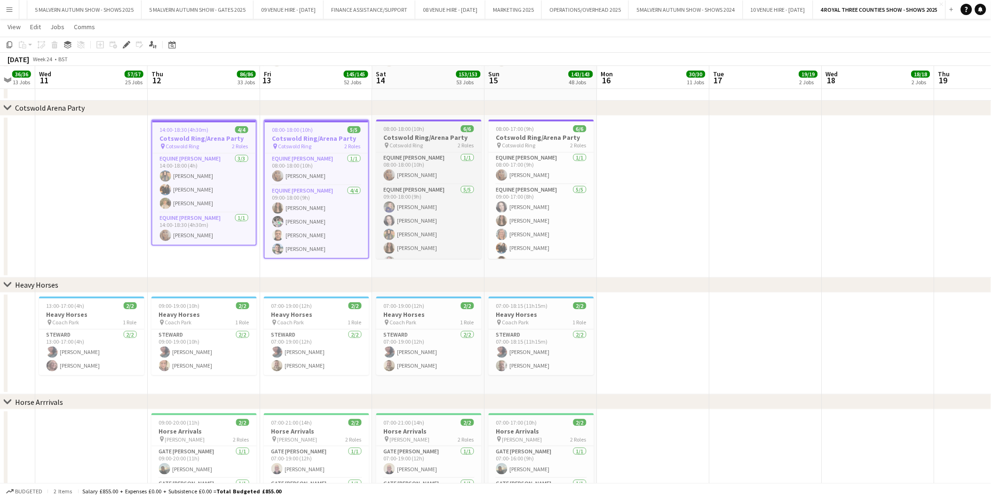
click at [403, 133] on h3 "Cotswold Ring/Arena Party" at bounding box center [428, 137] width 105 height 8
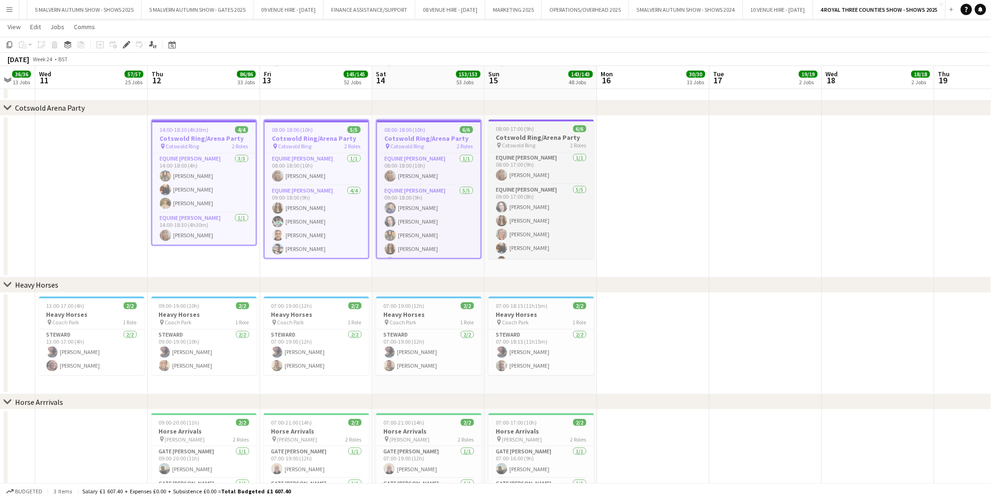
click at [549, 133] on h3 "Cotswold Ring/Arena Party" at bounding box center [541, 137] width 105 height 8
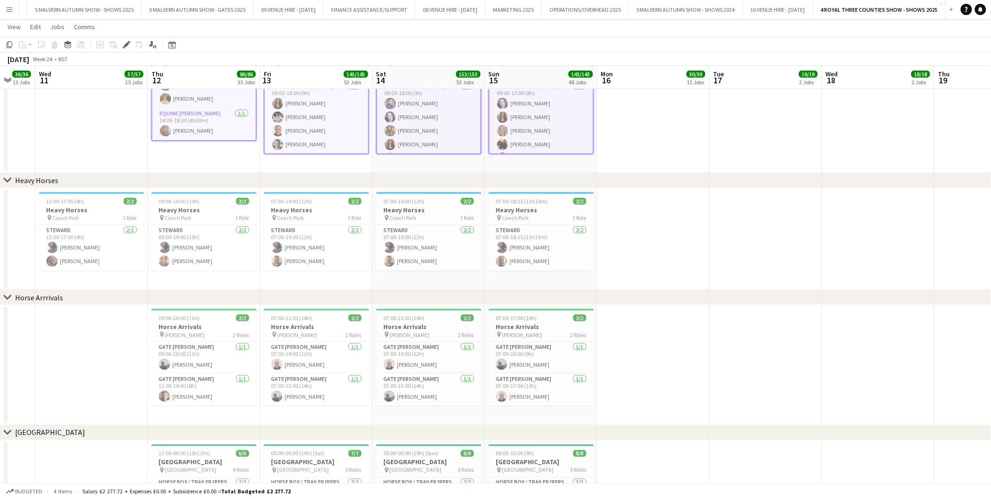
scroll to position [0, 275]
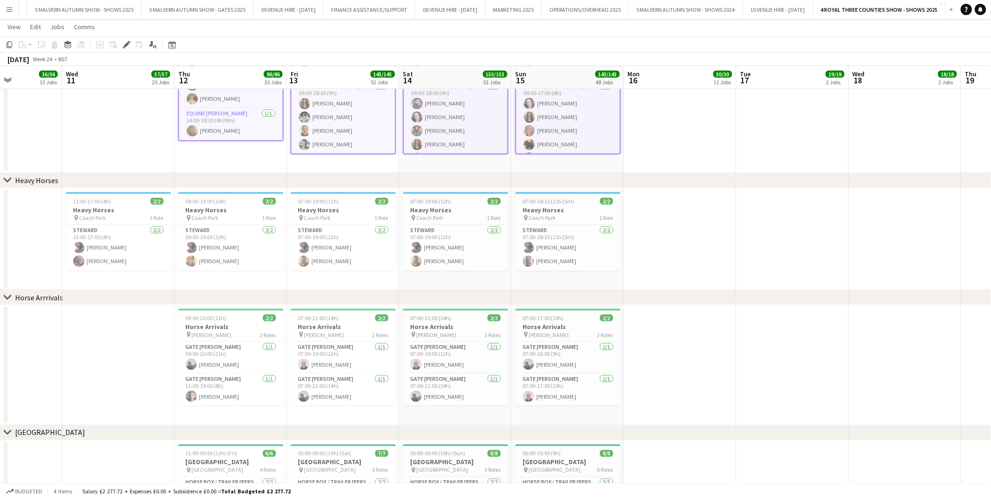
drag, startPoint x: 218, startPoint y: 201, endPoint x: 245, endPoint y: 200, distance: 26.8
click at [123, 206] on h3 "Heavy Horses" at bounding box center [118, 210] width 105 height 8
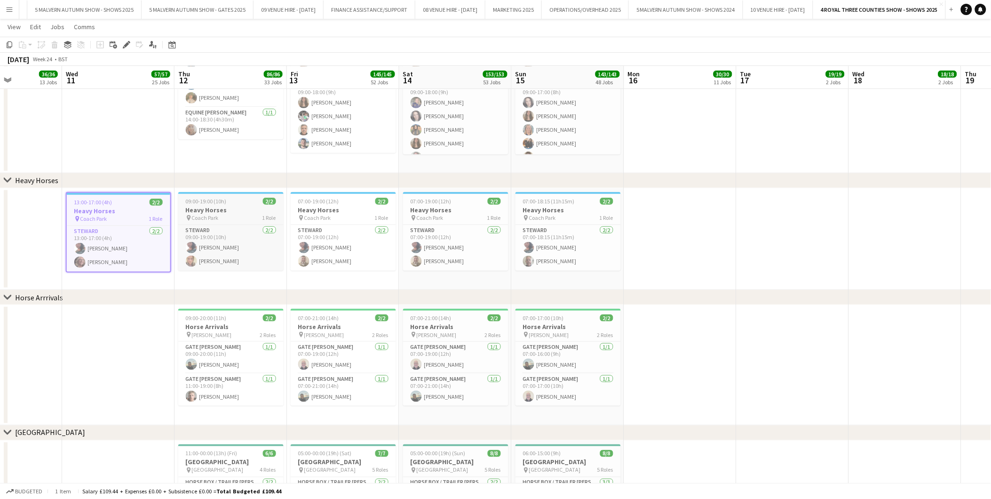
click at [209, 206] on h3 "Heavy Horses" at bounding box center [230, 210] width 105 height 8
click at [320, 208] on h3 "Heavy Horses" at bounding box center [343, 210] width 105 height 8
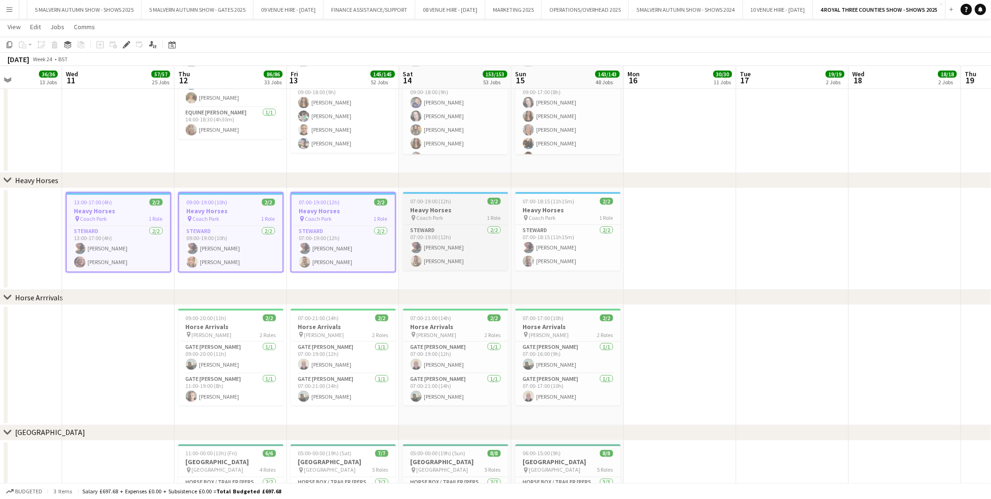
click at [493, 211] on h3 "Heavy Horses" at bounding box center [455, 210] width 105 height 8
click at [545, 201] on span "07:00-18:15 (11h15m)" at bounding box center [549, 201] width 52 height 7
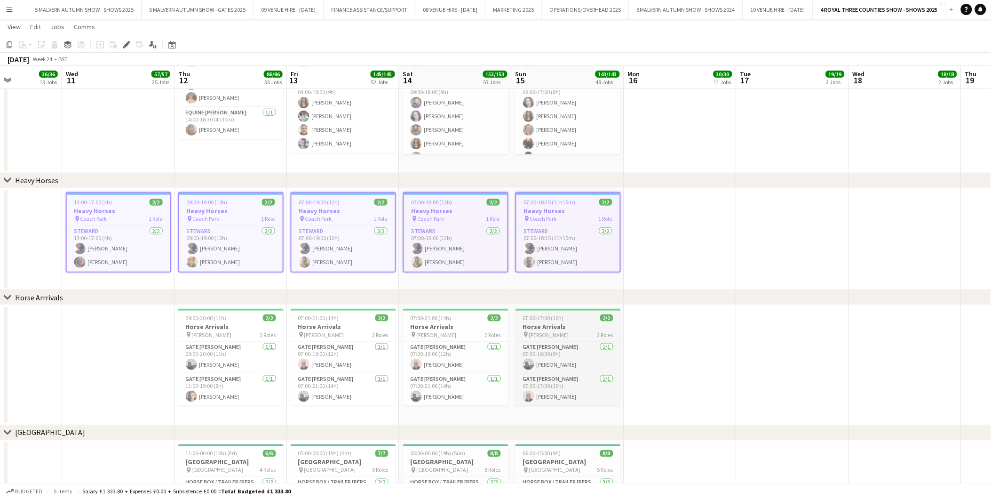
click at [638, 374] on app-date-cell at bounding box center [680, 365] width 112 height 120
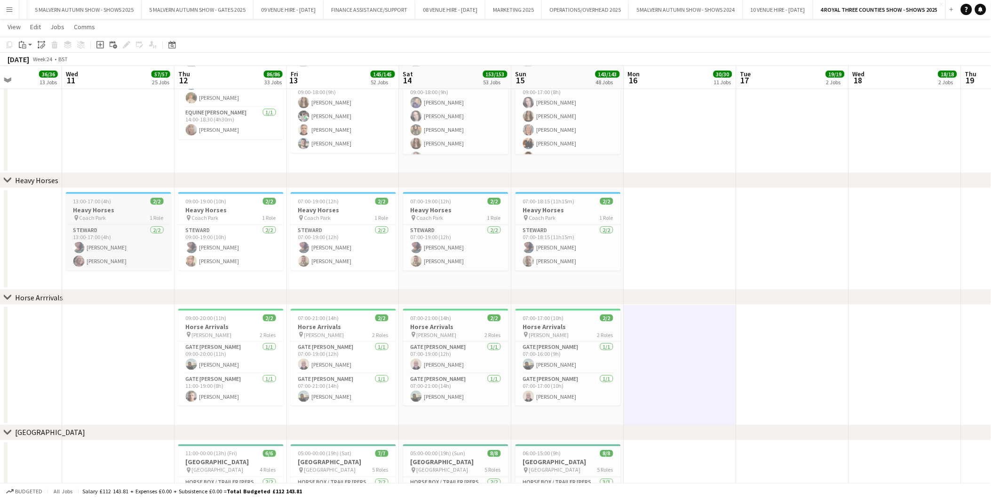
click at [84, 206] on h3 "Heavy Horses" at bounding box center [118, 210] width 105 height 8
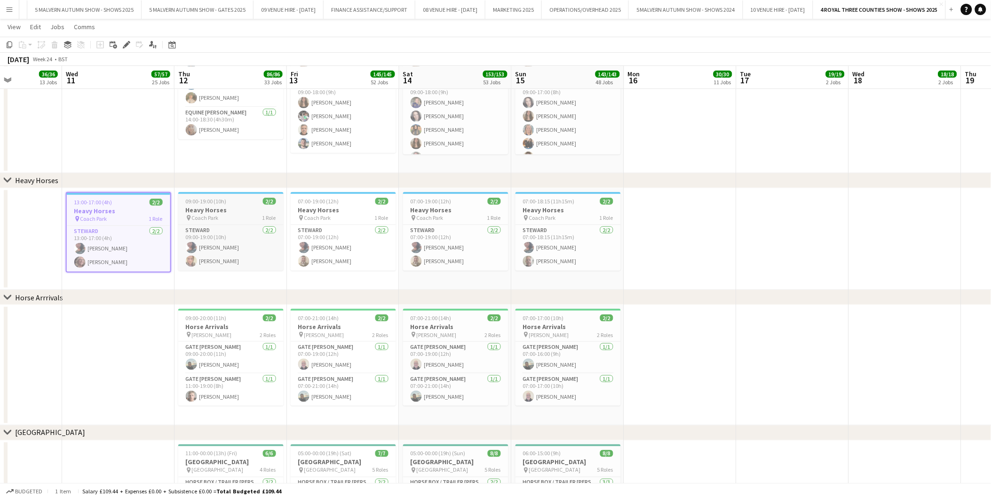
click at [238, 199] on div "09:00-19:00 (10h) 2/2" at bounding box center [230, 201] width 105 height 7
click at [340, 210] on h3 "Heavy Horses" at bounding box center [343, 210] width 105 height 8
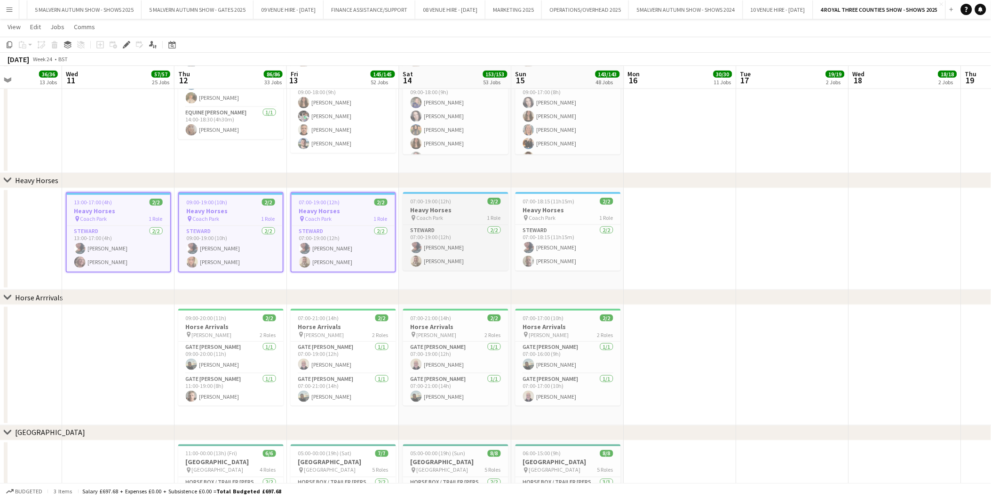
click at [424, 200] on span "07:00-19:00 (12h)" at bounding box center [431, 201] width 41 height 7
click at [553, 206] on h3 "Heavy Horses" at bounding box center [568, 210] width 105 height 8
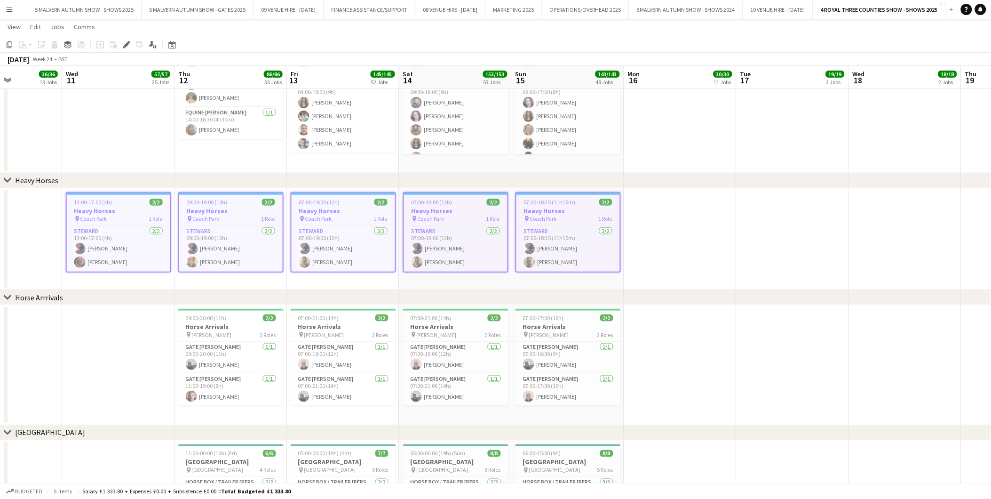
click at [87, 355] on app-date-cell at bounding box center [118, 365] width 112 height 120
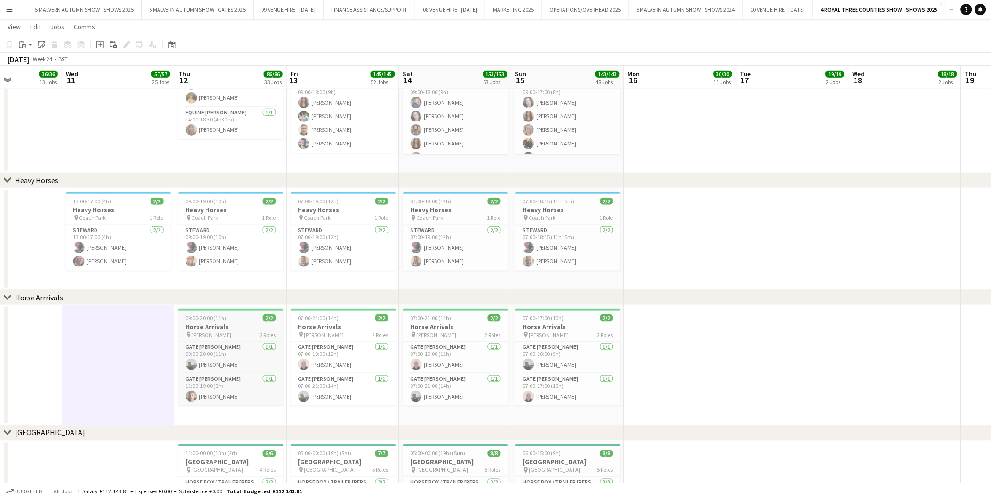
click at [222, 317] on span "09:00-20:00 (11h)" at bounding box center [206, 317] width 41 height 7
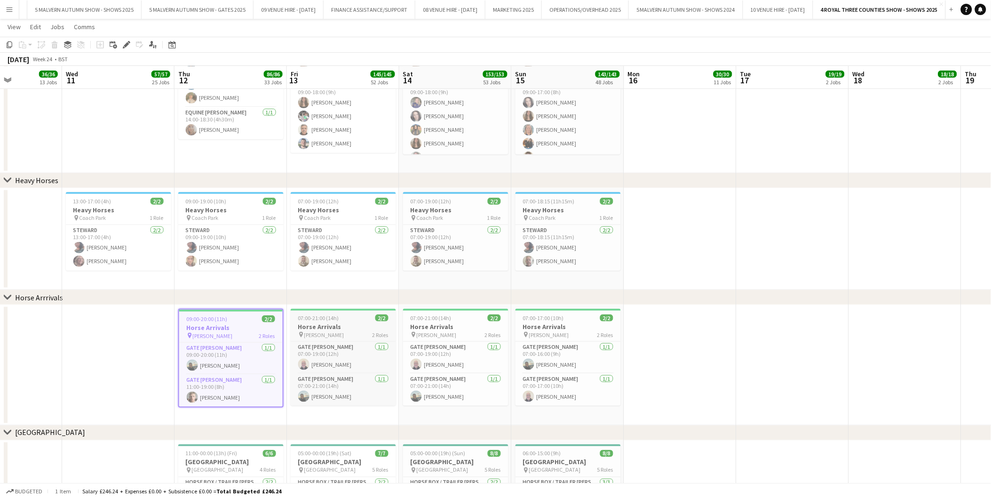
click at [337, 331] on div "pin [PERSON_NAME] 2 Roles" at bounding box center [343, 335] width 105 height 8
click at [450, 320] on div "07:00-21:00 (14h) 2/2" at bounding box center [455, 317] width 105 height 7
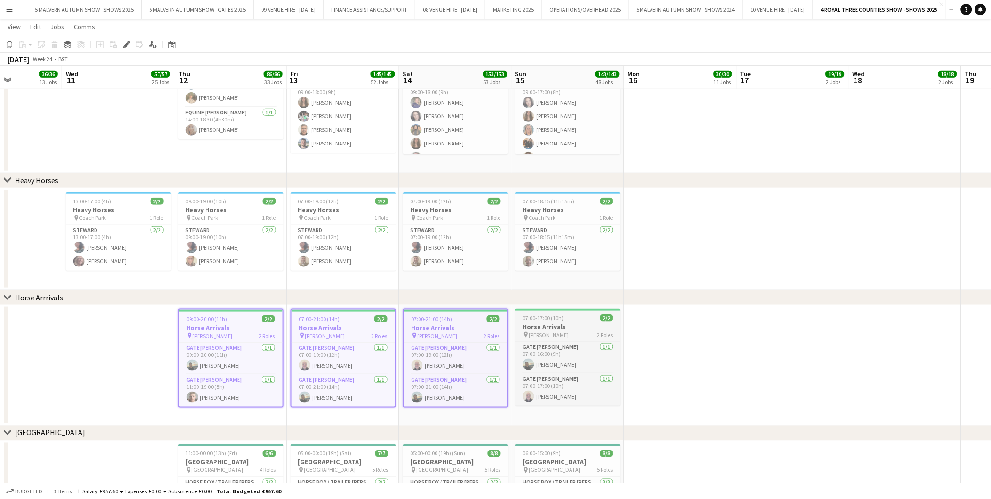
click at [574, 331] on div "pin [PERSON_NAME] 2 Roles" at bounding box center [568, 335] width 105 height 8
click at [750, 361] on app-date-cell at bounding box center [793, 365] width 112 height 120
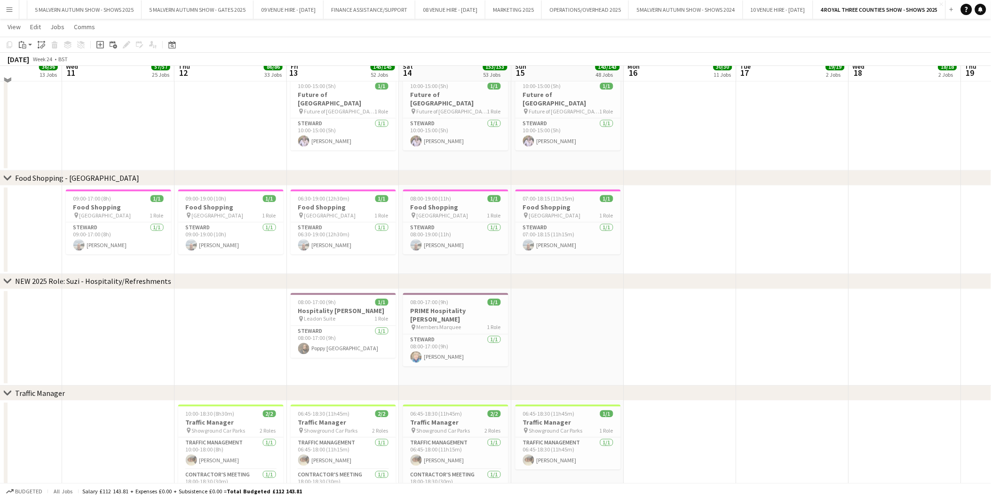
scroll to position [6883, 0]
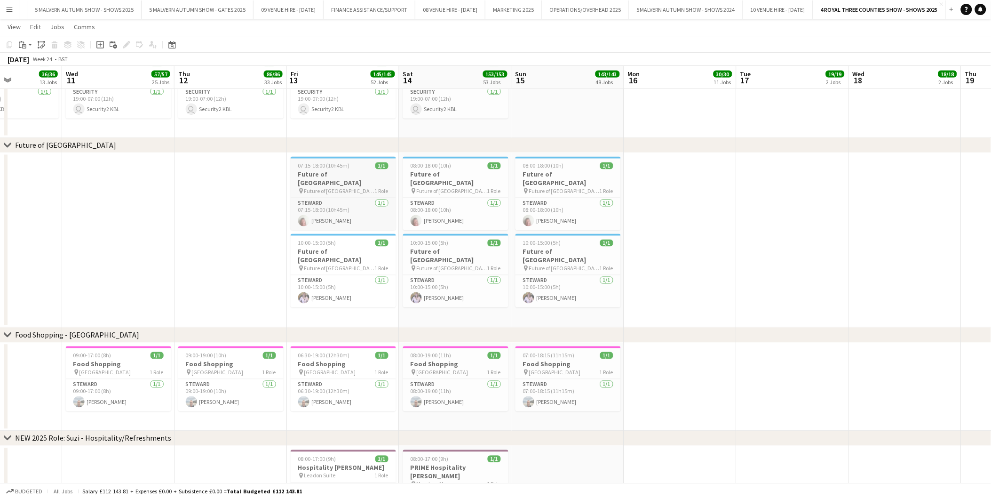
click at [312, 175] on h3 "Future of [GEOGRAPHIC_DATA]" at bounding box center [343, 178] width 105 height 17
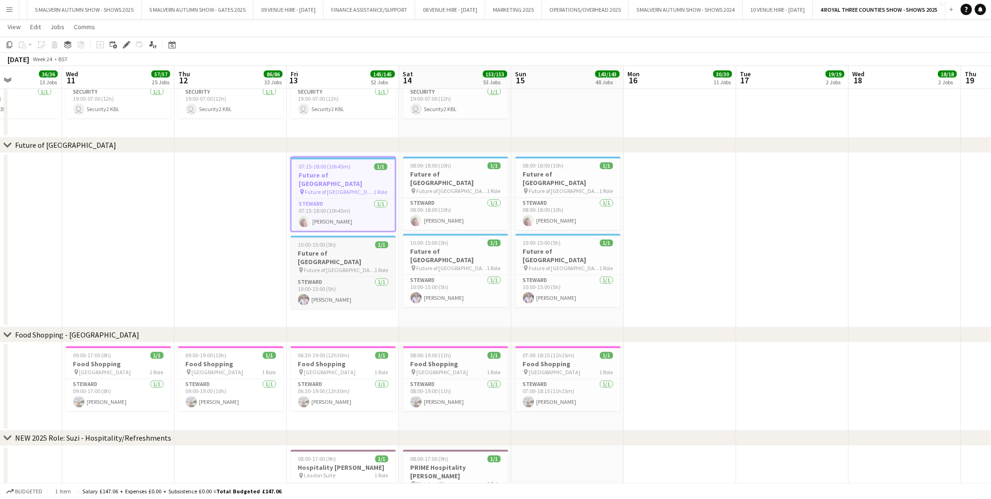
click at [326, 241] on span "10:00-15:00 (5h)" at bounding box center [317, 244] width 38 height 7
click at [469, 188] on span "Future of [GEOGRAPHIC_DATA]" at bounding box center [452, 191] width 71 height 7
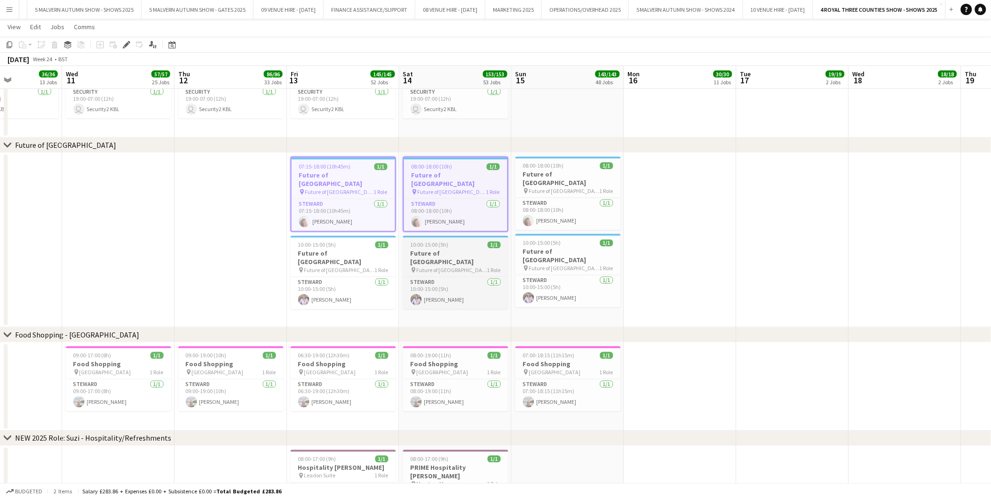
click at [463, 241] on div "10:00-15:00 (5h) 1/1" at bounding box center [455, 244] width 105 height 7
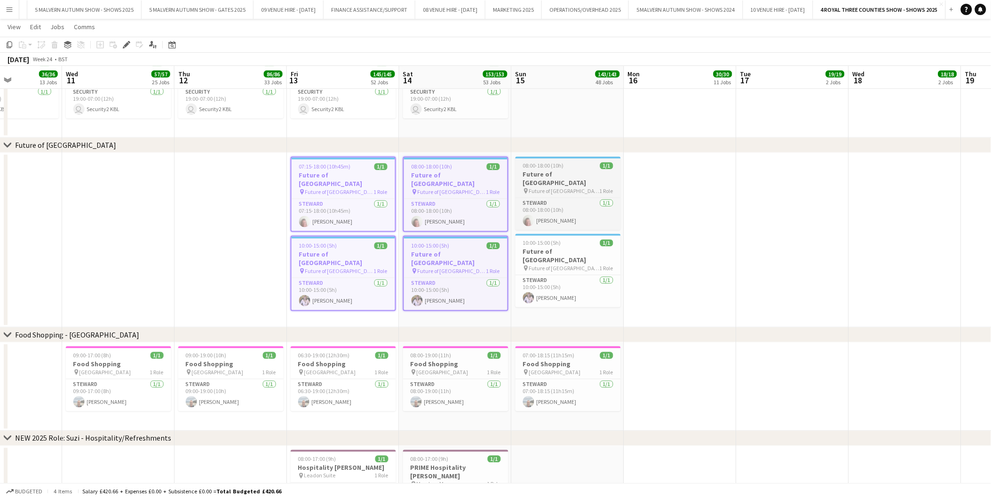
click at [548, 188] on span "Future of [GEOGRAPHIC_DATA]" at bounding box center [564, 191] width 71 height 7
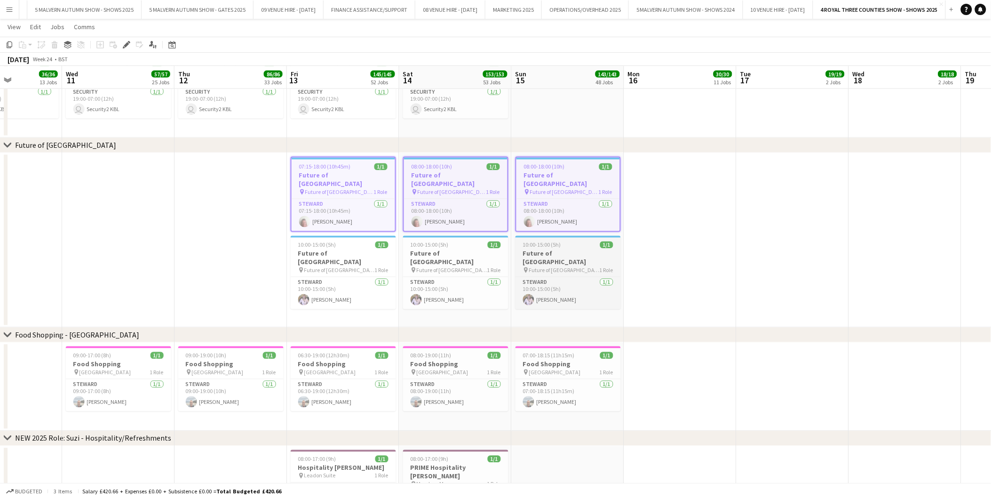
click at [550, 241] on span "10:00-15:00 (5h)" at bounding box center [542, 244] width 38 height 7
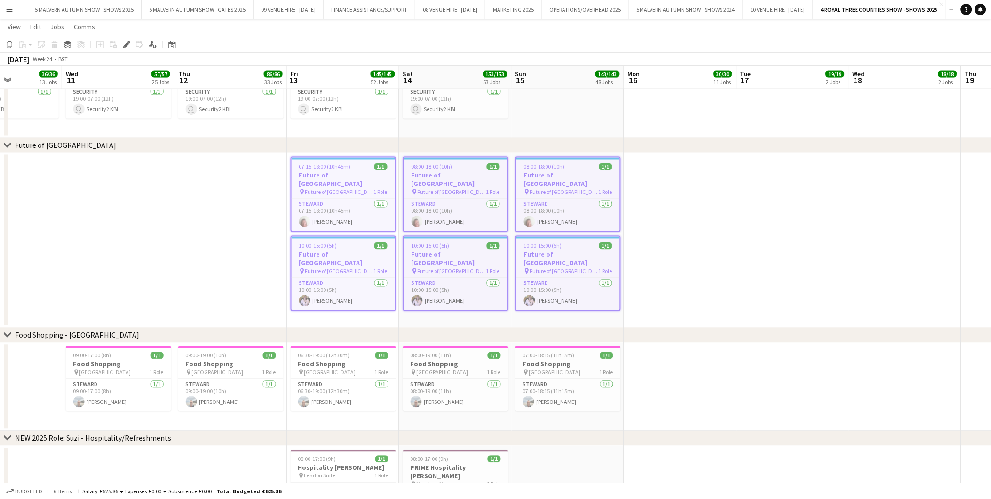
drag, startPoint x: 701, startPoint y: 311, endPoint x: 640, endPoint y: 278, distance: 68.8
click at [701, 311] on app-date-cell at bounding box center [680, 240] width 112 height 175
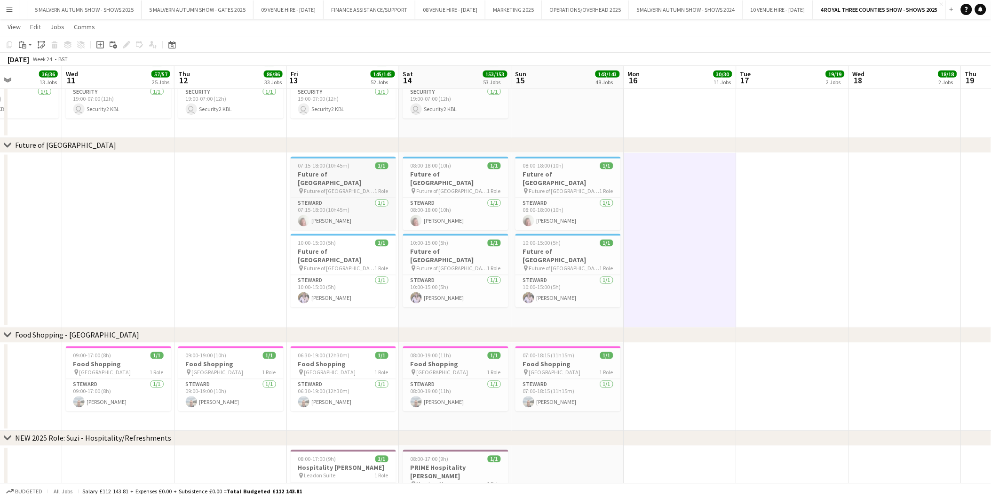
click at [316, 163] on span "07:15-18:00 (10h45m)" at bounding box center [324, 165] width 52 height 7
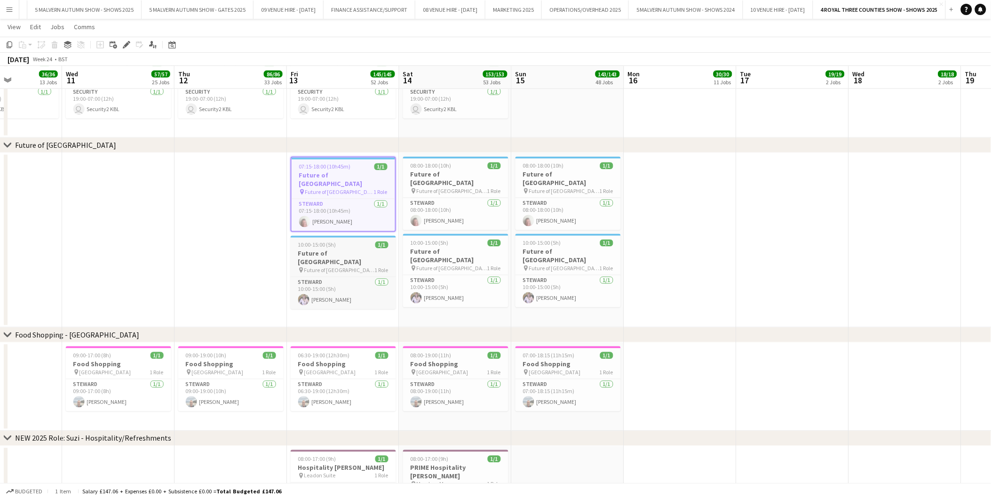
click at [332, 249] on h3 "Future of [GEOGRAPHIC_DATA]" at bounding box center [343, 257] width 105 height 17
click at [427, 171] on h3 "Future of [GEOGRAPHIC_DATA]" at bounding box center [455, 178] width 105 height 17
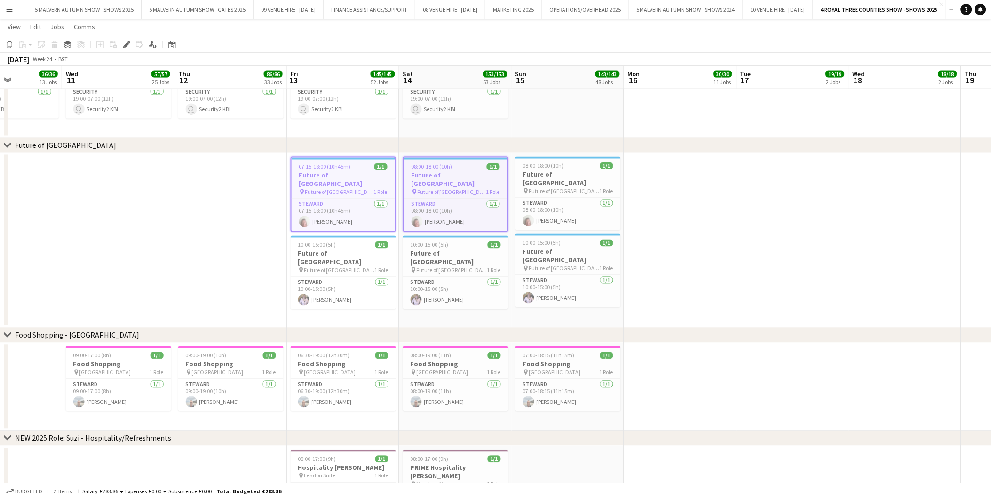
click at [360, 189] on span "Future of [GEOGRAPHIC_DATA]" at bounding box center [339, 192] width 69 height 7
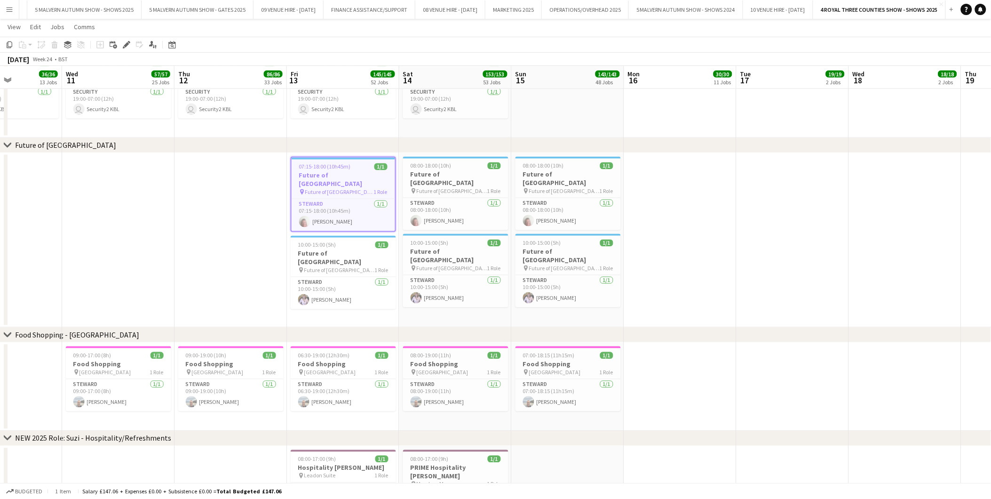
click at [227, 191] on app-date-cell at bounding box center [231, 240] width 112 height 175
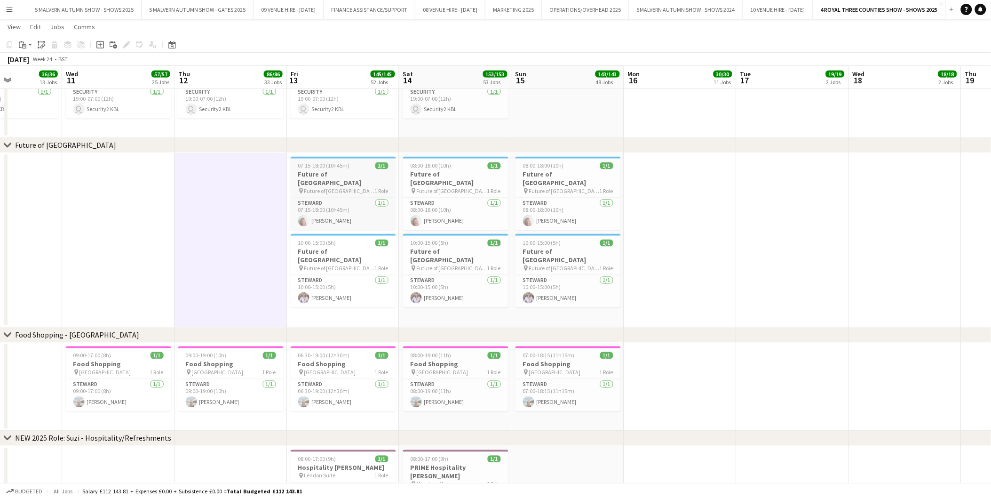
click at [309, 171] on h3 "Future of [GEOGRAPHIC_DATA]" at bounding box center [343, 178] width 105 height 17
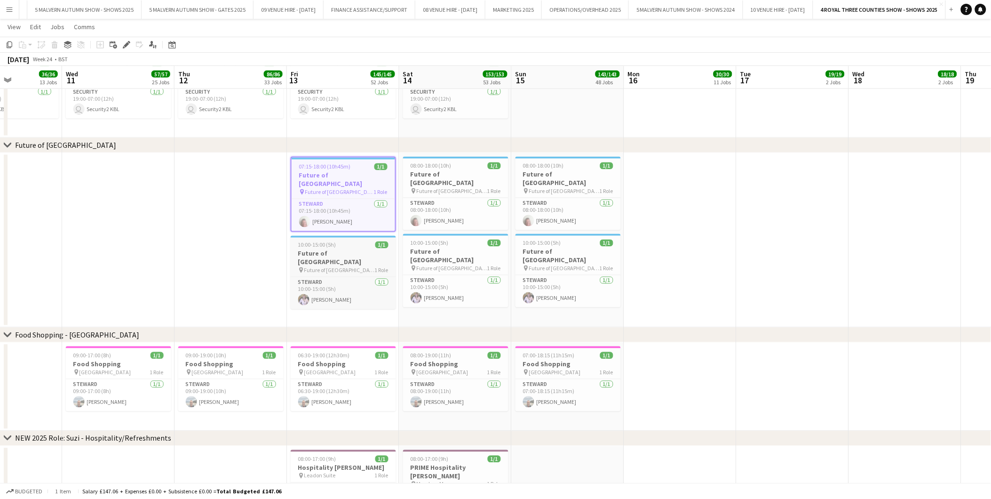
click at [321, 249] on h3 "Future of [GEOGRAPHIC_DATA]" at bounding box center [343, 257] width 105 height 17
click at [427, 174] on h3 "Future of [GEOGRAPHIC_DATA]" at bounding box center [455, 178] width 105 height 17
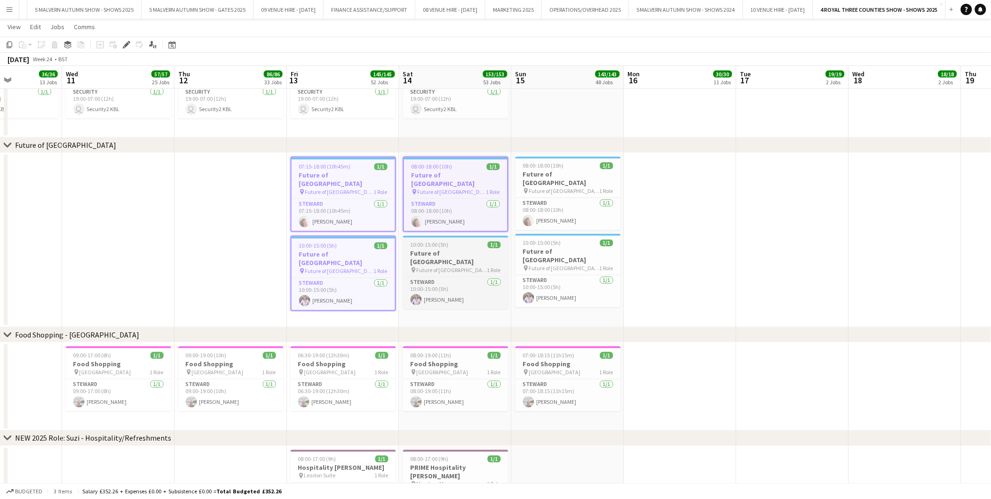
click at [433, 236] on app-job-card "10:00-15:00 (5h) 1/1 Future of Farming Theatre pin Future of [GEOGRAPHIC_DATA] …" at bounding box center [455, 272] width 105 height 73
click at [544, 170] on h3 "Future of [GEOGRAPHIC_DATA]" at bounding box center [568, 178] width 105 height 17
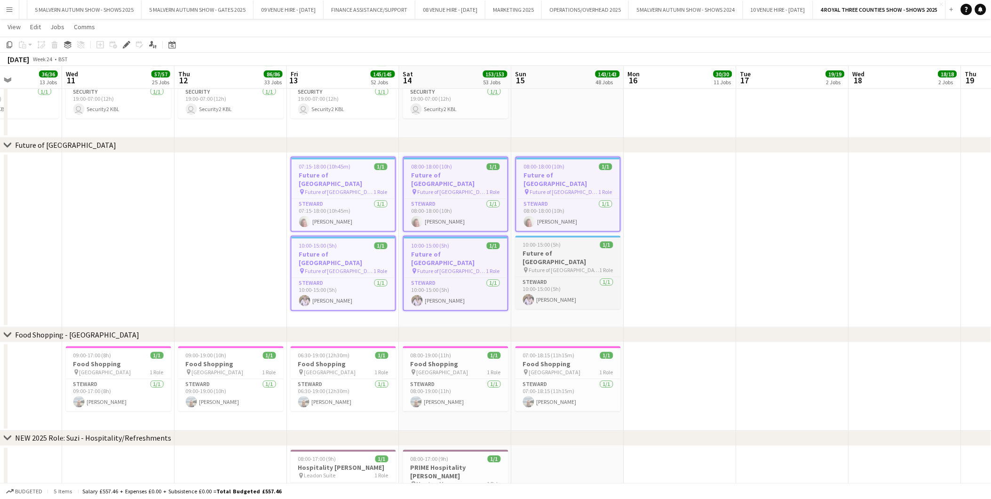
click at [552, 241] on span "10:00-15:00 (5h)" at bounding box center [542, 244] width 38 height 7
click at [667, 257] on app-date-cell at bounding box center [680, 240] width 112 height 175
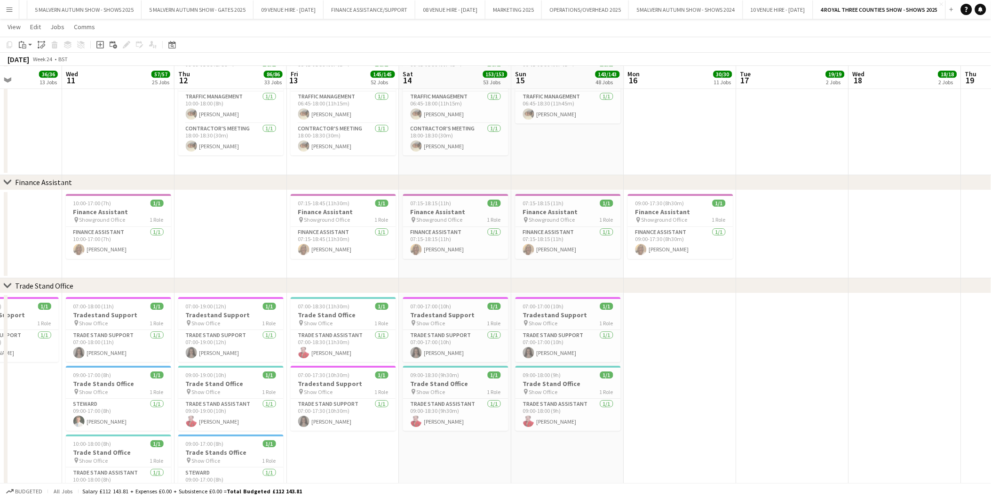
scroll to position [7422, 0]
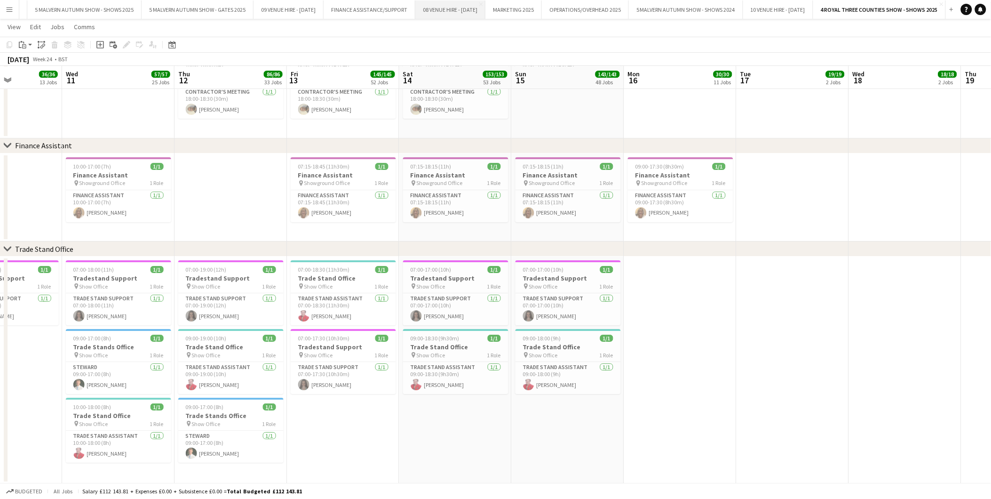
click at [453, 5] on button "08 VENUE HIRE - [DATE] Close" at bounding box center [450, 9] width 70 height 18
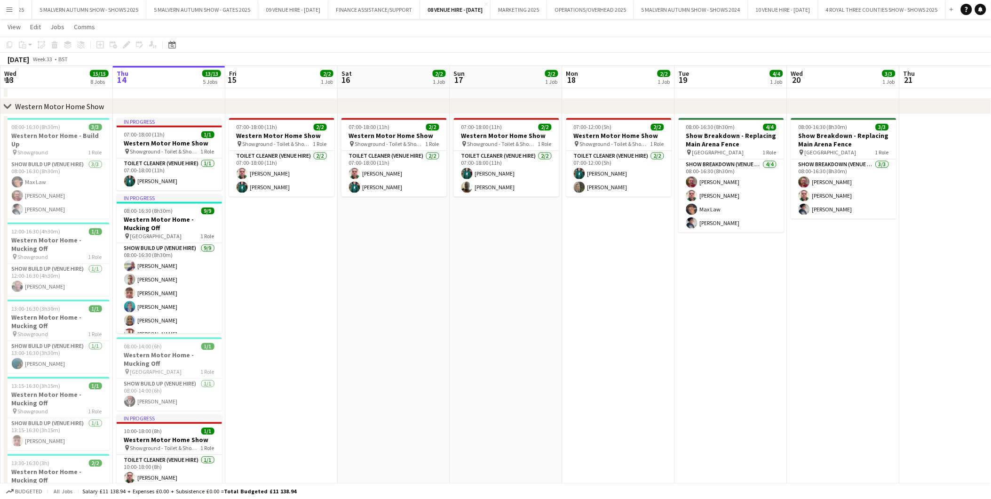
scroll to position [0, 265]
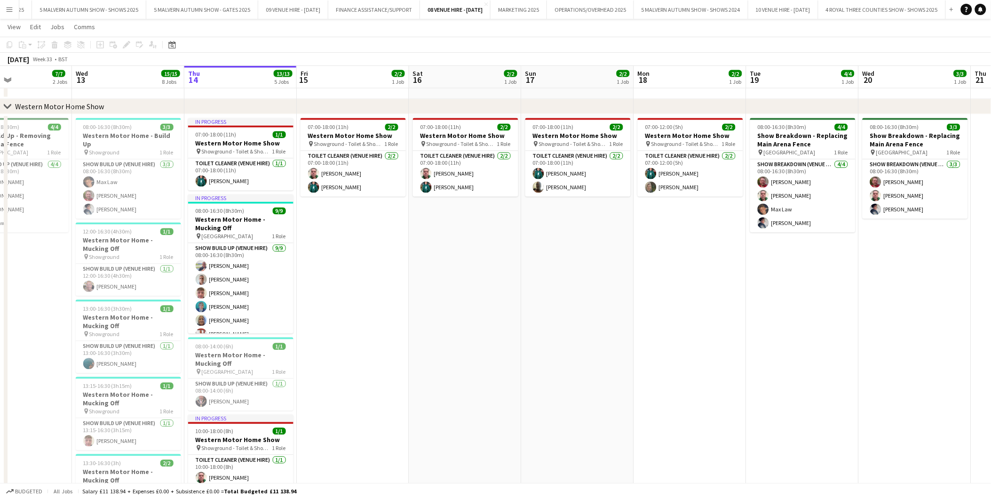
drag, startPoint x: 191, startPoint y: 141, endPoint x: 262, endPoint y: 142, distance: 71.5
click at [262, 142] on app-calendar-viewport "Sun 10 Mon 11 6/6 3 Jobs Tue 12 7/7 2 Jobs Wed 13 15/15 8 Jobs Thu 14 13/13 5 J…" at bounding box center [495, 97] width 991 height 1293
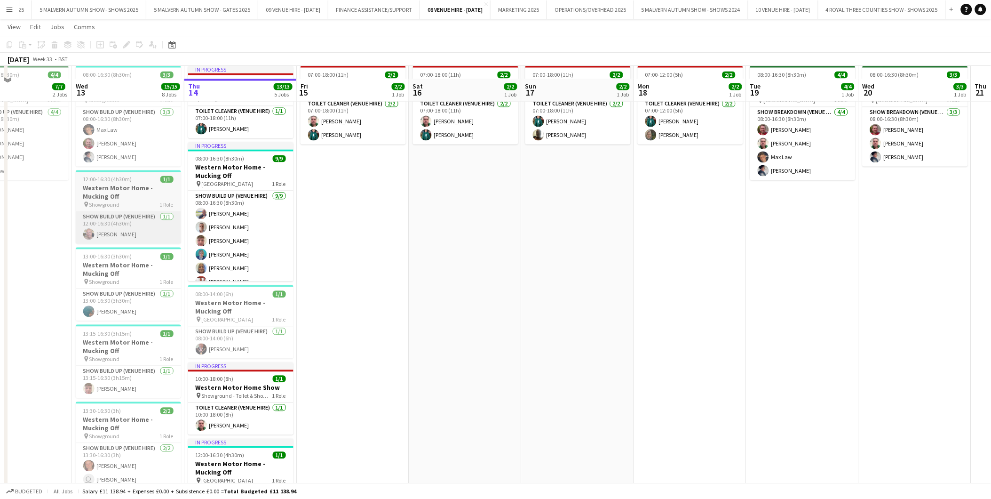
scroll to position [690, 0]
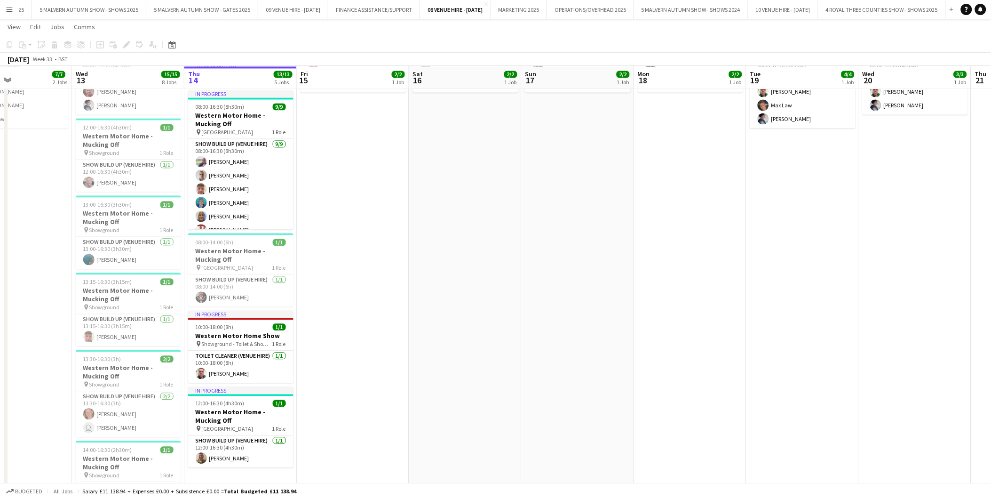
click at [7, 9] on app-icon "Menu" at bounding box center [10, 10] width 8 height 8
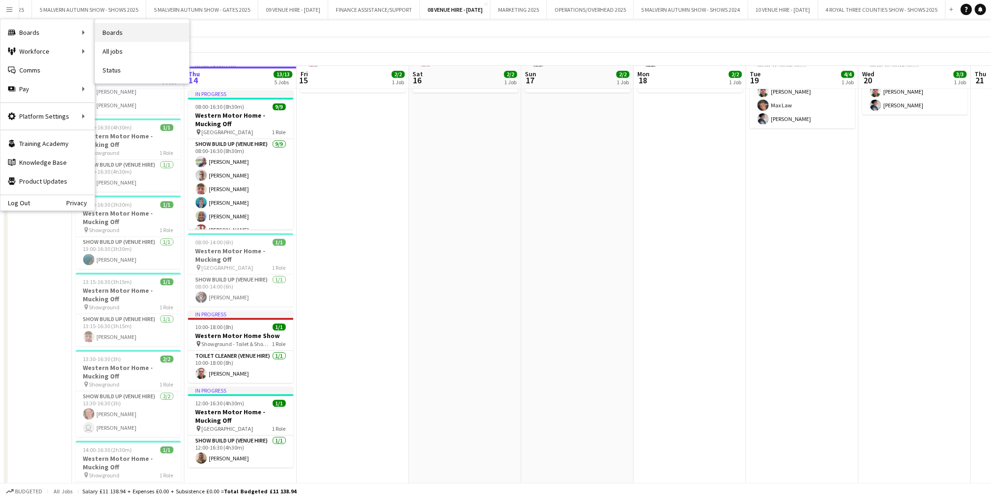
click at [118, 34] on link "Boards" at bounding box center [142, 32] width 94 height 19
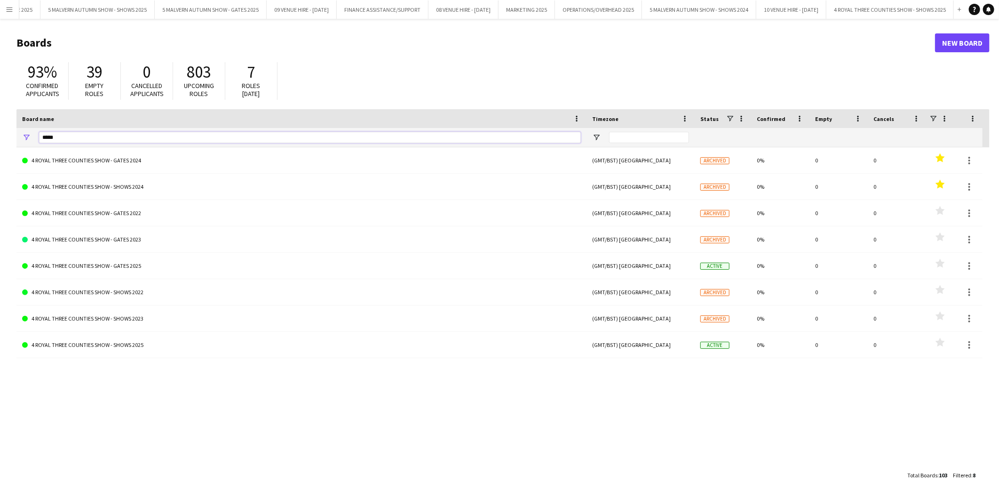
drag, startPoint x: 102, startPoint y: 137, endPoint x: 19, endPoint y: 135, distance: 82.8
click at [19, 135] on div "*****" at bounding box center [301, 137] width 570 height 19
type input "*********"
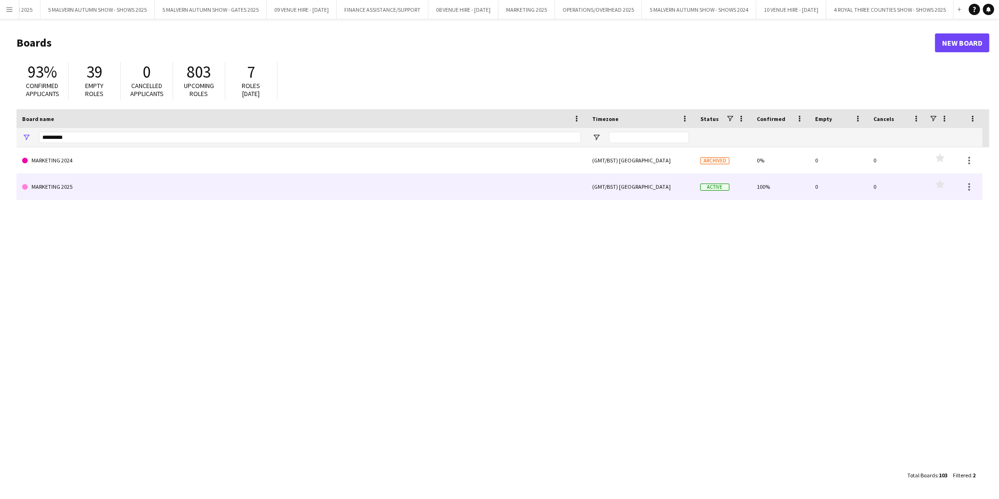
click at [49, 184] on link "MARKETING 2025" at bounding box center [301, 187] width 559 height 26
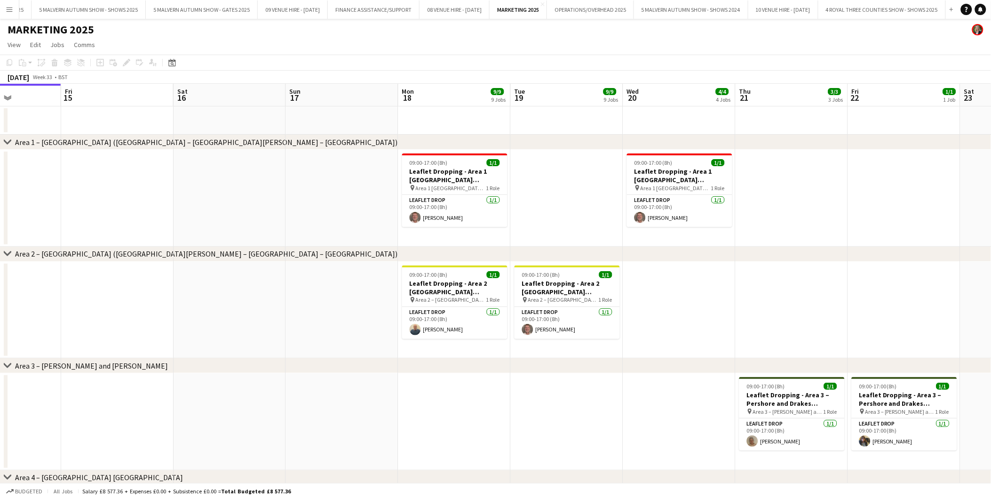
scroll to position [0, 392]
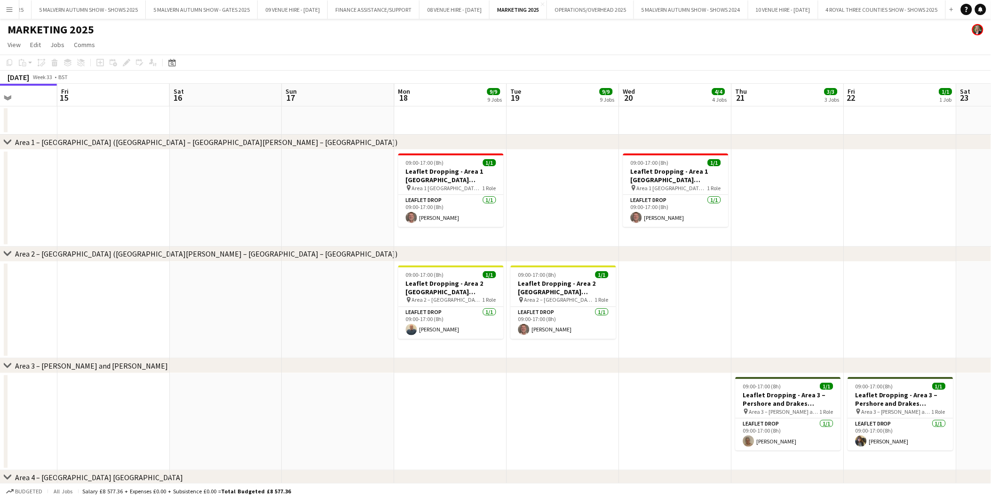
drag, startPoint x: 598, startPoint y: 175, endPoint x: 431, endPoint y: 181, distance: 168.1
click at [414, 215] on app-user-avatar at bounding box center [411, 217] width 11 height 11
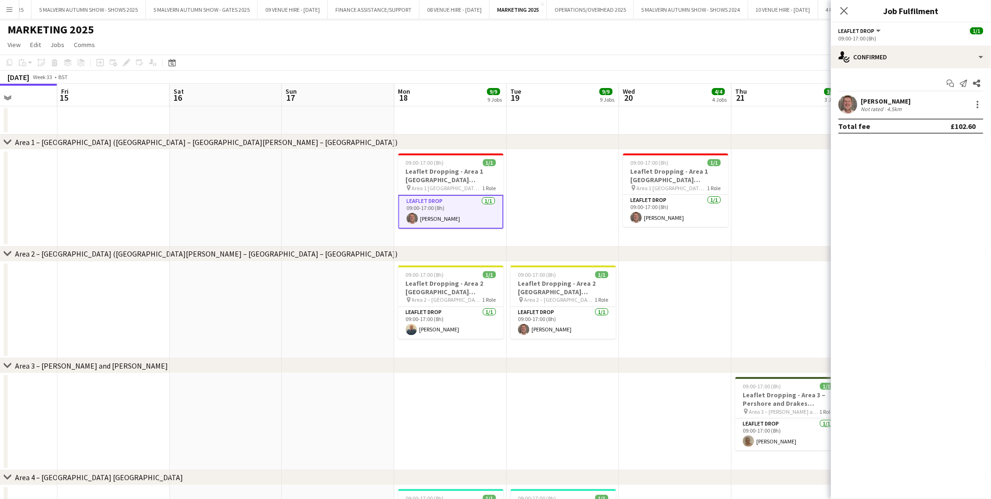
click at [852, 102] on app-user-avatar at bounding box center [848, 104] width 19 height 19
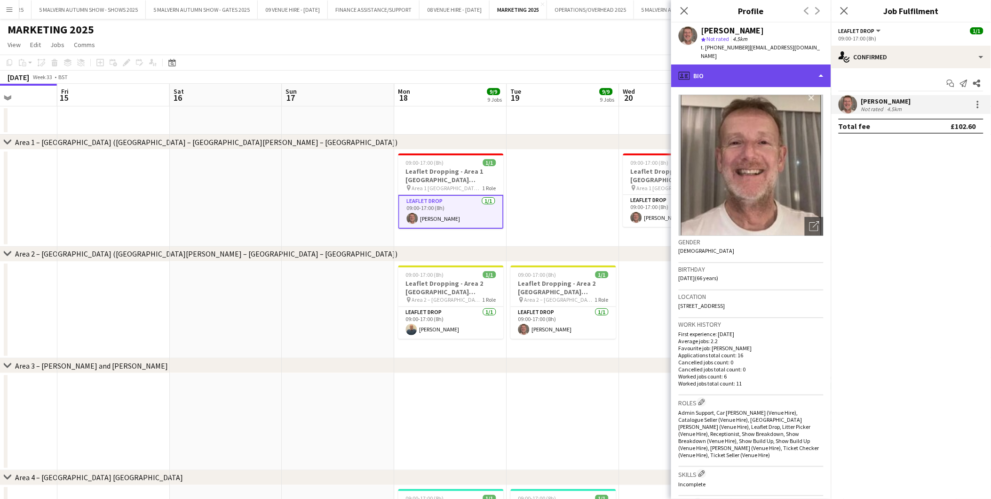
click at [791, 71] on div "profile Bio" at bounding box center [751, 75] width 160 height 23
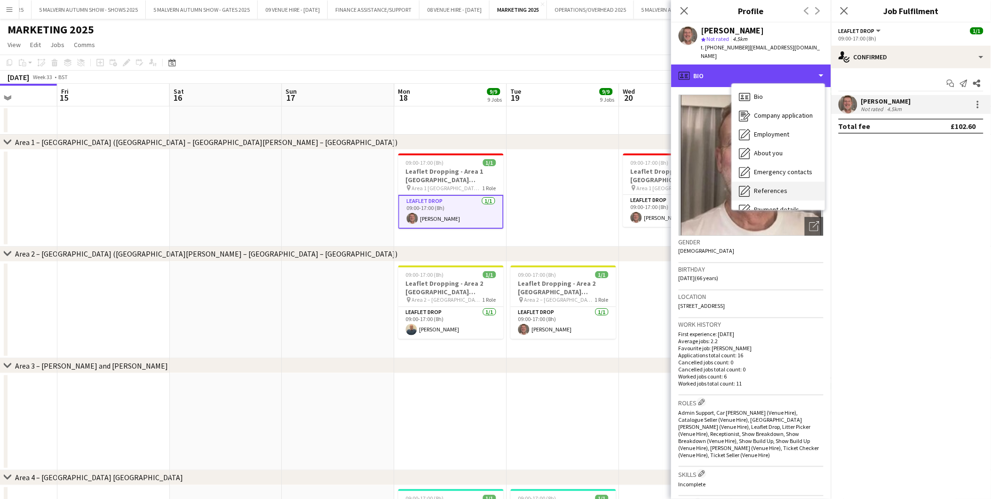
scroll to position [88, 0]
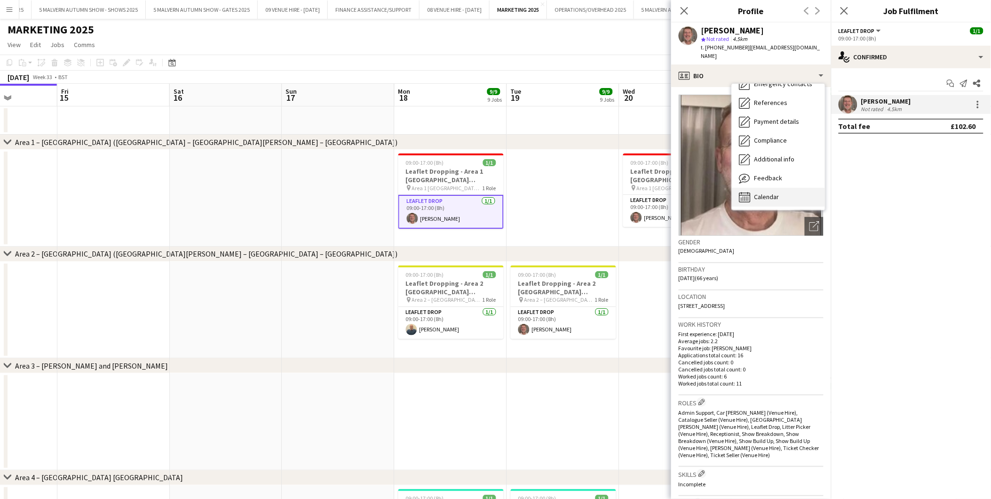
click at [791, 188] on div "Calendar Calendar" at bounding box center [778, 197] width 93 height 19
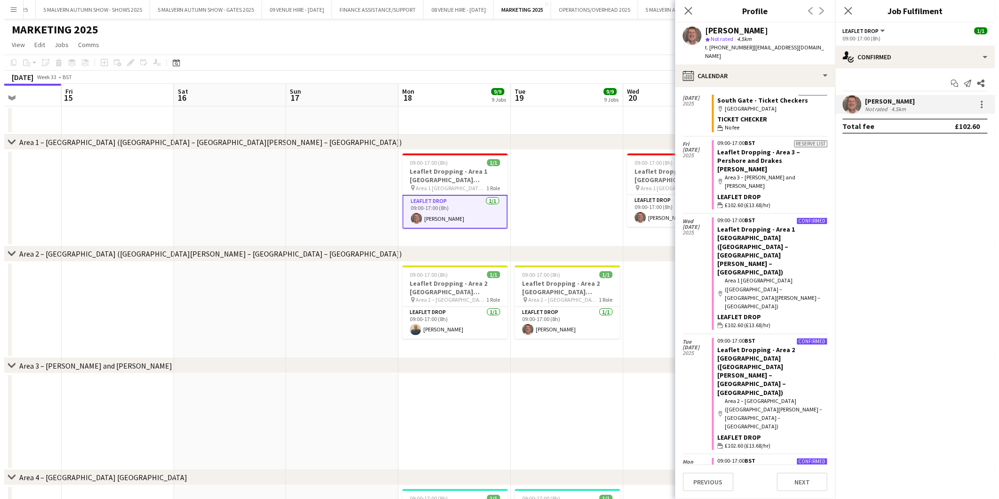
scroll to position [261, 0]
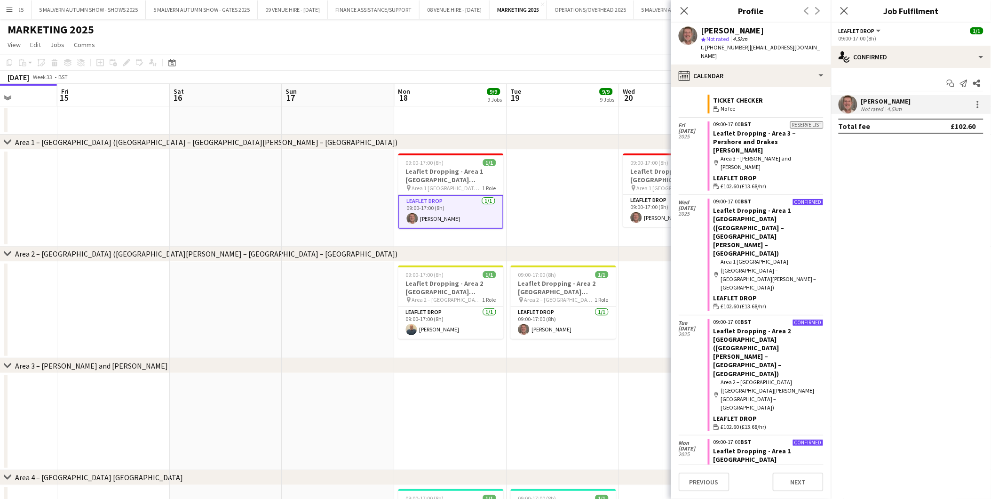
drag, startPoint x: 687, startPoint y: 7, endPoint x: 761, endPoint y: 7, distance: 74.3
click at [687, 7] on icon "Close pop-in" at bounding box center [685, 11] width 8 height 8
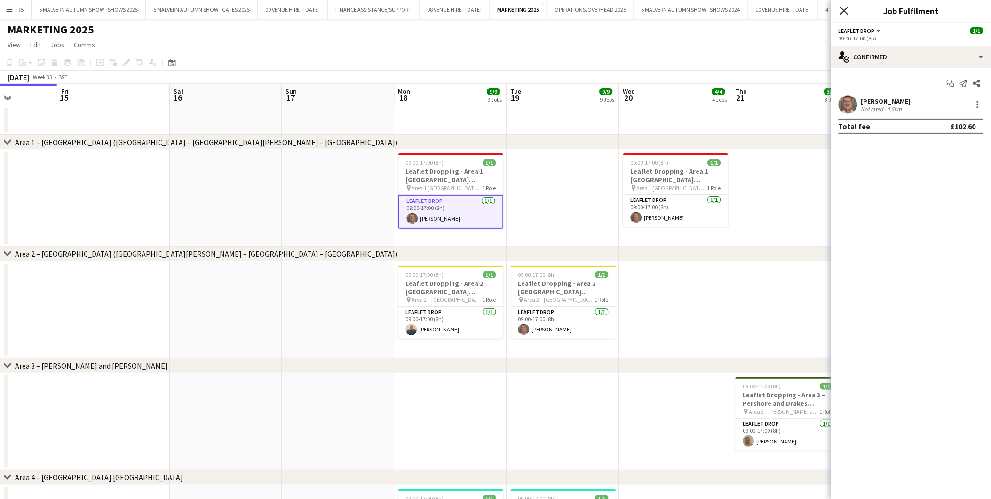
click at [845, 9] on icon "Close pop-in" at bounding box center [844, 10] width 9 height 9
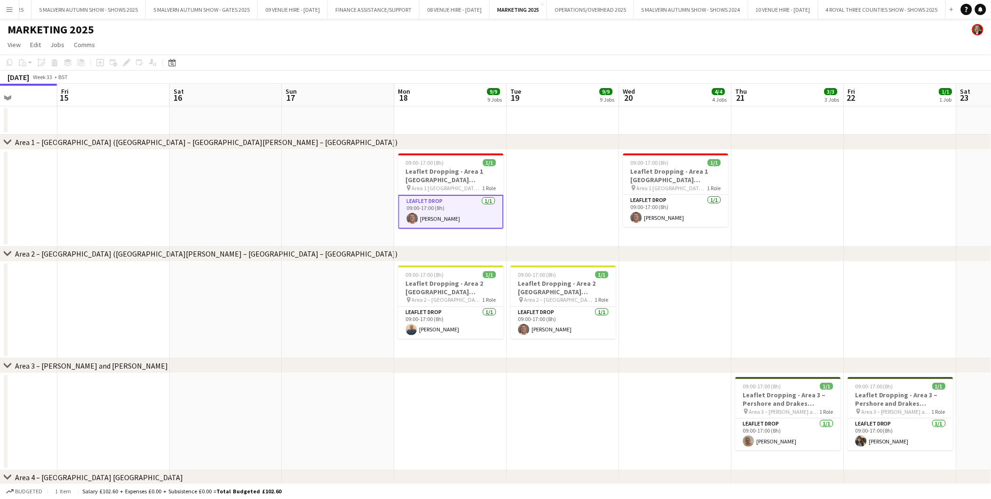
click at [323, 181] on app-date-cell at bounding box center [338, 198] width 112 height 97
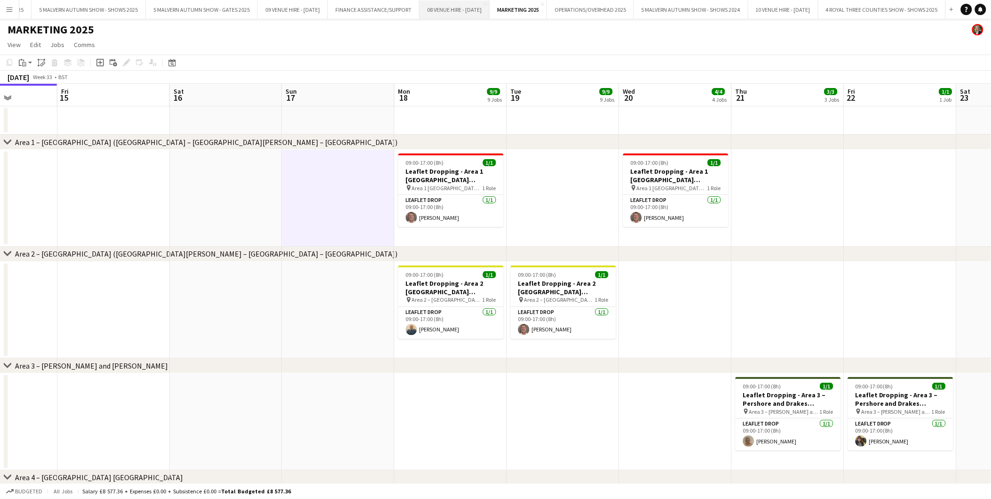
click at [462, 7] on button "08 VENUE HIRE - [DATE] Close" at bounding box center [455, 9] width 70 height 18
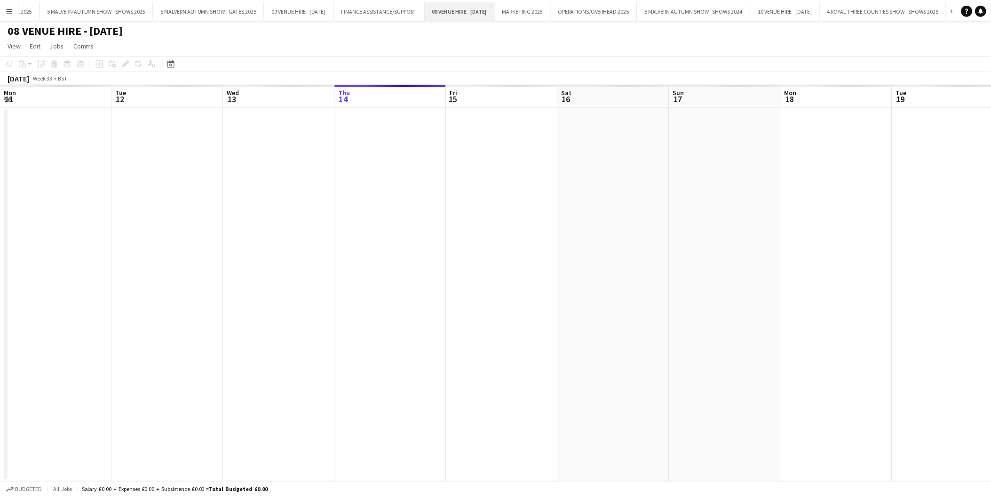
scroll to position [0, 224]
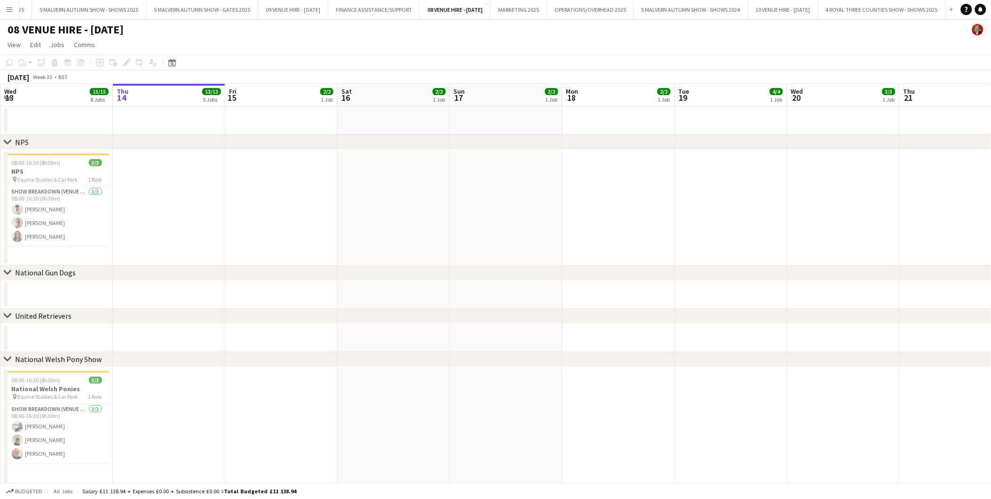
drag, startPoint x: 58, startPoint y: 168, endPoint x: 293, endPoint y: 194, distance: 235.7
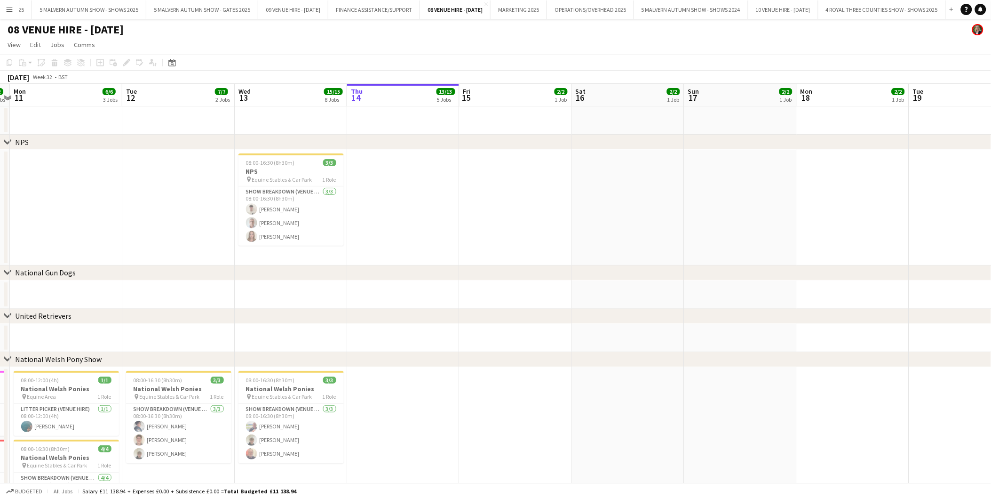
drag, startPoint x: 151, startPoint y: 227, endPoint x: 350, endPoint y: 228, distance: 198.6
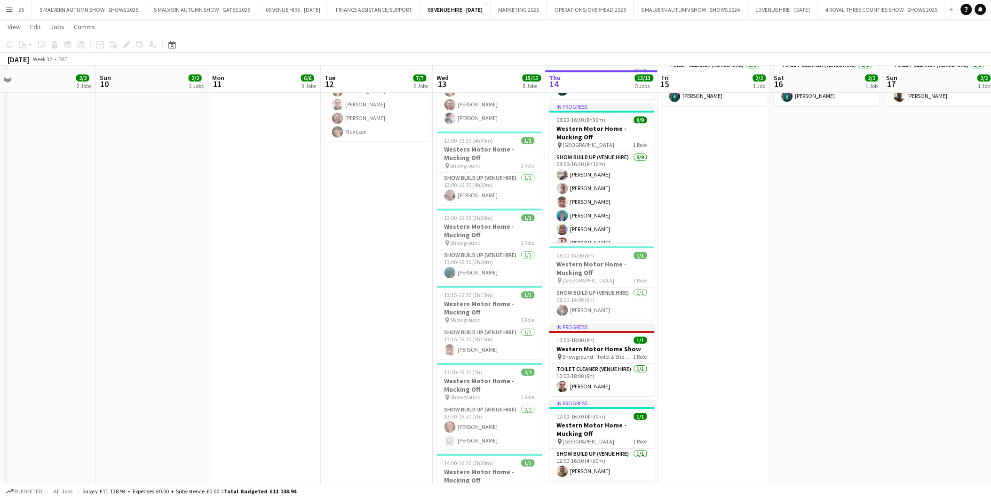
scroll to position [1098, 0]
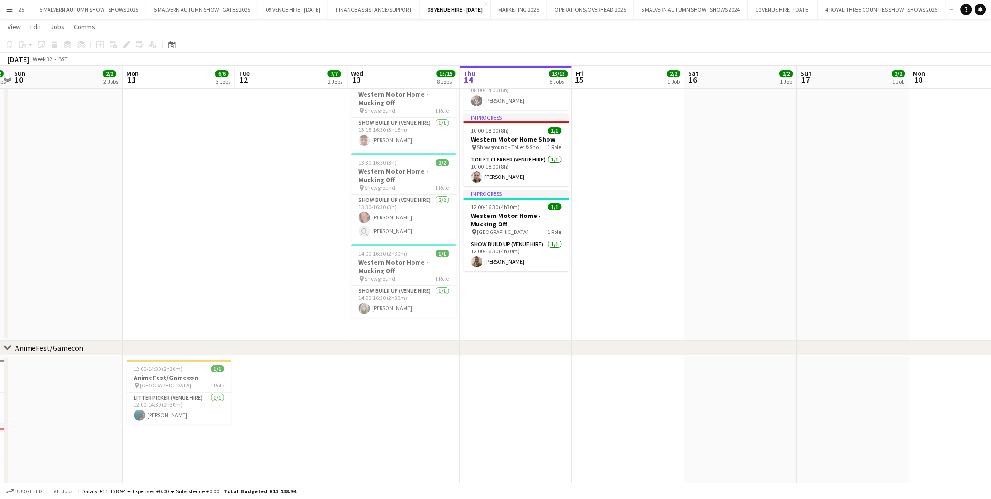
drag, startPoint x: 462, startPoint y: 209, endPoint x: 255, endPoint y: 226, distance: 207.8
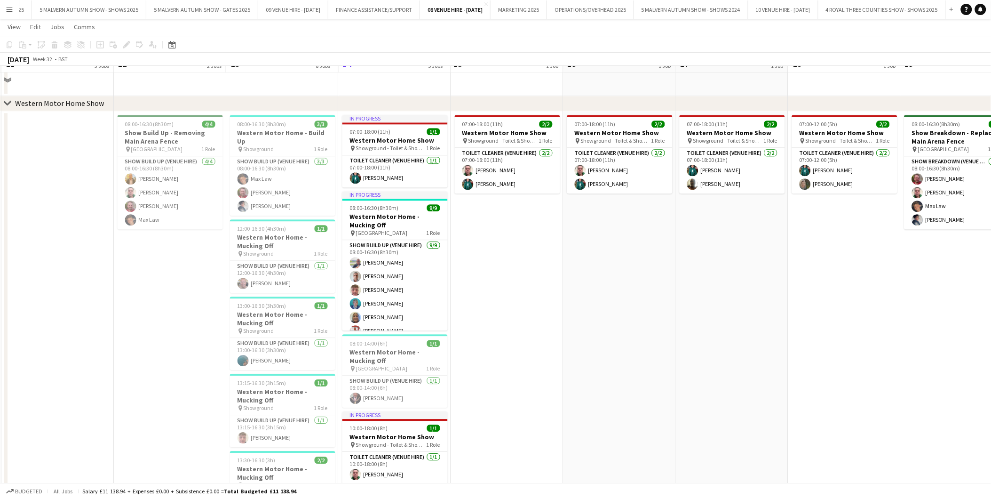
scroll to position [784, 0]
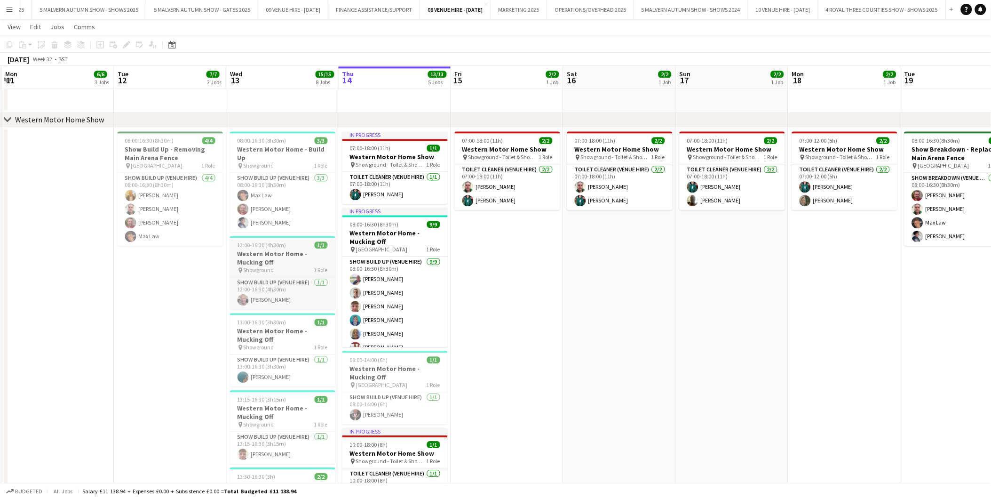
click at [271, 249] on h3 "Western Motor Home - Mucking Off" at bounding box center [282, 257] width 105 height 17
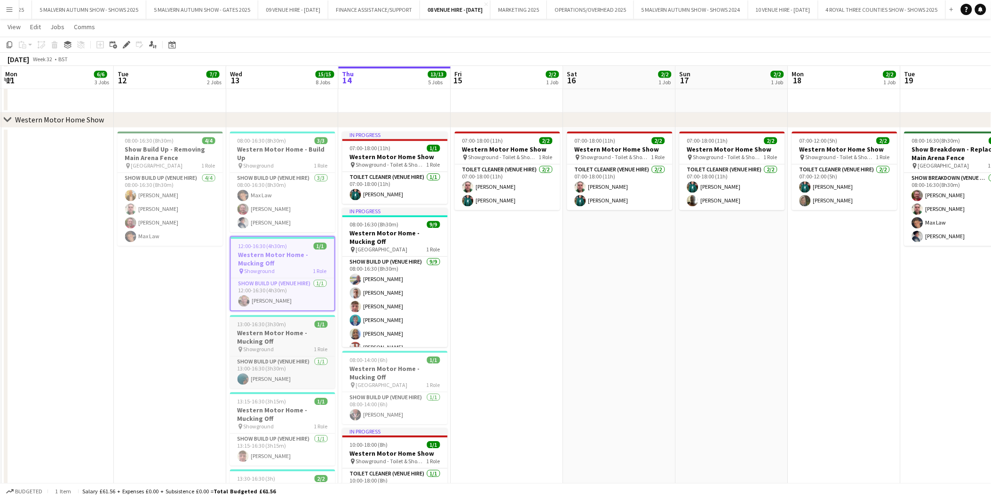
click at [276, 328] on h3 "Western Motor Home - Mucking Off" at bounding box center [282, 336] width 105 height 17
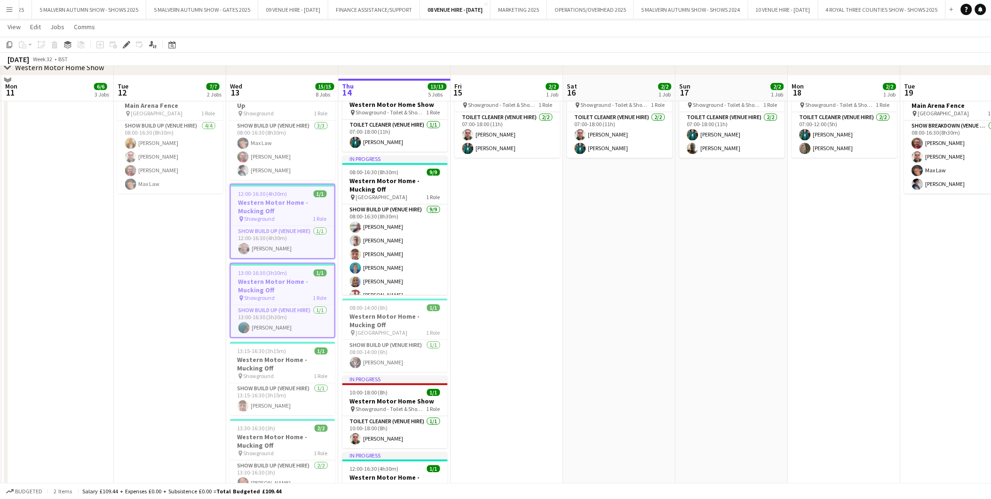
scroll to position [888, 0]
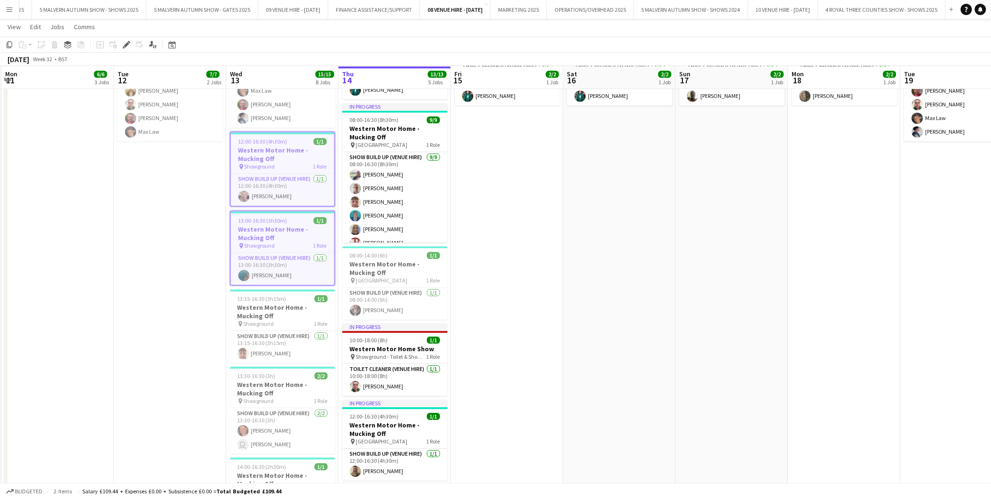
click at [556, 214] on app-date-cell "07:00-18:00 (11h) 2/2 Western Motor Home Show pin Showground - Toilet & Showers…" at bounding box center [507, 286] width 112 height 527
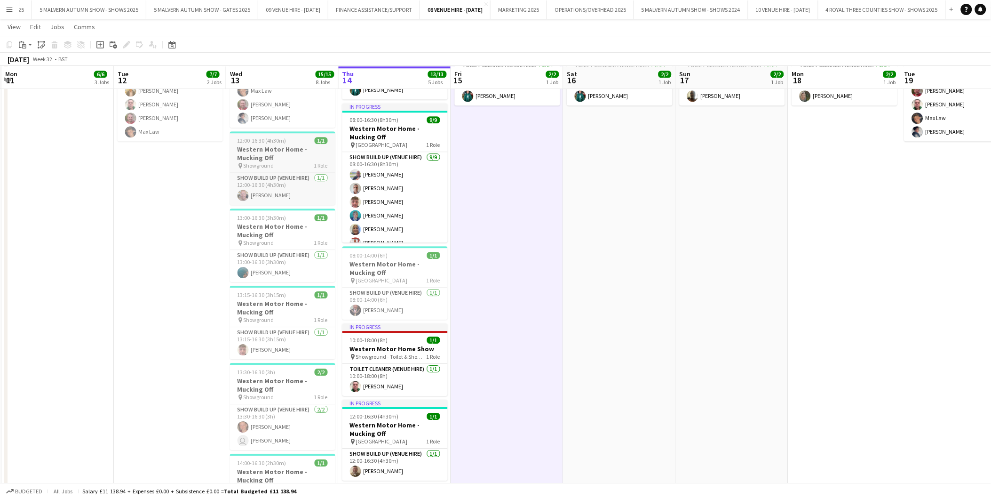
click at [298, 148] on h3 "Western Motor Home - Mucking Off" at bounding box center [282, 153] width 105 height 17
click at [268, 145] on h3 "Western Motor Home - Mucking Off" at bounding box center [282, 153] width 105 height 17
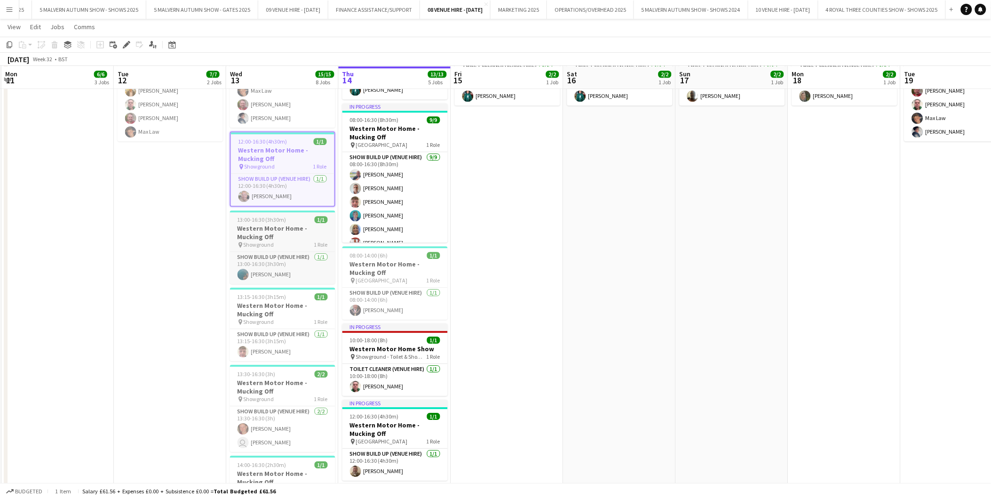
click at [271, 241] on div "pin Showground 1 Role" at bounding box center [282, 245] width 105 height 8
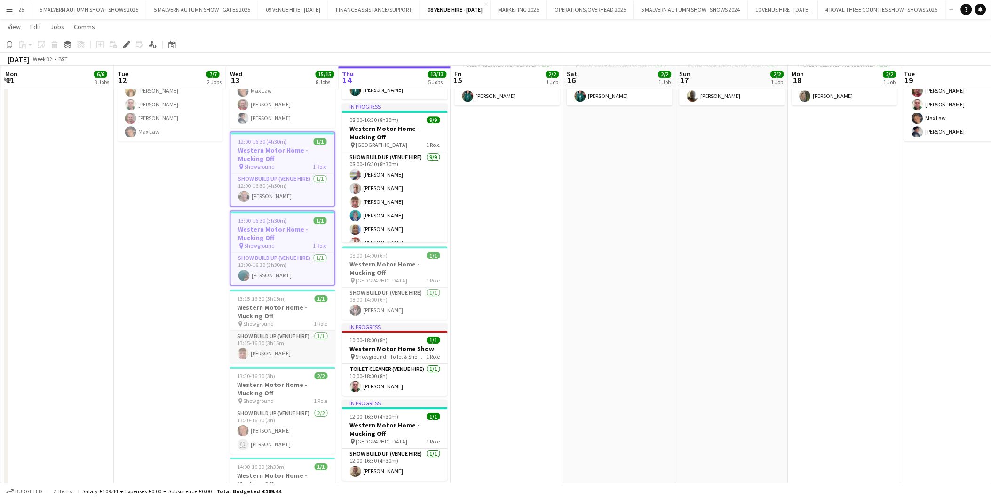
click at [280, 331] on app-card-role "Show Build Up (Venue Hire) [DATE] 13:15-16:30 (3h15m) [PERSON_NAME]" at bounding box center [282, 347] width 105 height 32
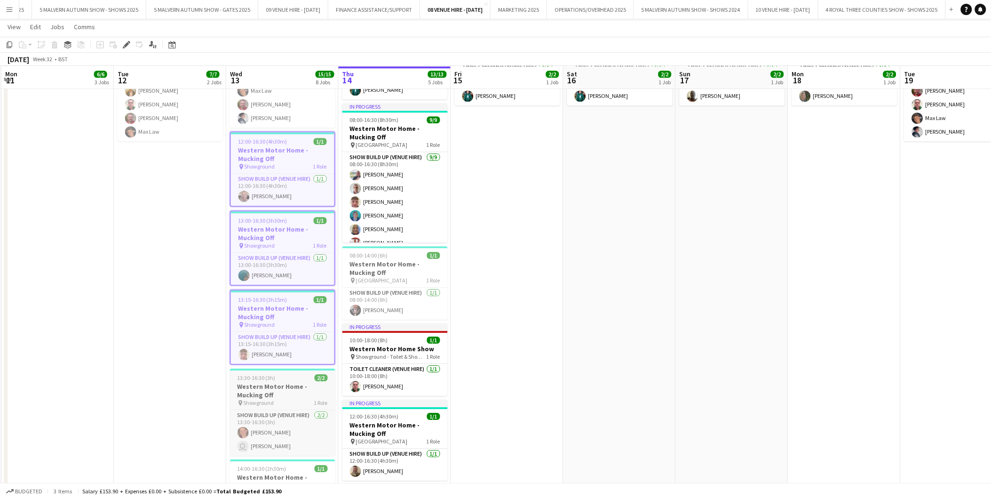
click at [277, 382] on h3 "Western Motor Home - Mucking Off" at bounding box center [282, 390] width 105 height 17
click at [286, 467] on div "14:00-16:30 (2h30m) 1/1" at bounding box center [282, 470] width 105 height 7
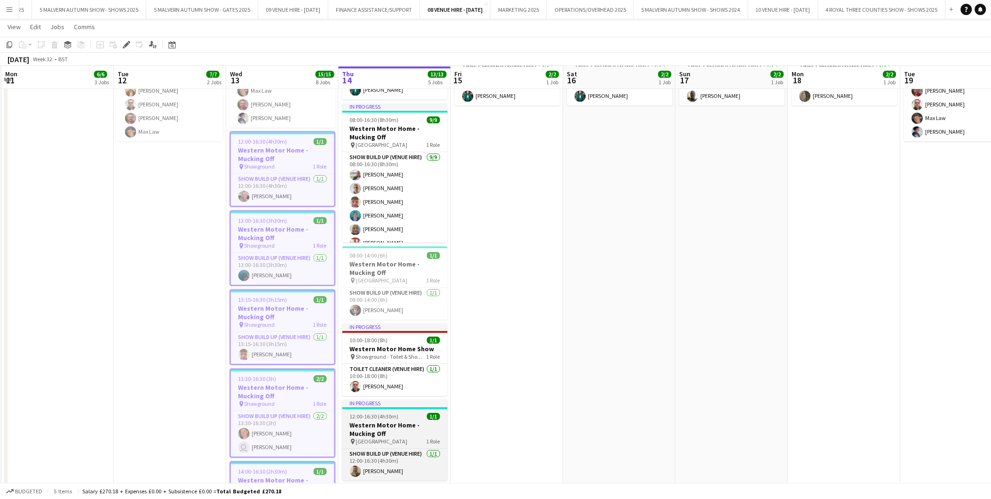
click at [401, 428] on h3 "Western Motor Home - Mucking Off" at bounding box center [395, 429] width 105 height 17
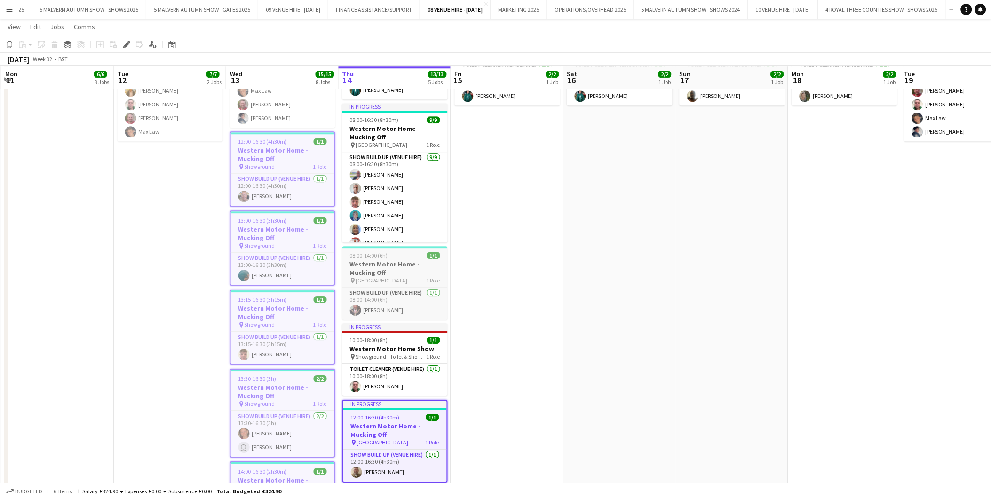
click at [382, 271] on h3 "Western Motor Home - Mucking Off" at bounding box center [395, 268] width 105 height 17
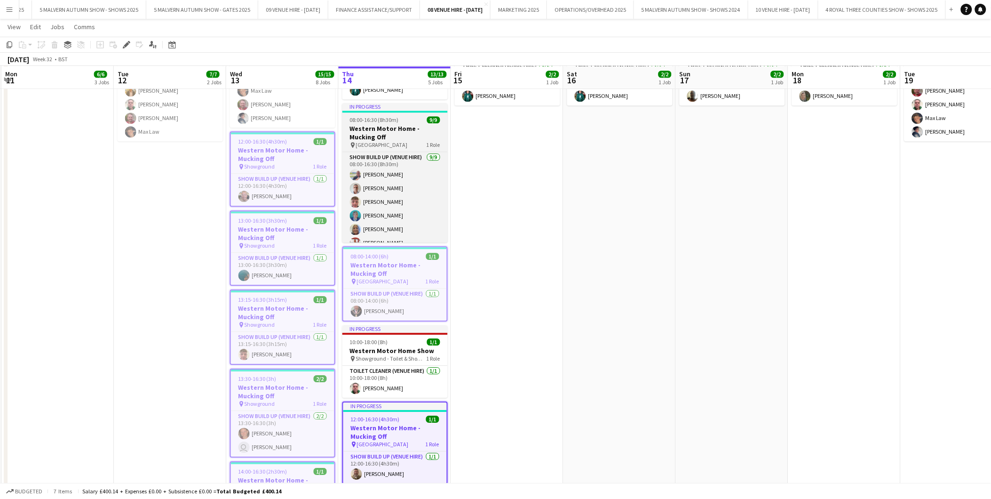
click at [387, 137] on h3 "Western Motor Home - Mucking Off" at bounding box center [395, 132] width 105 height 17
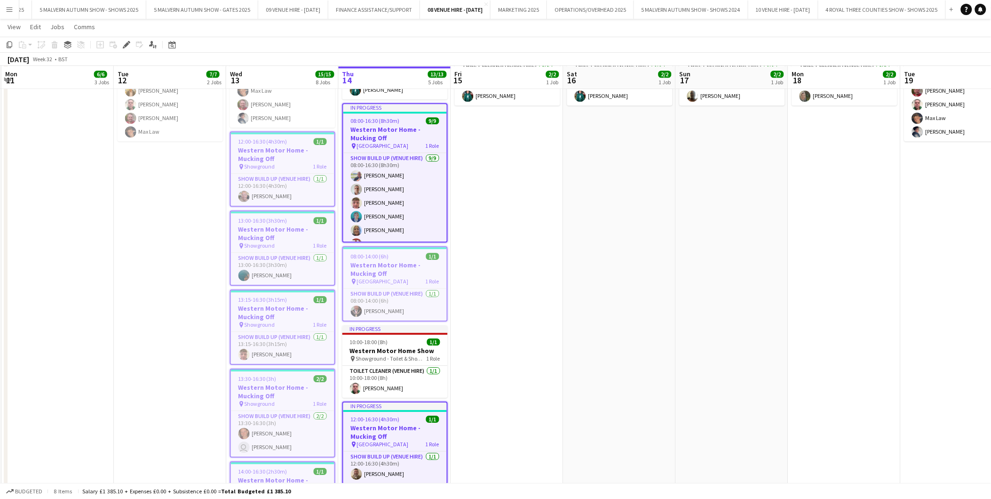
click at [488, 231] on app-date-cell "07:00-18:00 (11h) 2/2 Western Motor Home Show pin Showground - Toilet & Showers…" at bounding box center [507, 286] width 112 height 527
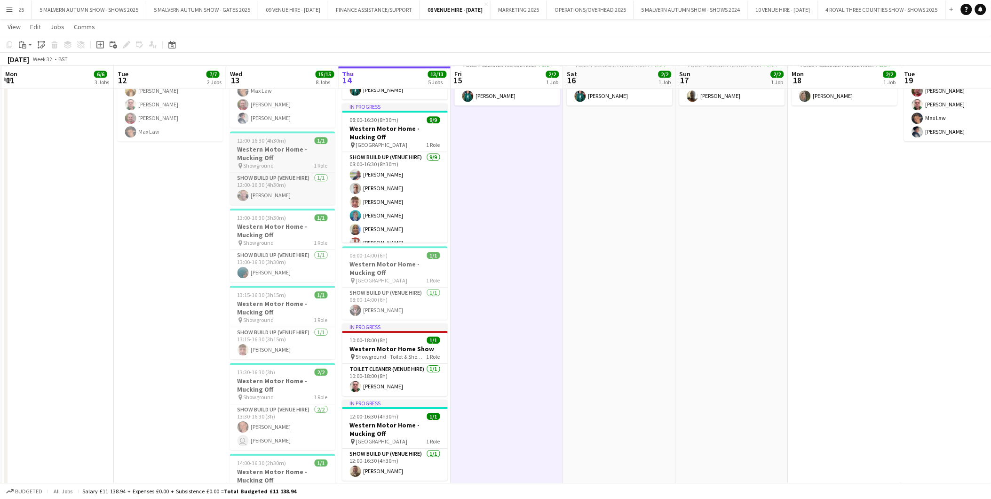
click at [257, 147] on h3 "Western Motor Home - Mucking Off" at bounding box center [282, 153] width 105 height 17
click at [178, 161] on app-date-cell "08:00-16:30 (8h30m) 4/4 Show Build Up - Removing Main Arena Fence pin Main Aren…" at bounding box center [170, 286] width 112 height 527
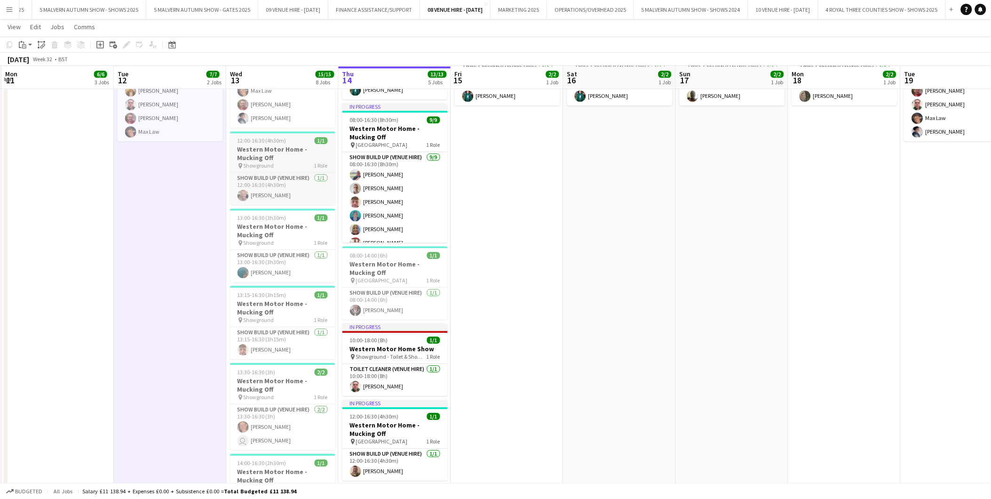
click at [263, 145] on h3 "Western Motor Home - Mucking Off" at bounding box center [282, 153] width 105 height 17
click at [267, 177] on app-card-role "Show Build Up (Venue Hire) [DATE] 12:00-16:30 (4h30m) [PERSON_NAME]" at bounding box center [282, 189] width 105 height 32
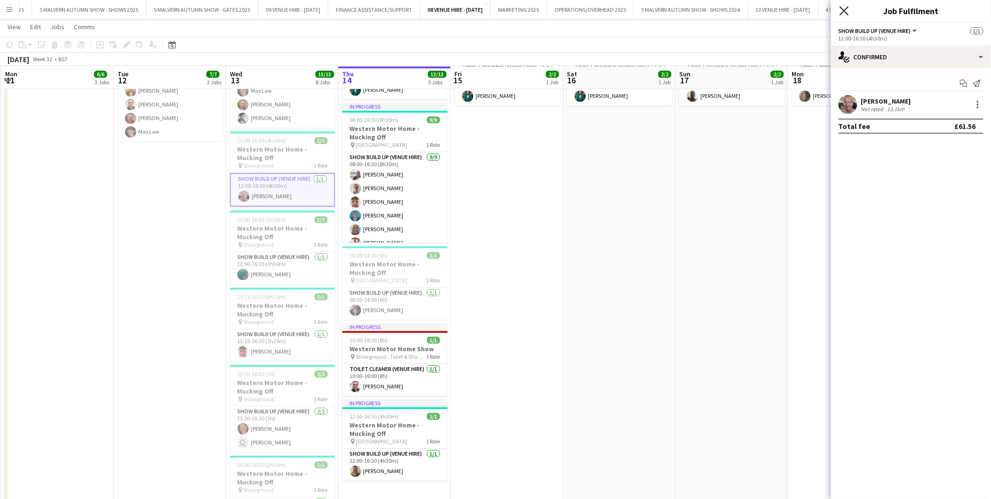
click at [843, 8] on icon at bounding box center [844, 10] width 9 height 9
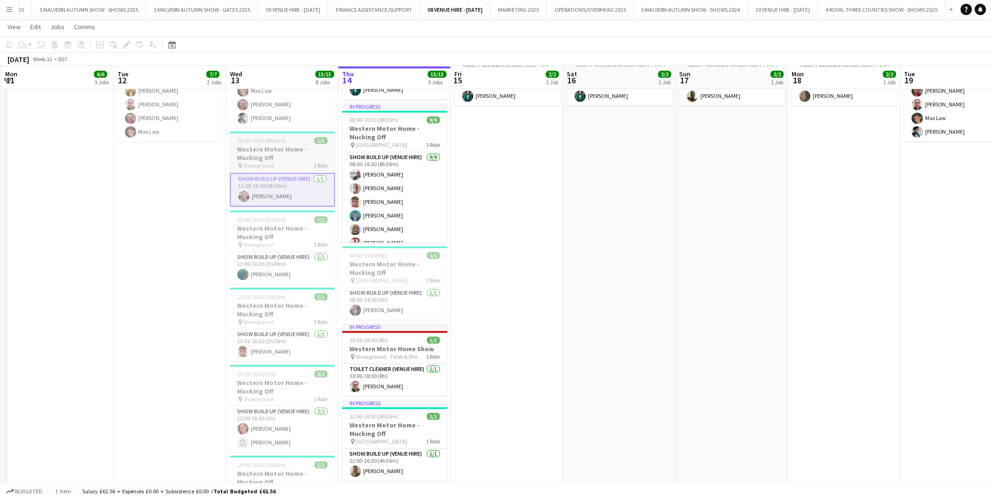
click at [292, 145] on h3 "Western Motor Home - Mucking Off" at bounding box center [282, 153] width 105 height 17
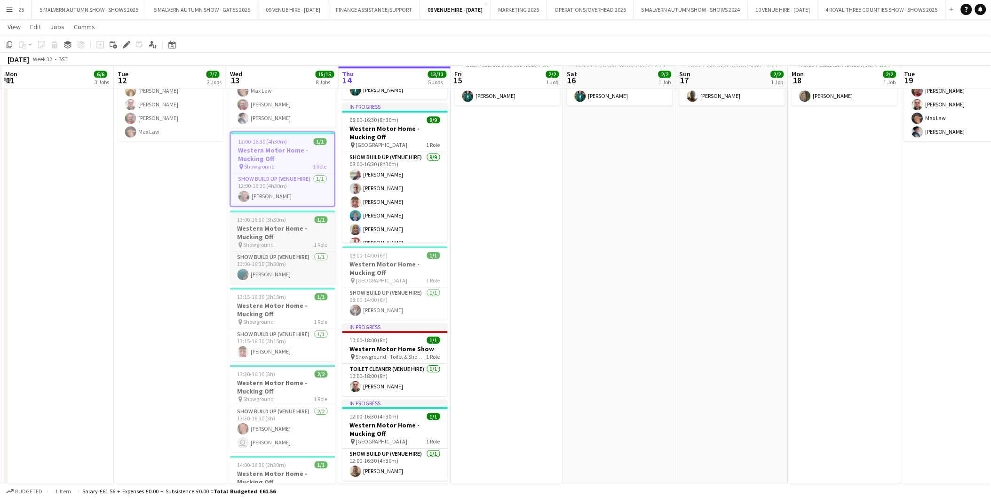
click at [292, 224] on h3 "Western Motor Home - Mucking Off" at bounding box center [282, 232] width 105 height 17
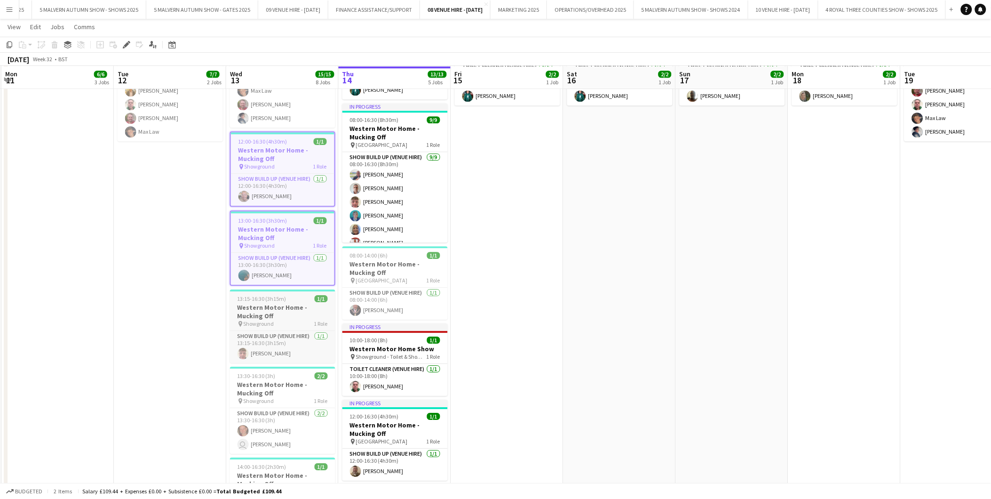
click at [283, 303] on h3 "Western Motor Home - Mucking Off" at bounding box center [282, 311] width 105 height 17
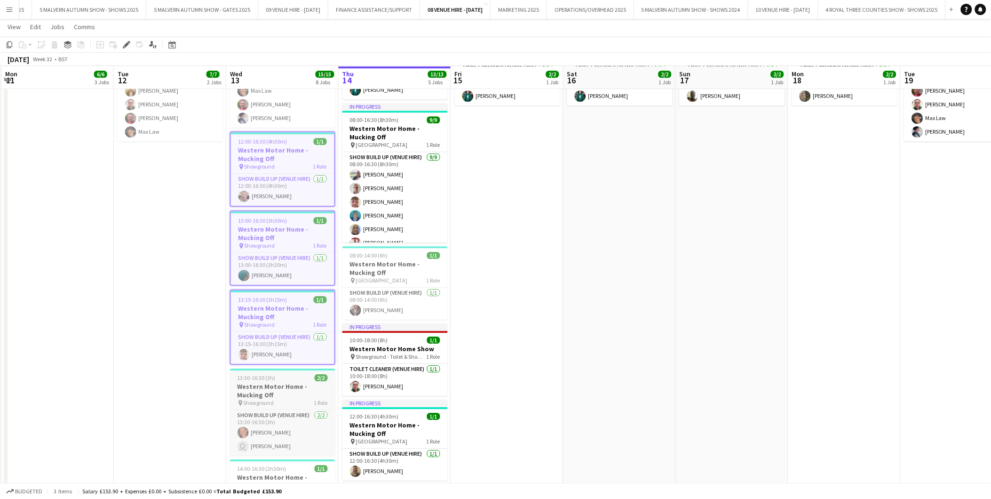
click at [294, 370] on app-job-card "13:30-16:30 (3h) 2/2 Western Motor Home - Mucking Off pin Showground 1 Role Sho…" at bounding box center [282, 411] width 105 height 87
click at [300, 475] on h3 "Western Motor Home - Mucking Off" at bounding box center [282, 483] width 105 height 17
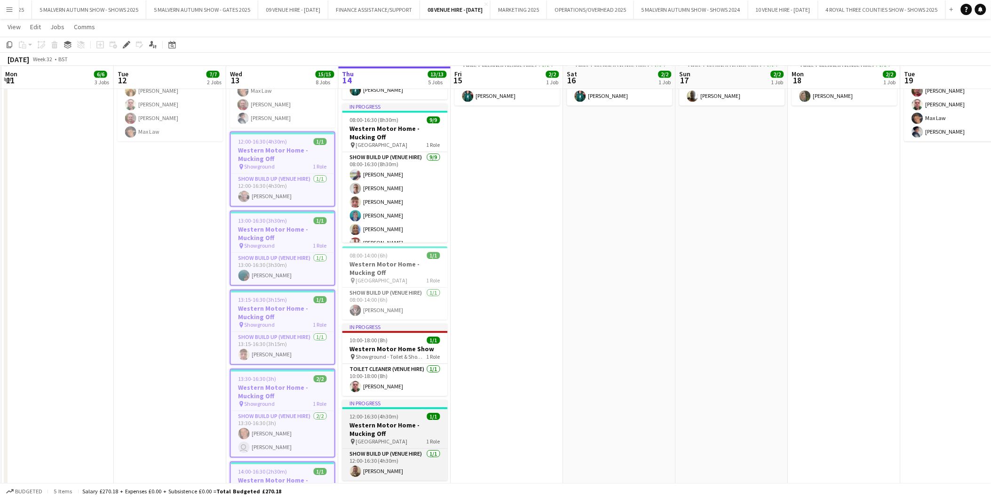
click at [384, 425] on h3 "Western Motor Home - Mucking Off" at bounding box center [395, 429] width 105 height 17
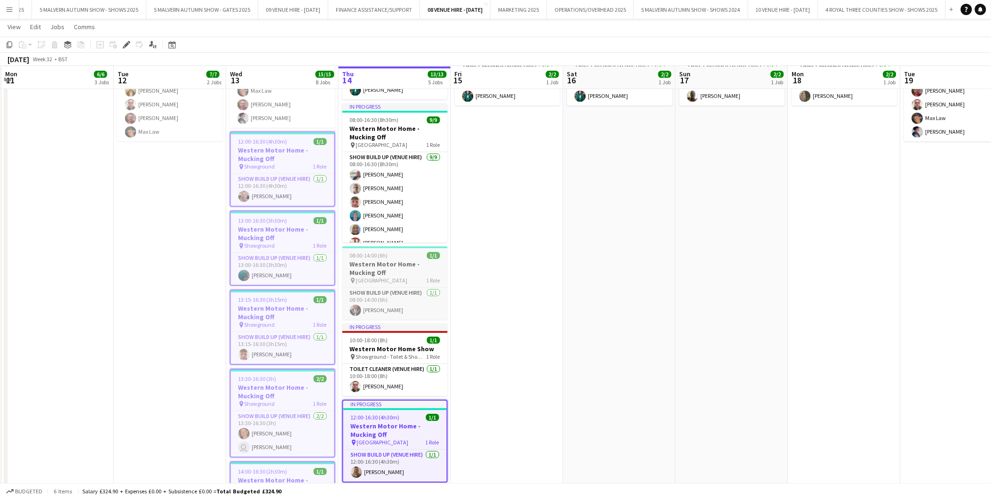
click at [384, 271] on h3 "Western Motor Home - Mucking Off" at bounding box center [395, 268] width 105 height 17
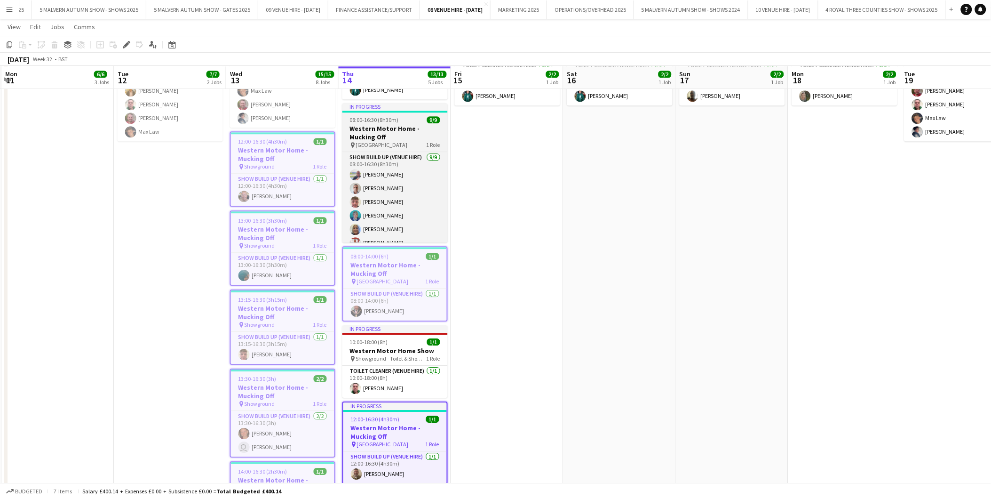
click at [378, 137] on h3 "Western Motor Home - Mucking Off" at bounding box center [395, 132] width 105 height 17
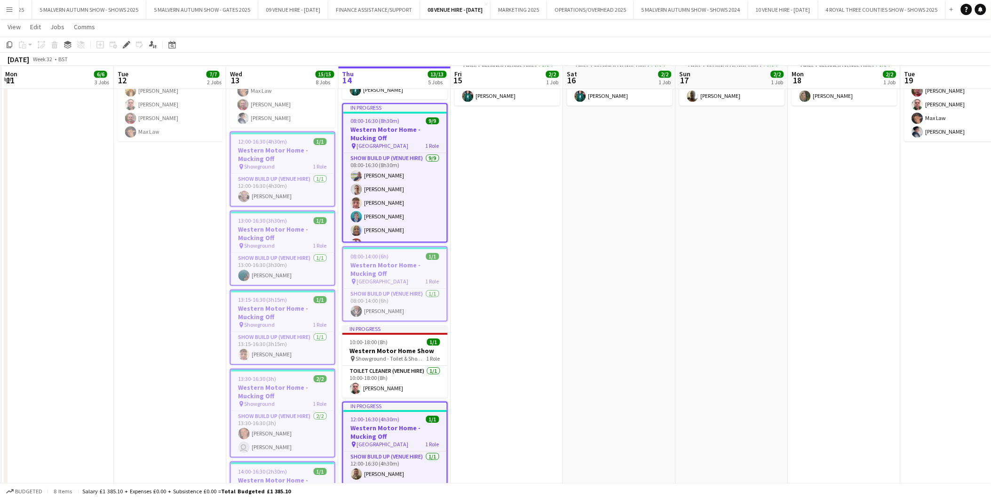
drag, startPoint x: 726, startPoint y: 266, endPoint x: 543, endPoint y: 229, distance: 187.7
click at [726, 266] on app-date-cell "07:00-18:00 (11h) 2/2 Western Motor Home Show pin Showground - Toilet & Showers…" at bounding box center [732, 286] width 112 height 527
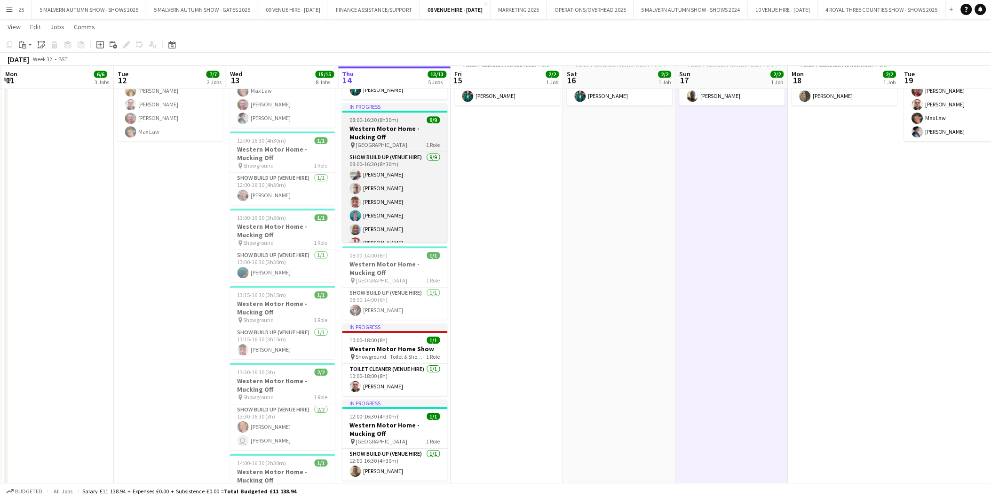
click at [405, 135] on h3 "Western Motor Home - Mucking Off" at bounding box center [395, 132] width 105 height 17
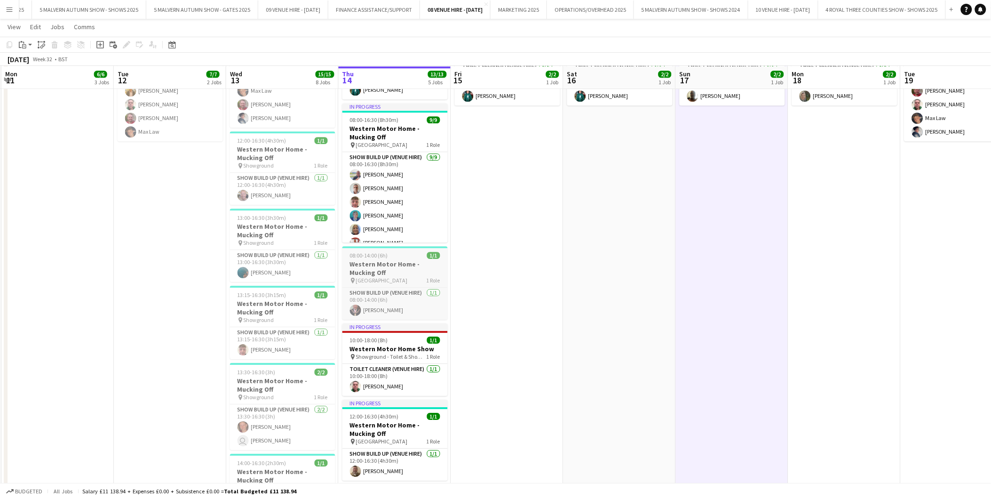
click at [372, 267] on h3 "Western Motor Home - Mucking Off" at bounding box center [395, 268] width 105 height 17
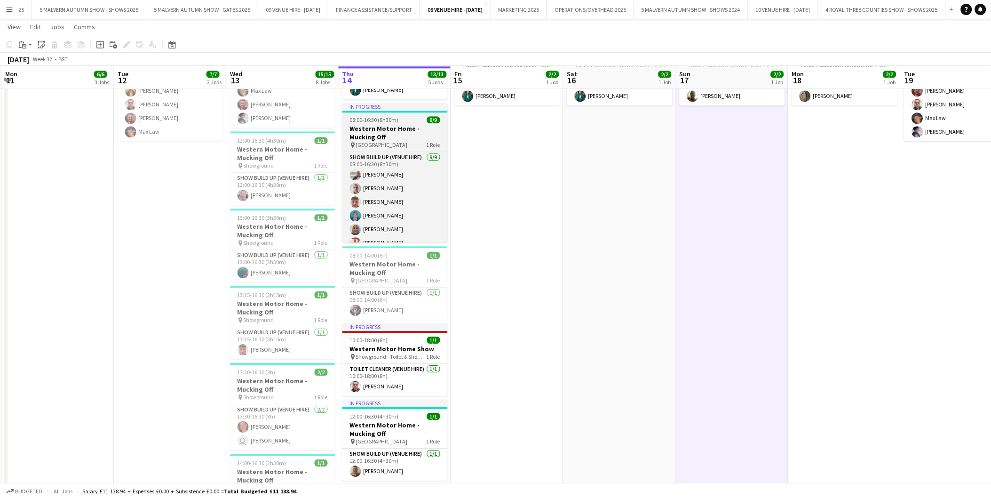
click at [385, 130] on h3 "Western Motor Home - Mucking Off" at bounding box center [395, 132] width 105 height 17
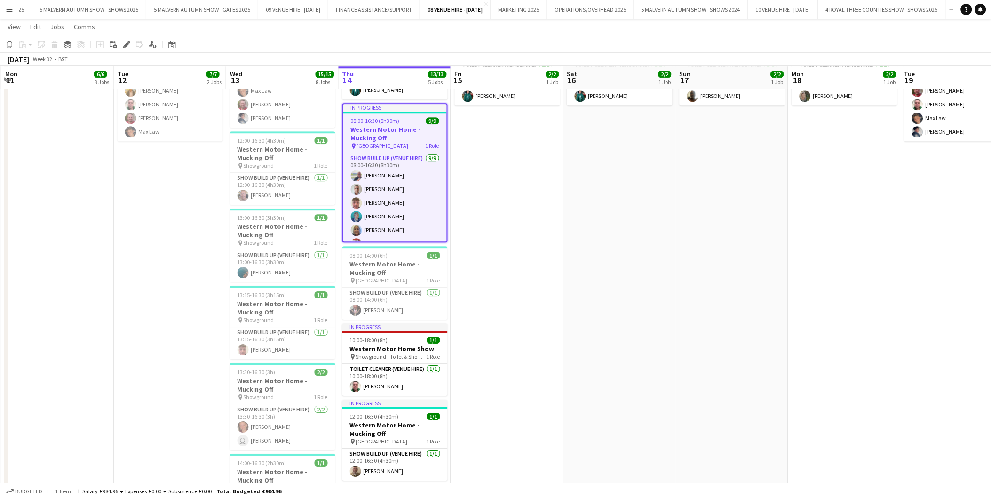
click at [392, 121] on span "08:00-16:30 (8h30m)" at bounding box center [375, 120] width 49 height 7
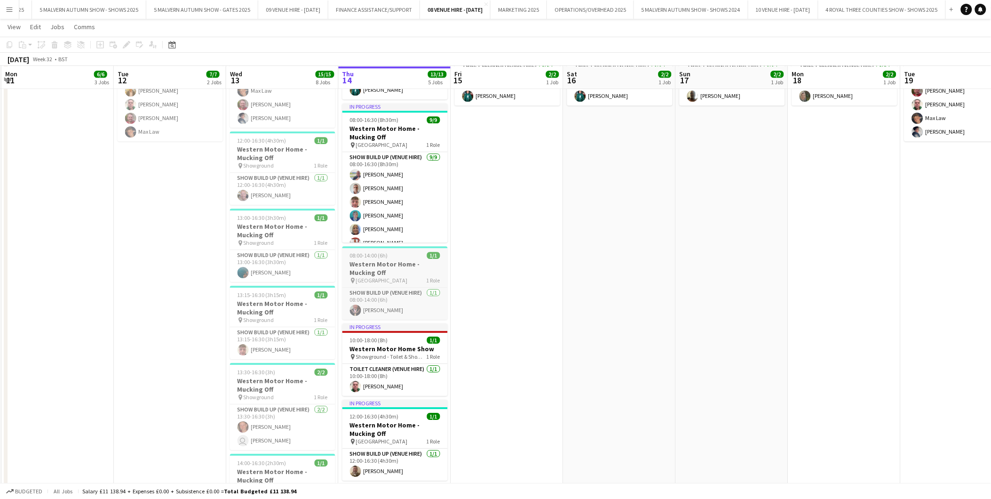
click at [393, 264] on h3 "Western Motor Home - Mucking Off" at bounding box center [395, 268] width 105 height 17
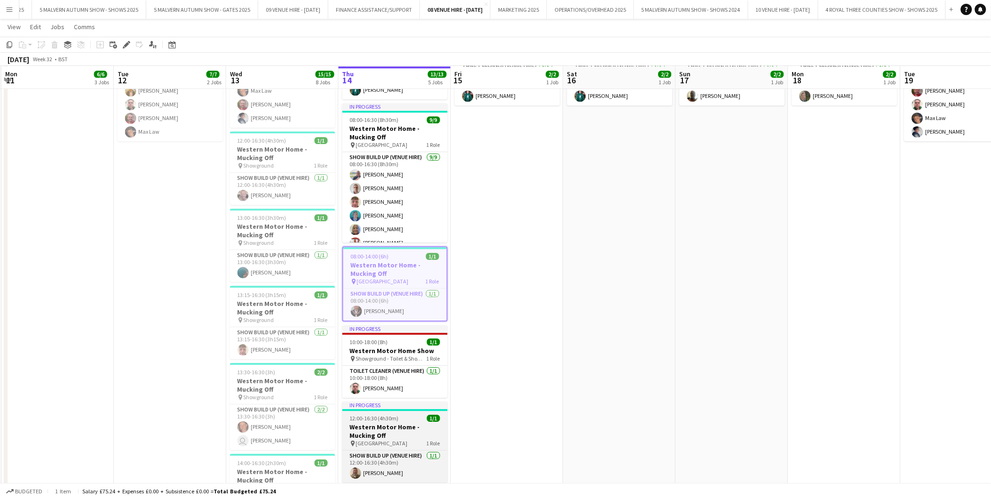
click at [382, 430] on h3 "Western Motor Home - Mucking Off" at bounding box center [395, 431] width 105 height 17
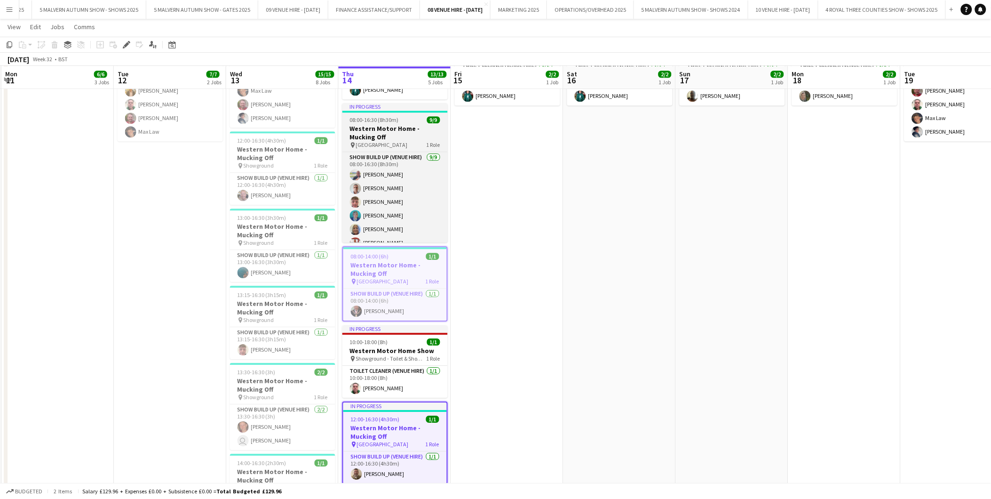
click at [374, 147] on span "[GEOGRAPHIC_DATA]" at bounding box center [382, 144] width 52 height 7
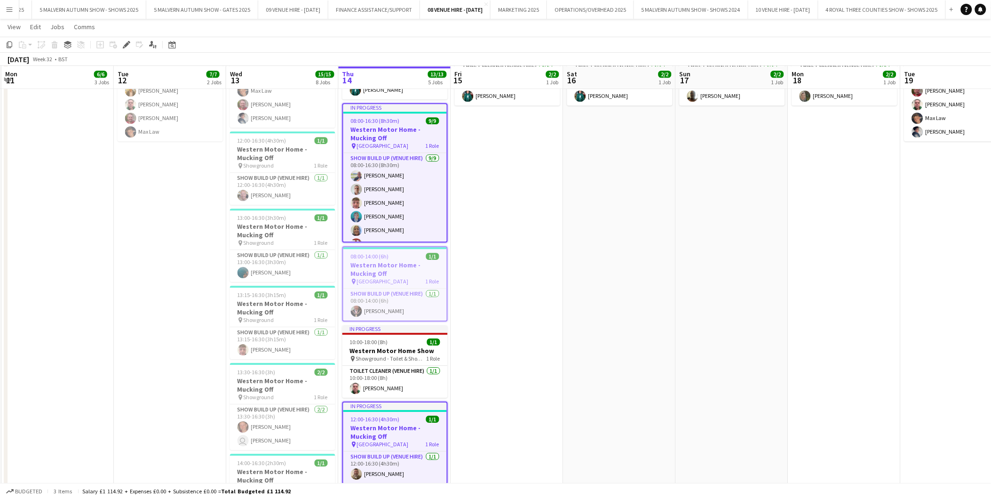
click at [500, 263] on app-date-cell "07:00-18:00 (11h) 2/2 Western Motor Home Show pin Showground - Toilet & Showers…" at bounding box center [507, 286] width 112 height 527
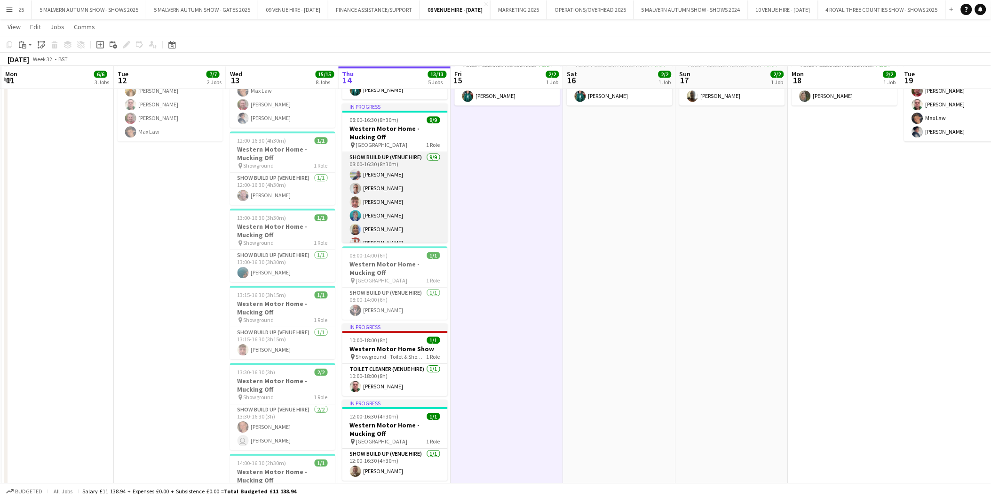
click at [389, 194] on app-card-role "Show Build Up (Venue Hire) [DATE] 08:00-16:30 (8h30m) [PERSON_NAME] [PERSON_NAM…" at bounding box center [395, 222] width 105 height 141
click at [385, 302] on app-card-role "Show Build Up (Venue Hire) [DATE] 08:00-14:00 (6h) [PERSON_NAME]" at bounding box center [395, 303] width 105 height 32
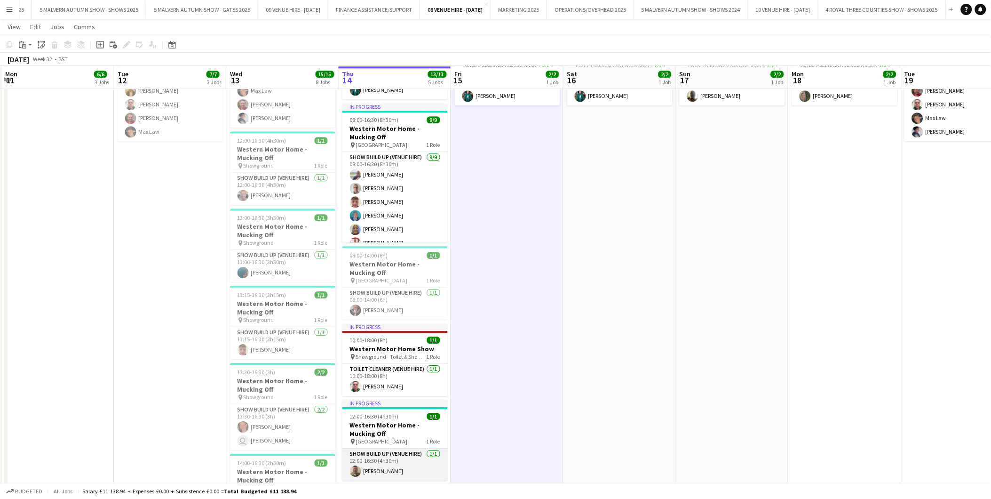
click at [372, 452] on app-card-role "Show Build Up (Venue Hire) [DATE] 12:00-16:30 (4h30m) [PERSON_NAME]" at bounding box center [395, 464] width 105 height 32
click at [155, 332] on app-date-cell "08:00-16:30 (8h30m) 4/4 Show Build Up - Removing Main Arena Fence pin Main Aren…" at bounding box center [170, 286] width 112 height 527
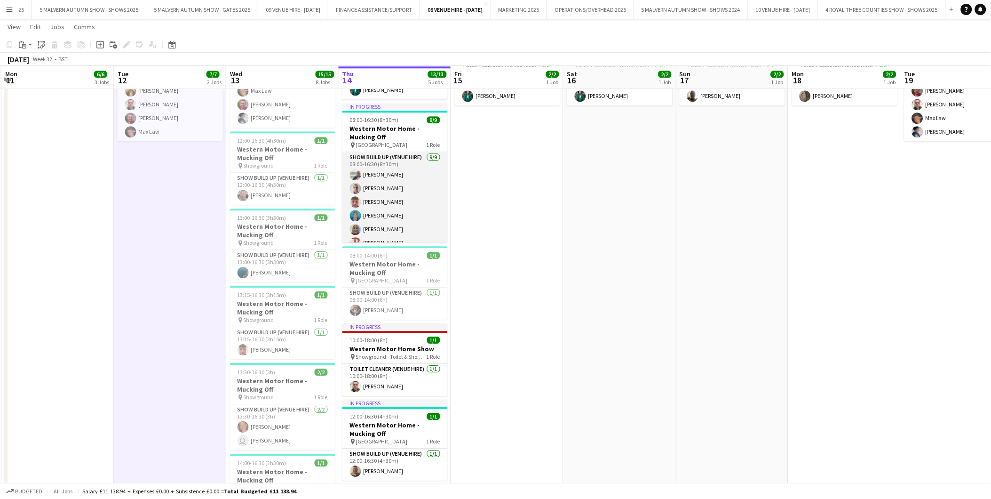
click at [376, 194] on app-card-role "Show Build Up (Venue Hire) [DATE] 08:00-16:30 (8h30m) [PERSON_NAME] [PERSON_NAM…" at bounding box center [395, 222] width 105 height 141
click at [559, 244] on app-date-cell "07:00-18:00 (11h) 2/2 Western Motor Home Show pin Showground - Toilet & Showers…" at bounding box center [507, 286] width 112 height 527
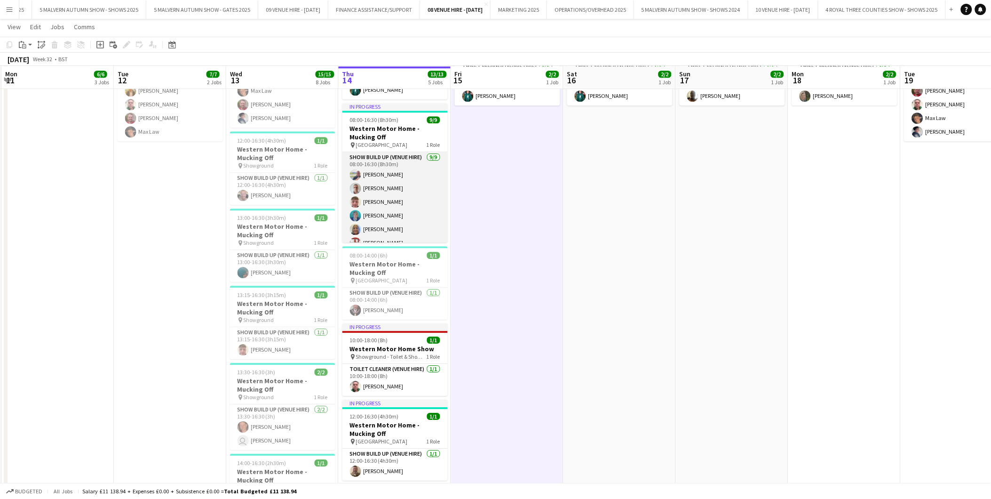
click at [399, 198] on app-card-role "Show Build Up (Venue Hire) [DATE] 08:00-16:30 (8h30m) [PERSON_NAME] [PERSON_NAM…" at bounding box center [395, 222] width 105 height 141
click at [375, 184] on app-card-role "Show Build Up (Venue Hire) [DATE] 08:00-16:30 (8h30m) [PERSON_NAME] [PERSON_NAM…" at bounding box center [395, 222] width 105 height 141
click at [486, 201] on app-date-cell "07:00-18:00 (11h) 2/2 Western Motor Home Show pin Showground - Toilet & Showers…" at bounding box center [507, 286] width 112 height 527
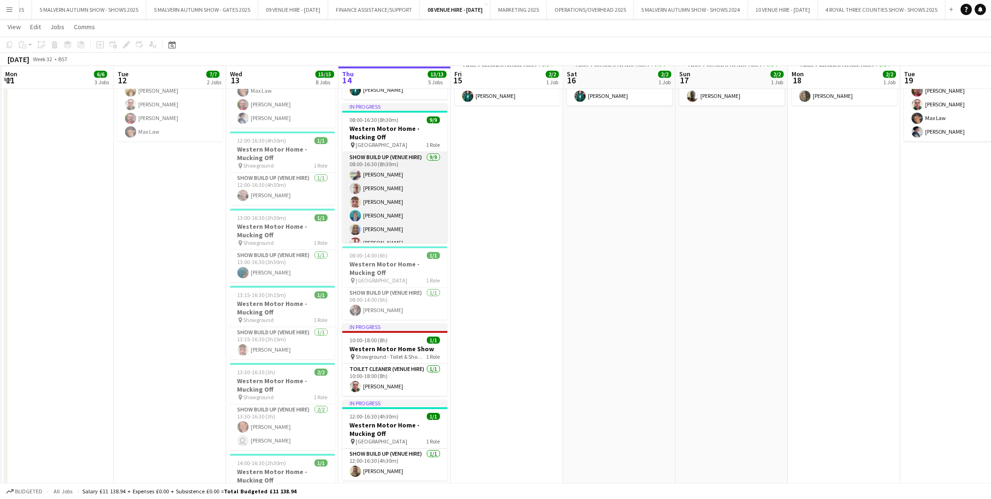
click at [382, 198] on app-card-role "Show Build Up (Venue Hire) [DATE] 08:00-16:30 (8h30m) [PERSON_NAME] [PERSON_NAM…" at bounding box center [395, 222] width 105 height 141
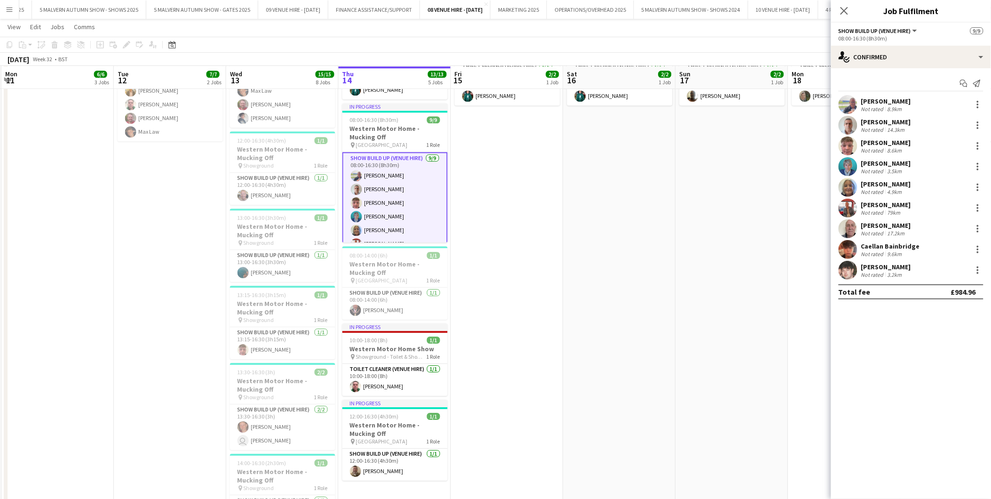
click at [511, 210] on app-date-cell "07:00-18:00 (11h) 2/2 Western Motor Home Show pin Showground - Toilet & Showers…" at bounding box center [507, 286] width 112 height 527
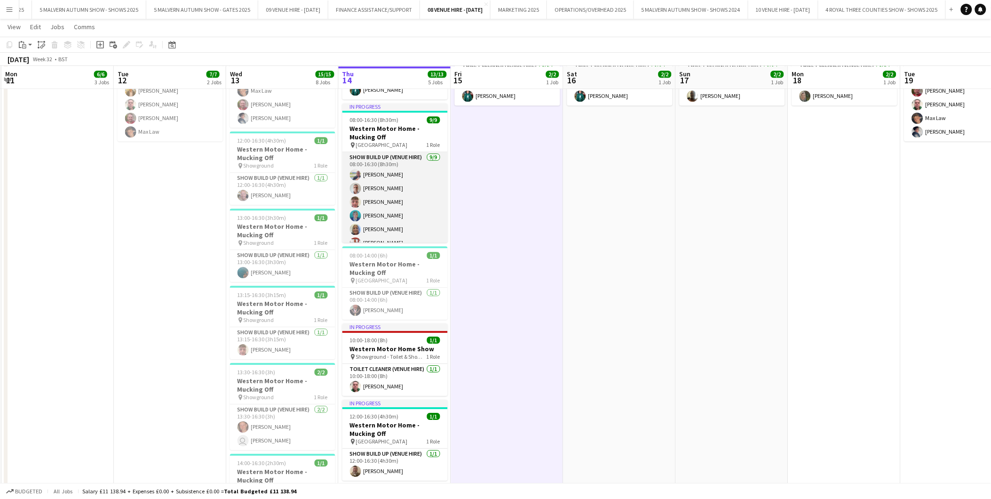
click at [391, 215] on app-card-role "Show Build Up (Venue Hire) [DATE] 08:00-16:30 (8h30m) [PERSON_NAME] [PERSON_NAM…" at bounding box center [395, 222] width 105 height 141
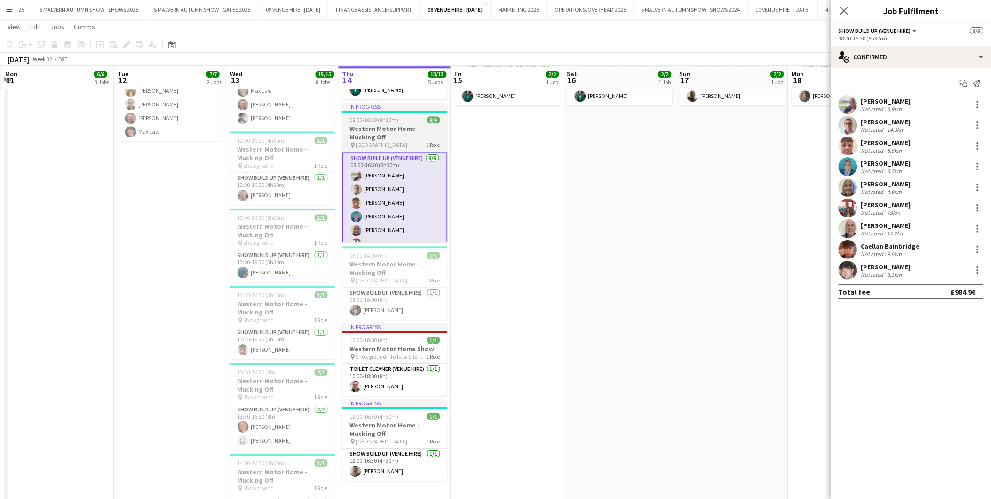
click at [392, 126] on h3 "Western Motor Home - Mucking Off" at bounding box center [395, 132] width 105 height 17
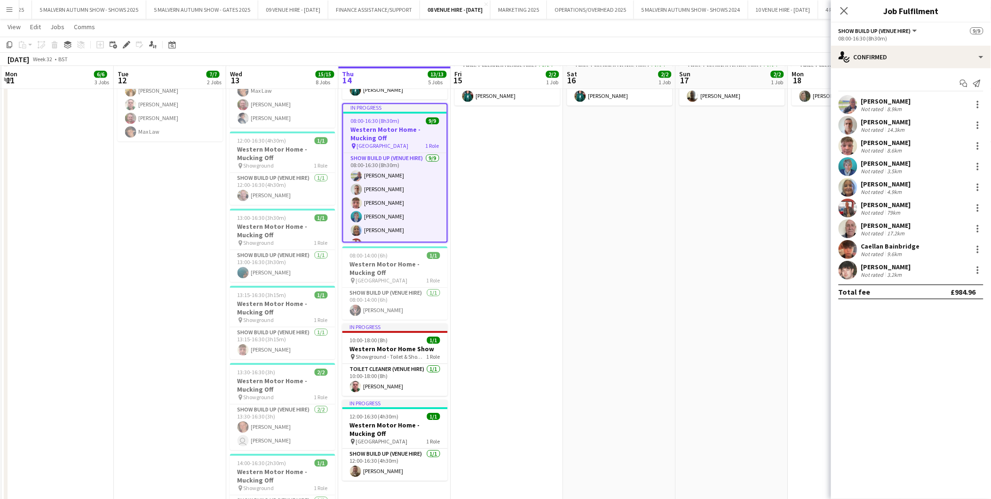
click at [543, 200] on app-date-cell "07:00-18:00 (11h) 2/2 Western Motor Home Show pin Showground - Toilet & Showers…" at bounding box center [507, 286] width 112 height 527
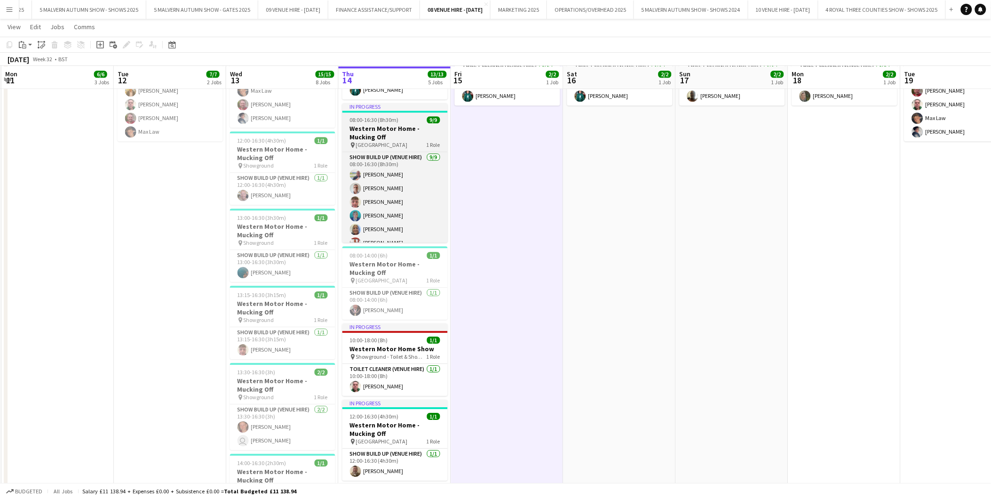
click at [372, 132] on h3 "Western Motor Home - Mucking Off" at bounding box center [395, 132] width 105 height 17
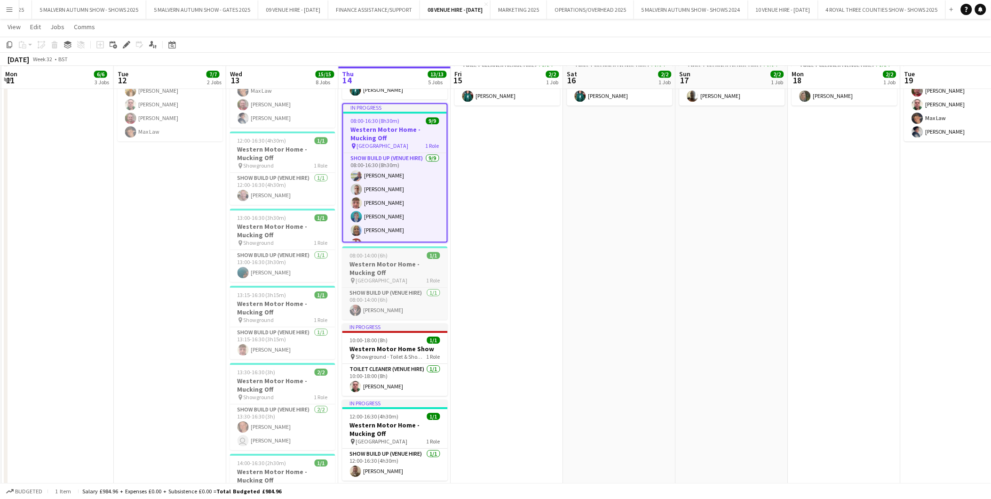
click at [389, 261] on h3 "Western Motor Home - Mucking Off" at bounding box center [395, 268] width 105 height 17
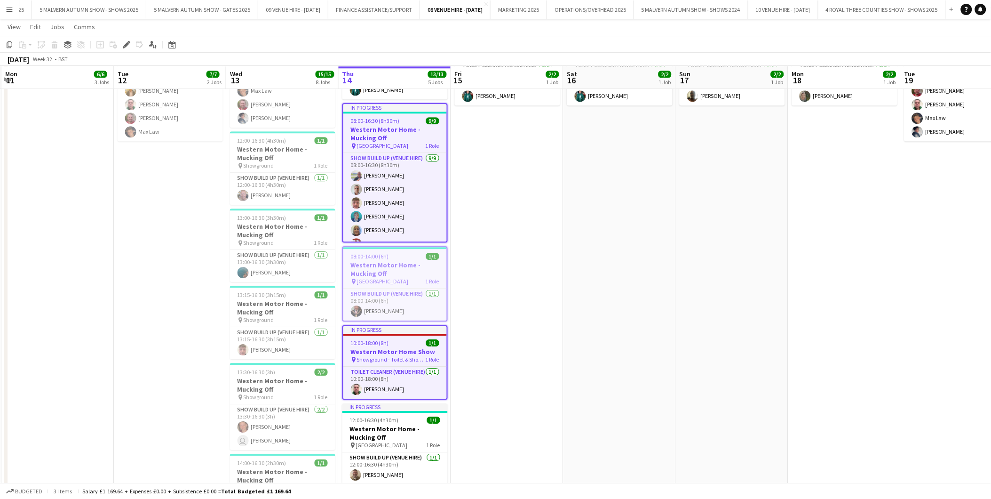
click at [401, 359] on span "Showground - Toilet & Showers" at bounding box center [391, 359] width 69 height 7
click at [382, 358] on span "Showground - Toilet & Showers" at bounding box center [391, 359] width 69 height 7
click at [384, 421] on span "12:00-16:30 (4h30m)" at bounding box center [374, 419] width 49 height 7
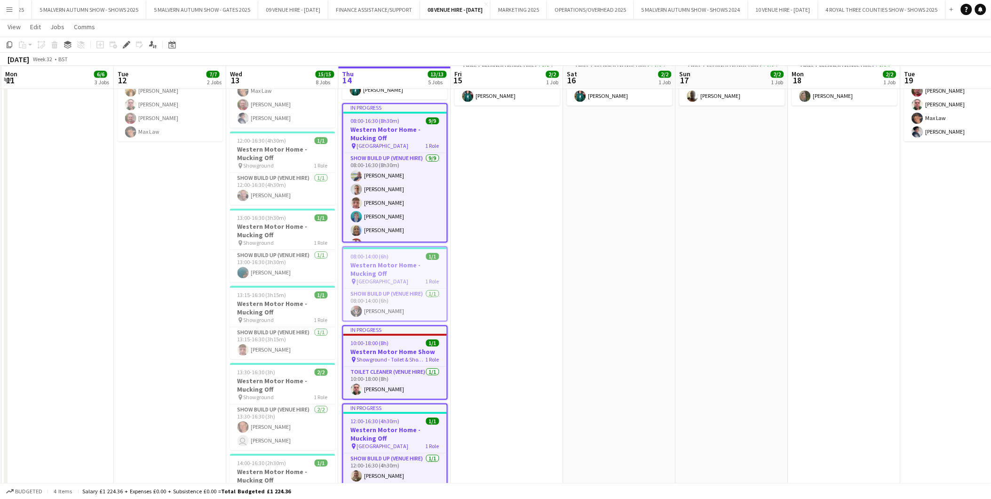
click at [488, 215] on app-date-cell "07:00-18:00 (11h) 2/2 Western Motor Home Show pin Showground - Toilet & Showers…" at bounding box center [507, 286] width 112 height 527
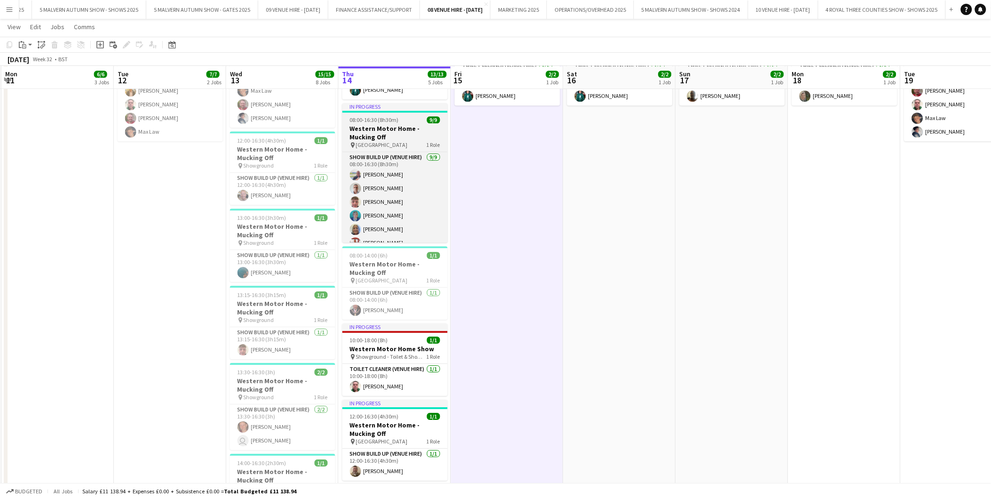
click at [391, 136] on h3 "Western Motor Home - Mucking Off" at bounding box center [395, 132] width 105 height 17
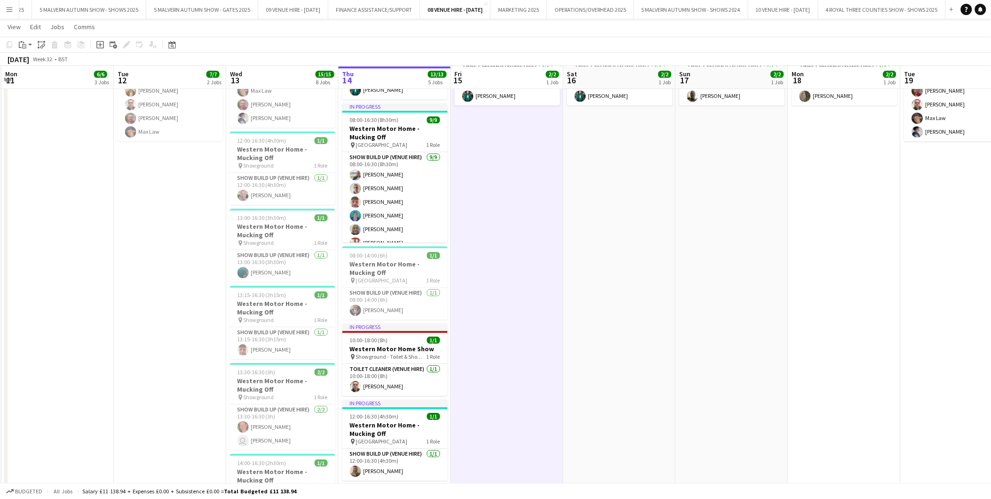
click at [478, 271] on app-date-cell "07:00-18:00 (11h) 2/2 Western Motor Home Show pin Showground - Toilet & Showers…" at bounding box center [507, 286] width 112 height 527
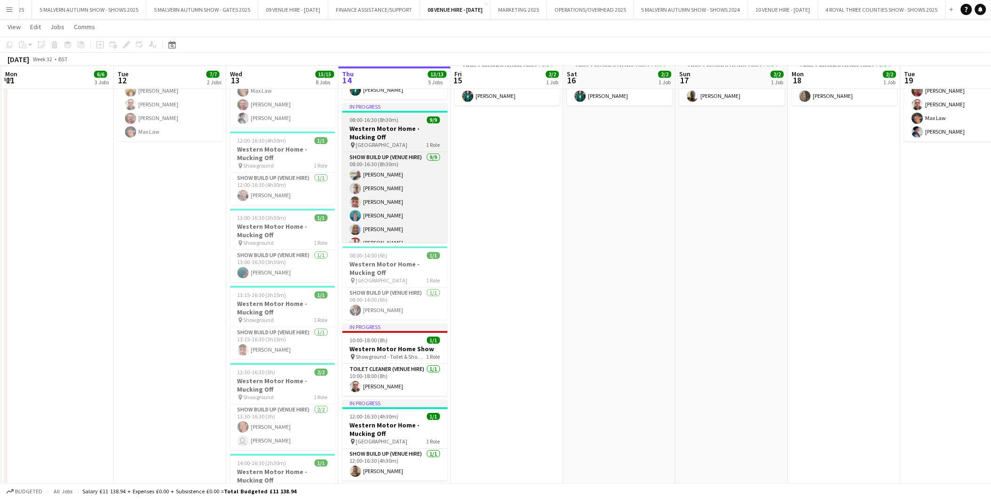
click at [391, 139] on h3 "Western Motor Home - Mucking Off" at bounding box center [395, 132] width 105 height 17
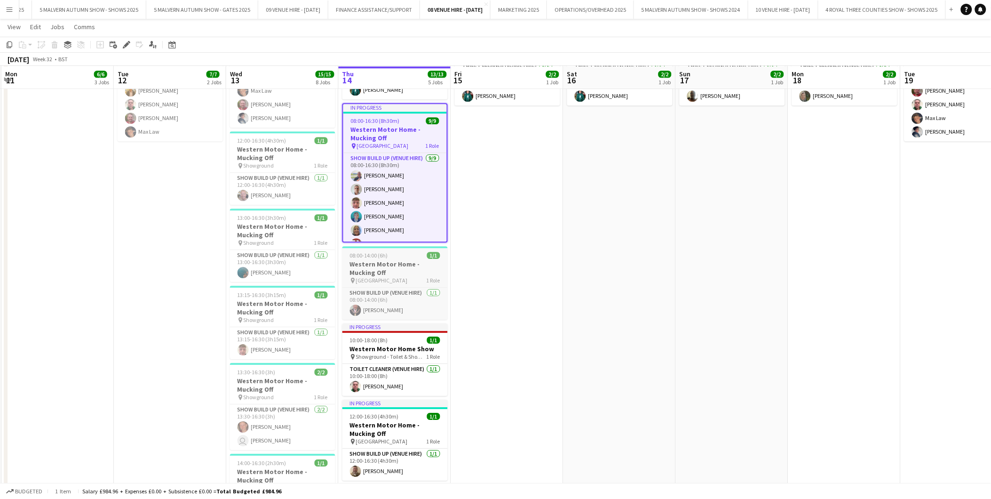
click at [387, 277] on div "pin [GEOGRAPHIC_DATA] 1 Role" at bounding box center [395, 281] width 105 height 8
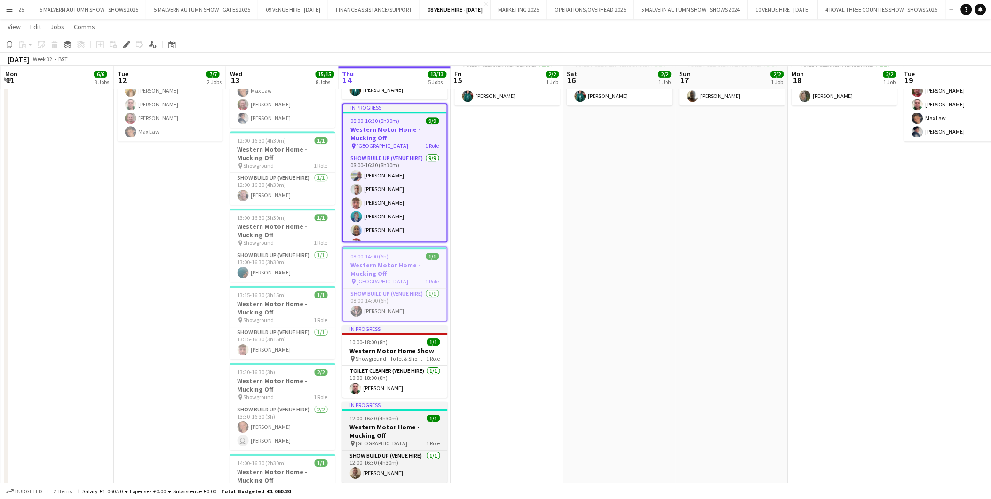
click at [373, 432] on h3 "Western Motor Home - Mucking Off" at bounding box center [395, 431] width 105 height 17
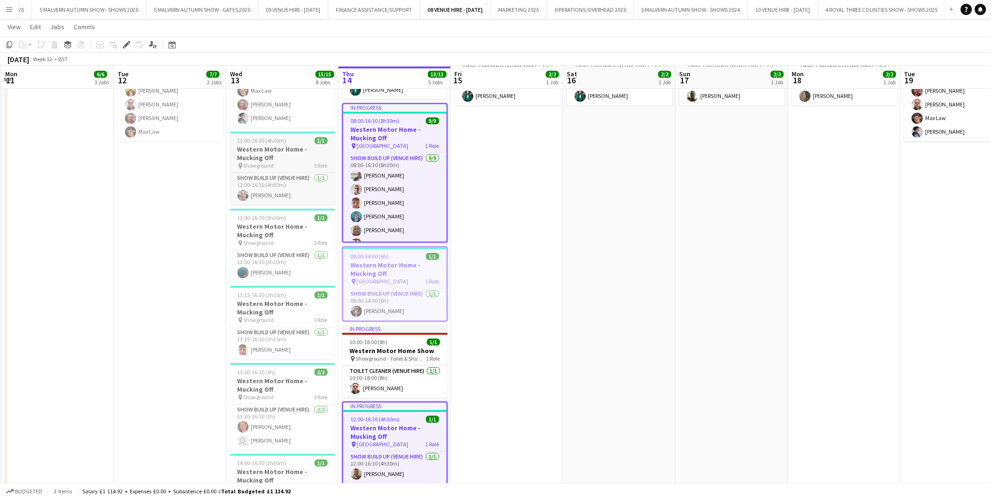
click at [281, 172] on div "Show Build Up (Venue Hire) [DATE] 12:00-16:30 (4h30m) [PERSON_NAME]" at bounding box center [282, 188] width 105 height 32
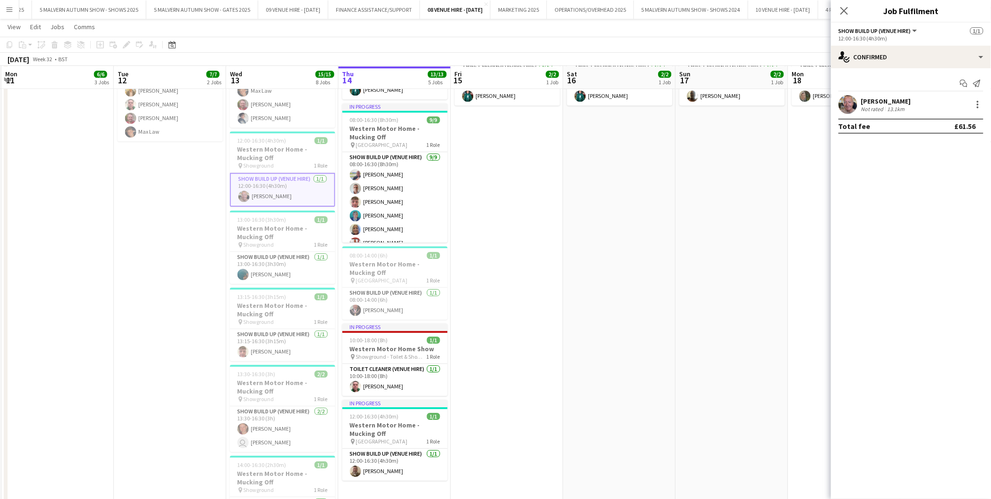
click at [158, 217] on app-date-cell "08:00-16:30 (8h30m) 4/4 Show Build Up - Removing Main Arena Fence pin Main Aren…" at bounding box center [170, 286] width 112 height 527
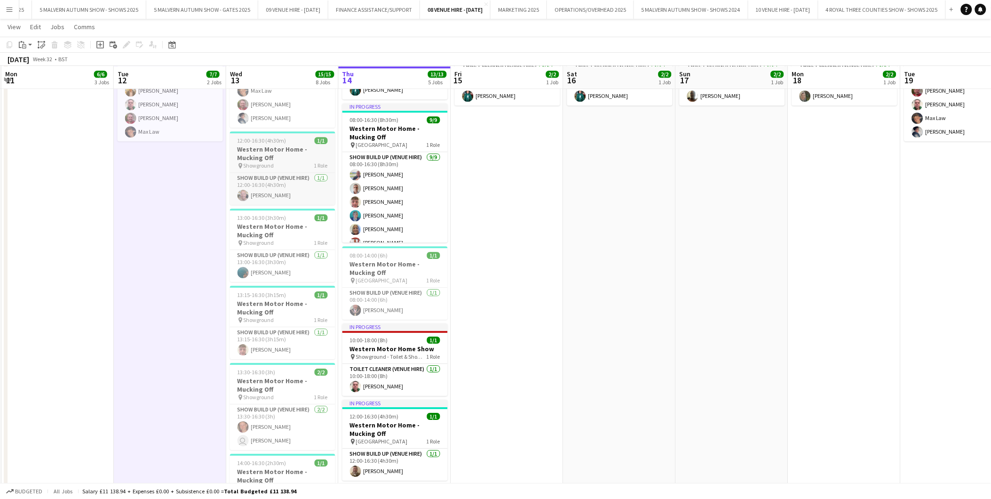
click at [285, 145] on h3 "Western Motor Home - Mucking Off" at bounding box center [282, 153] width 105 height 17
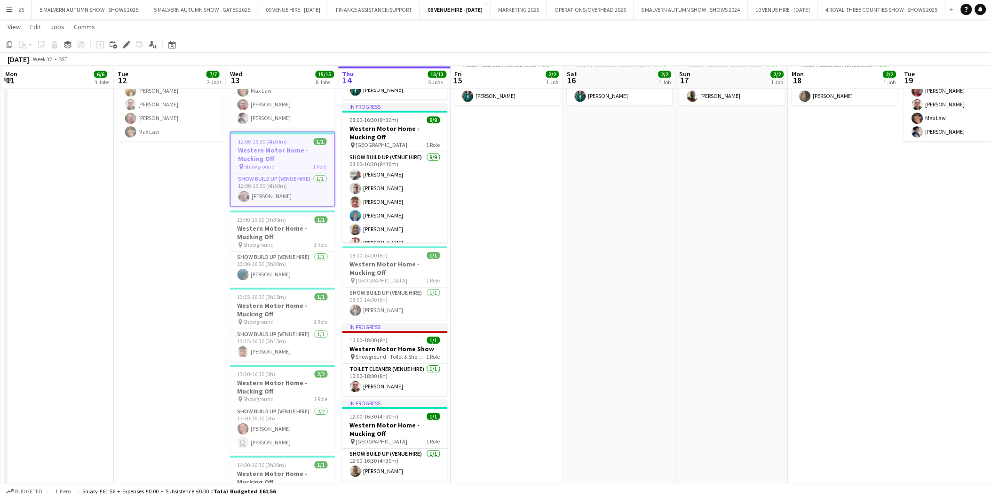
click at [285, 146] on h3 "Western Motor Home - Mucking Off" at bounding box center [283, 154] width 104 height 17
click at [293, 216] on div "13:00-16:30 (3h30m) 1/1" at bounding box center [282, 219] width 105 height 7
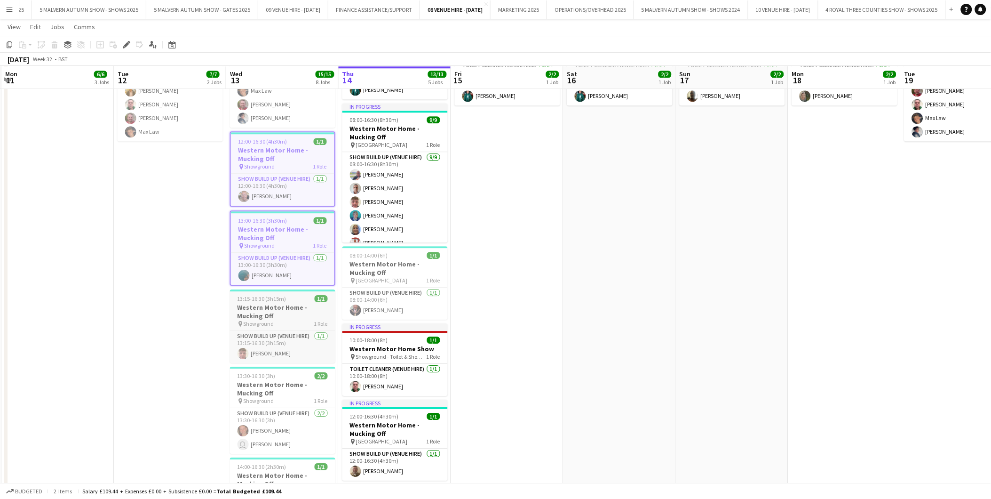
click at [282, 303] on h3 "Western Motor Home - Mucking Off" at bounding box center [282, 311] width 105 height 17
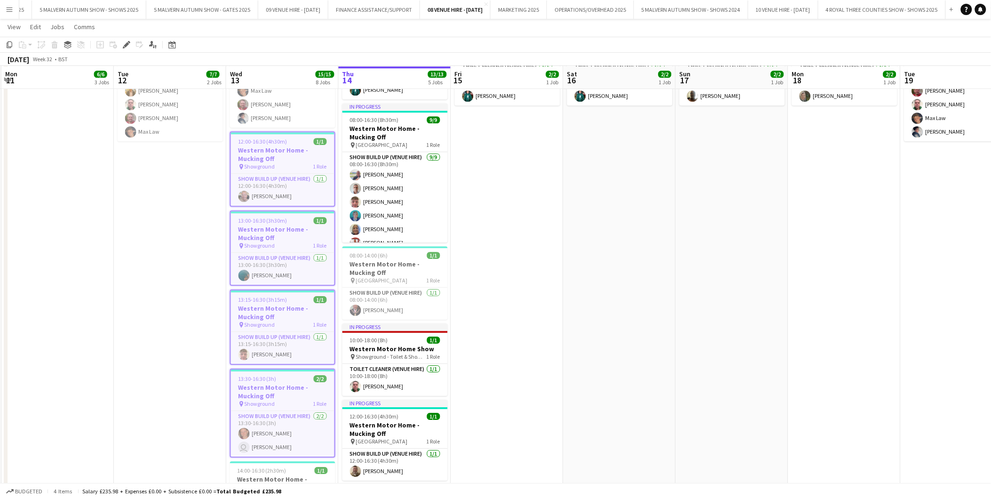
click at [287, 383] on h3 "Western Motor Home - Mucking Off" at bounding box center [283, 391] width 104 height 17
click at [295, 475] on h3 "Western Motor Home - Mucking Off" at bounding box center [282, 483] width 105 height 17
click at [155, 256] on app-date-cell "08:00-16:30 (8h30m) 4/4 Show Build Up - Removing Main Arena Fence pin Main Aren…" at bounding box center [170, 286] width 112 height 527
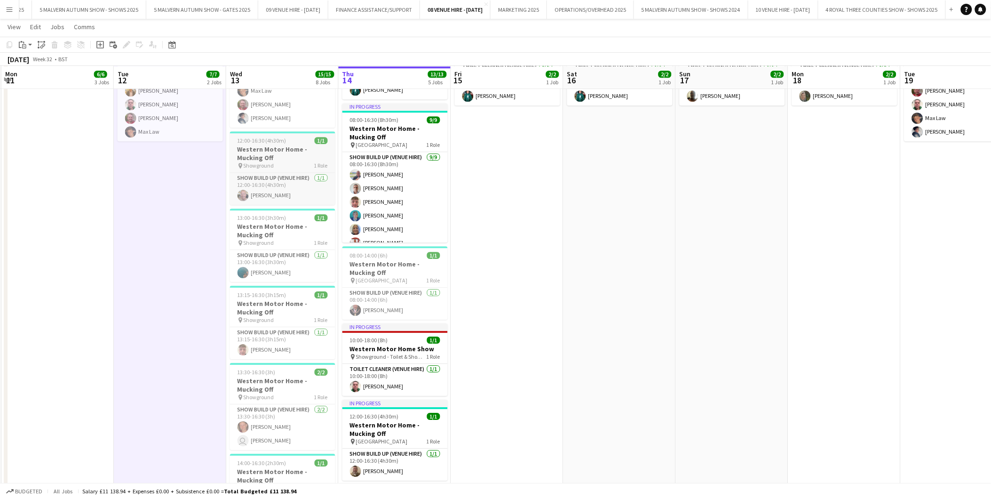
click at [269, 145] on h3 "Western Motor Home - Mucking Off" at bounding box center [282, 153] width 105 height 17
click at [278, 145] on h3 "Western Motor Home - Mucking Off" at bounding box center [282, 153] width 105 height 17
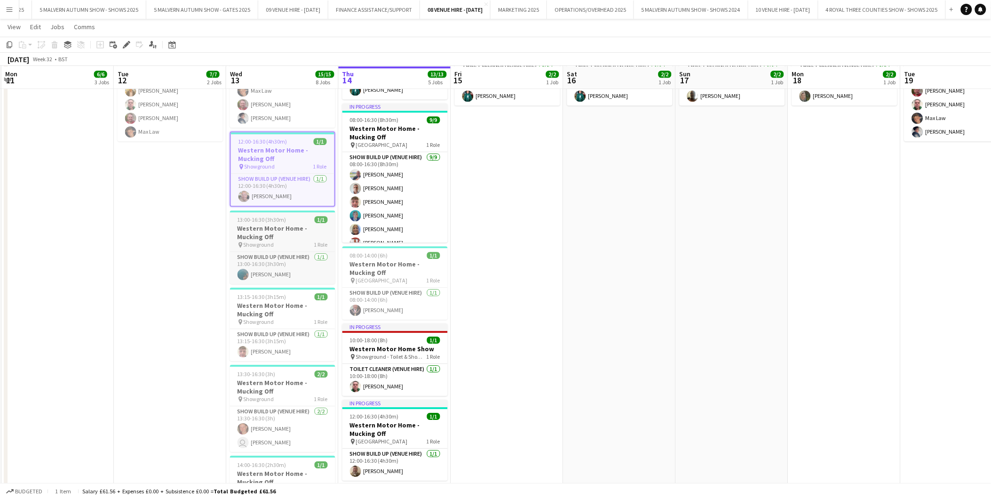
click at [280, 224] on h3 "Western Motor Home - Mucking Off" at bounding box center [282, 232] width 105 height 17
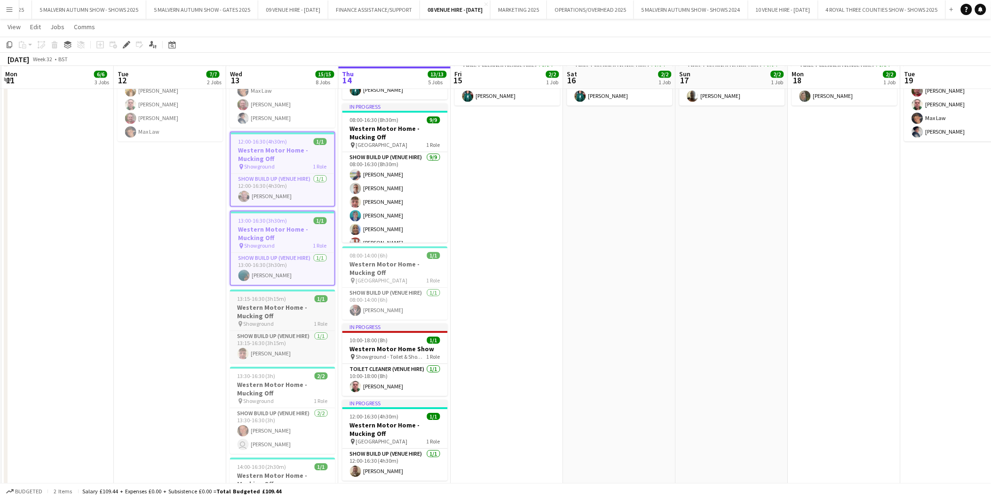
click at [280, 303] on h3 "Western Motor Home - Mucking Off" at bounding box center [282, 311] width 105 height 17
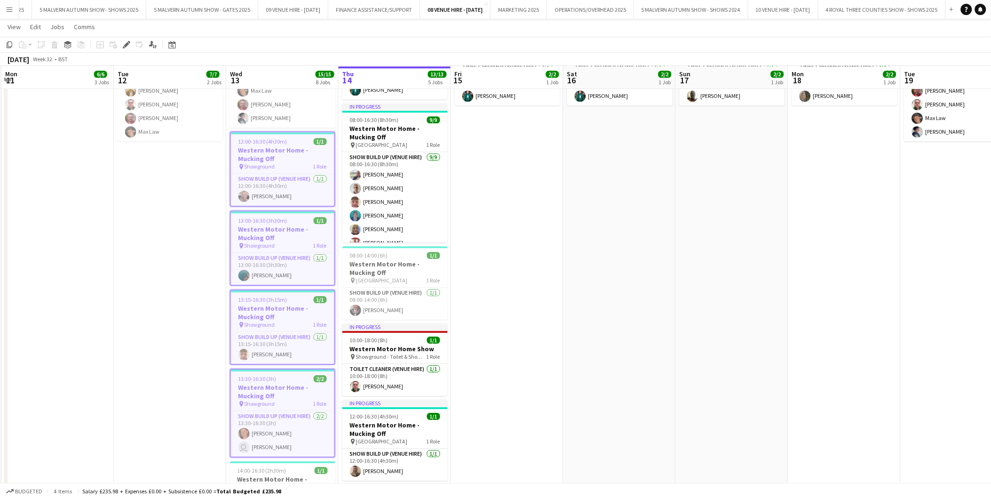
click at [270, 383] on h3 "Western Motor Home - Mucking Off" at bounding box center [283, 391] width 104 height 17
click at [276, 467] on span "14:00-16:30 (2h30m)" at bounding box center [262, 470] width 49 height 7
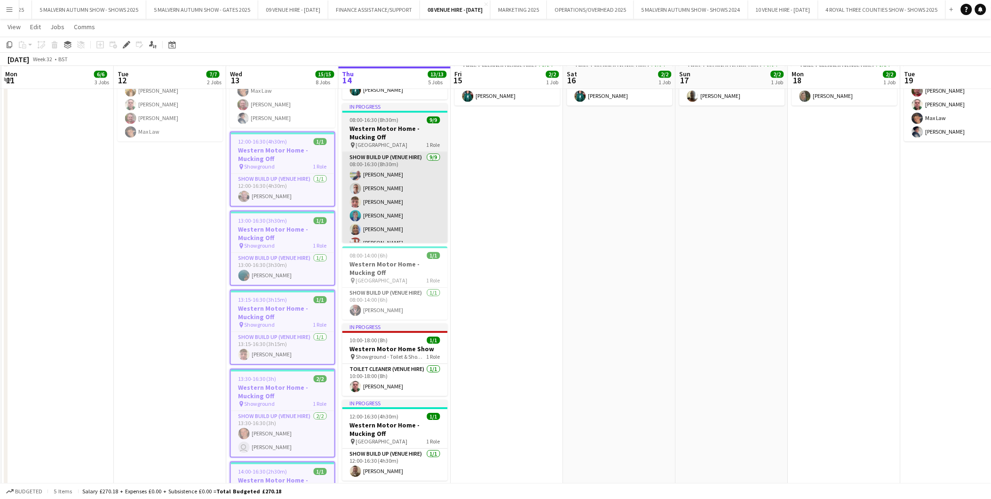
drag, startPoint x: 660, startPoint y: 235, endPoint x: 408, endPoint y: 210, distance: 252.5
click at [660, 235] on app-date-cell "07:00-18:00 (11h) 2/2 Western Motor Home Show pin Showground - Toilet & Showers…" at bounding box center [620, 286] width 112 height 527
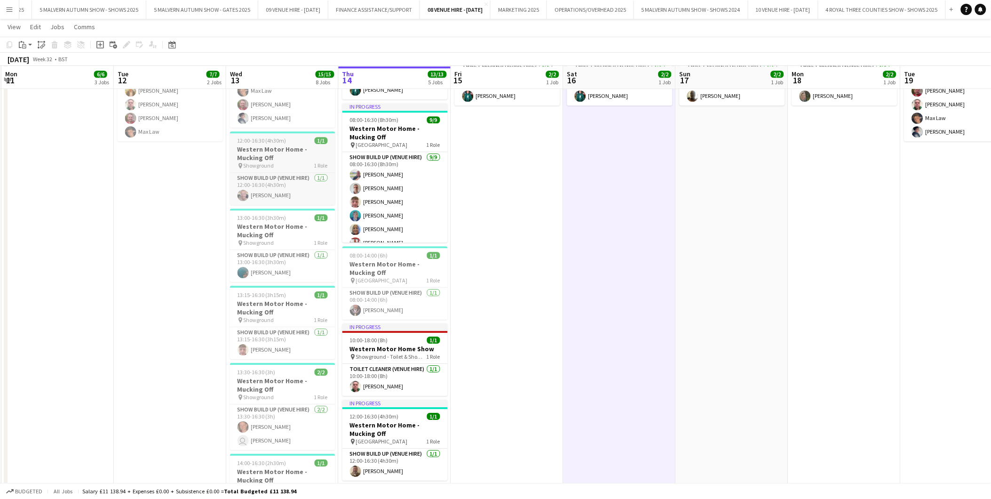
click at [302, 146] on h3 "Western Motor Home - Mucking Off" at bounding box center [282, 153] width 105 height 17
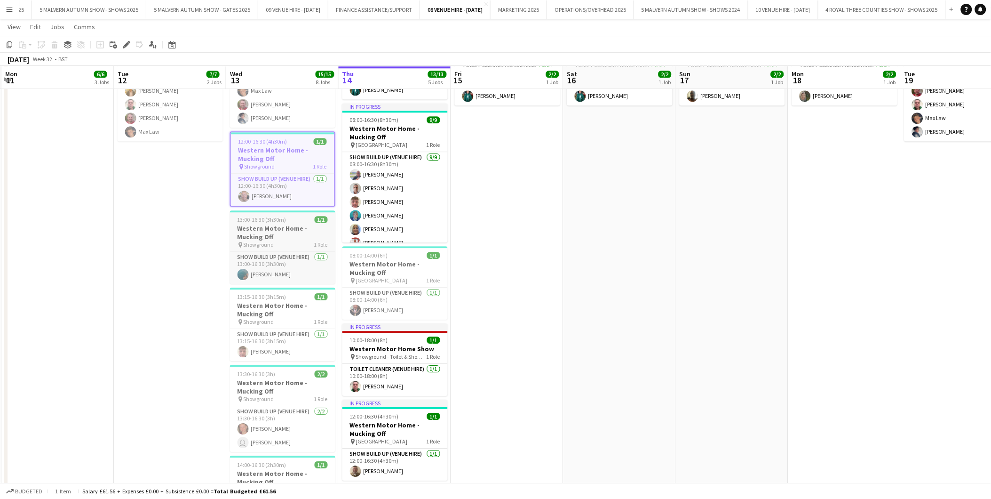
click at [290, 224] on h3 "Western Motor Home - Mucking Off" at bounding box center [282, 232] width 105 height 17
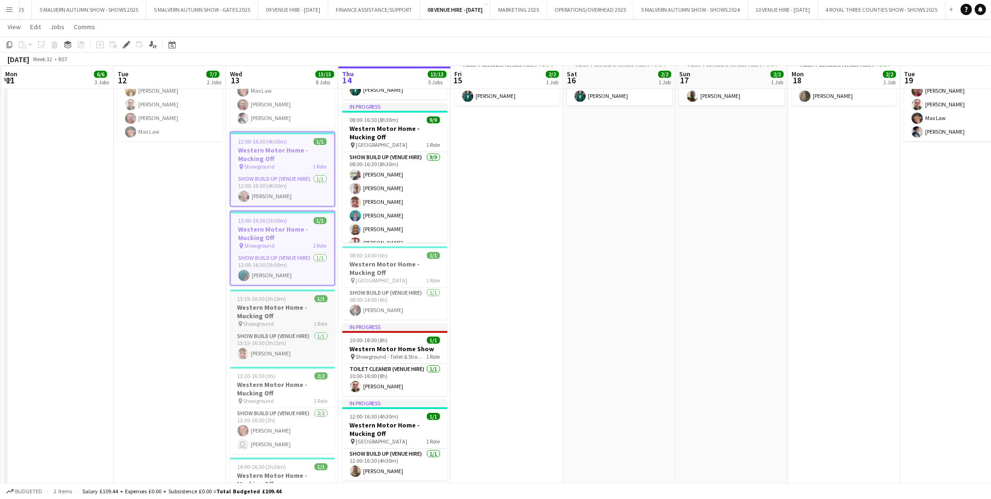
click at [286, 303] on h3 "Western Motor Home - Mucking Off" at bounding box center [282, 311] width 105 height 17
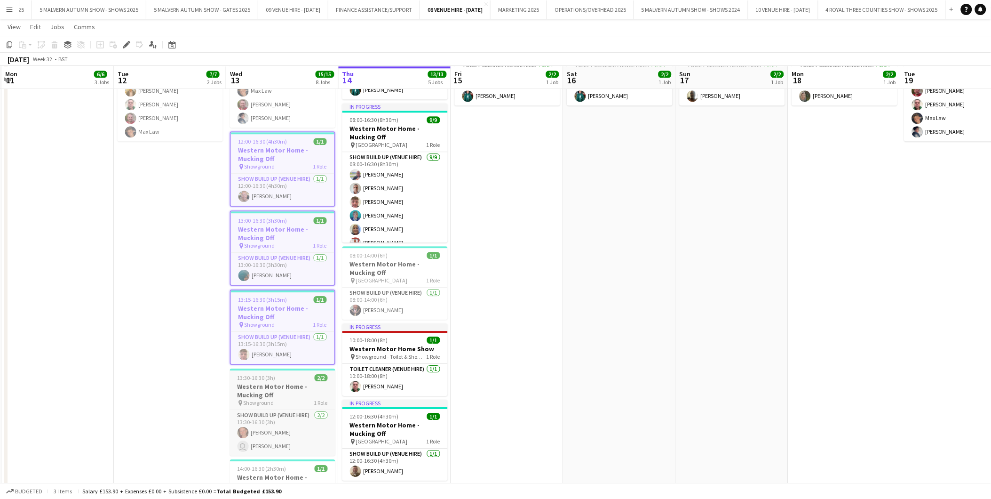
click at [286, 384] on h3 "Western Motor Home - Mucking Off" at bounding box center [282, 390] width 105 height 17
click at [293, 467] on div "14:00-16:30 (2h30m) 1/1" at bounding box center [282, 470] width 105 height 7
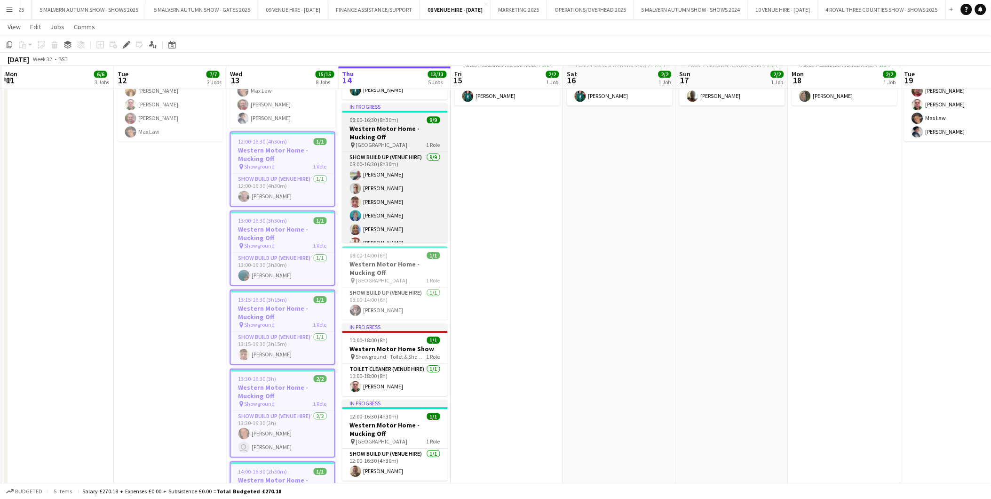
click at [398, 138] on h3 "Western Motor Home - Mucking Off" at bounding box center [395, 132] width 105 height 17
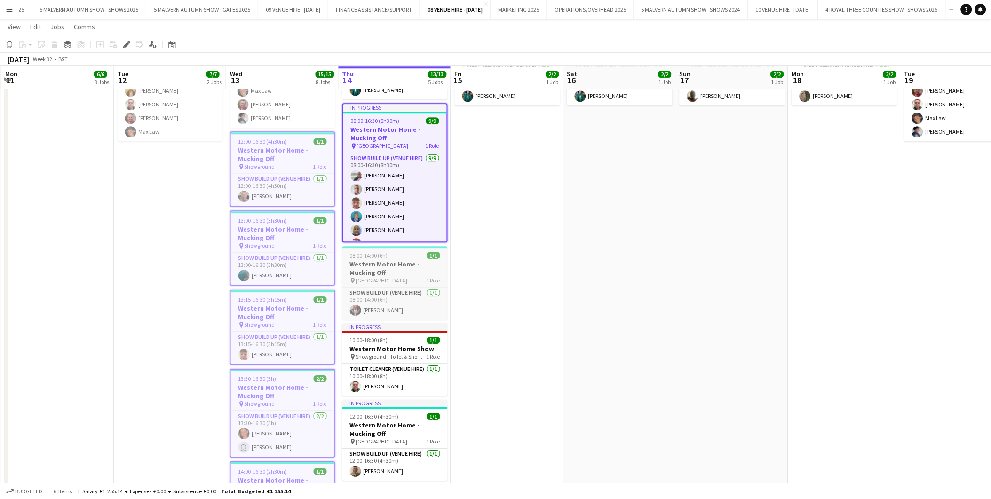
click at [397, 273] on h3 "Western Motor Home - Mucking Off" at bounding box center [395, 268] width 105 height 17
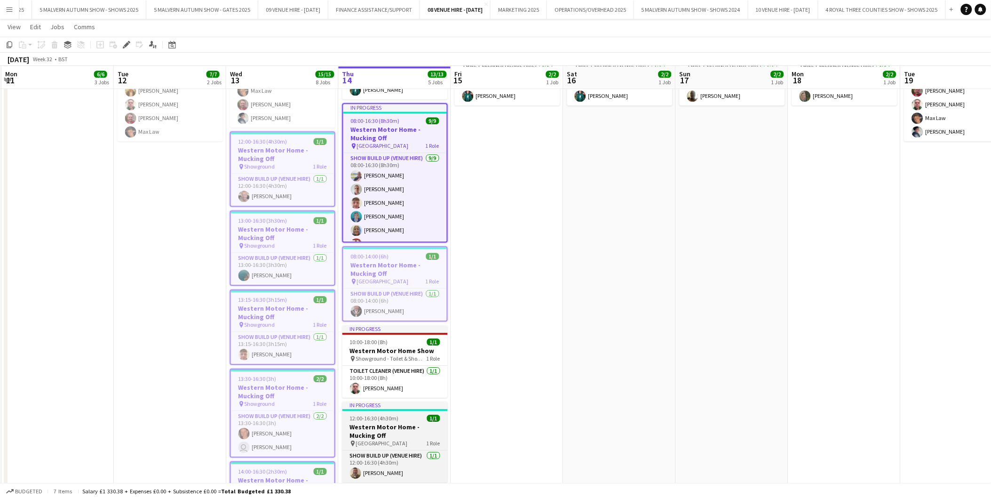
click at [382, 428] on h3 "Western Motor Home - Mucking Off" at bounding box center [395, 431] width 105 height 17
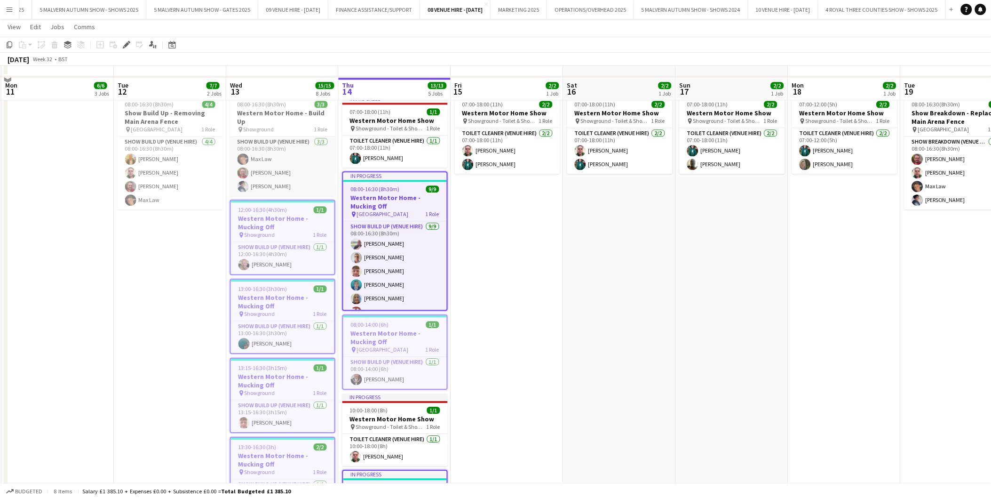
scroll to position [836, 0]
